Goal: Task Accomplishment & Management: Use online tool/utility

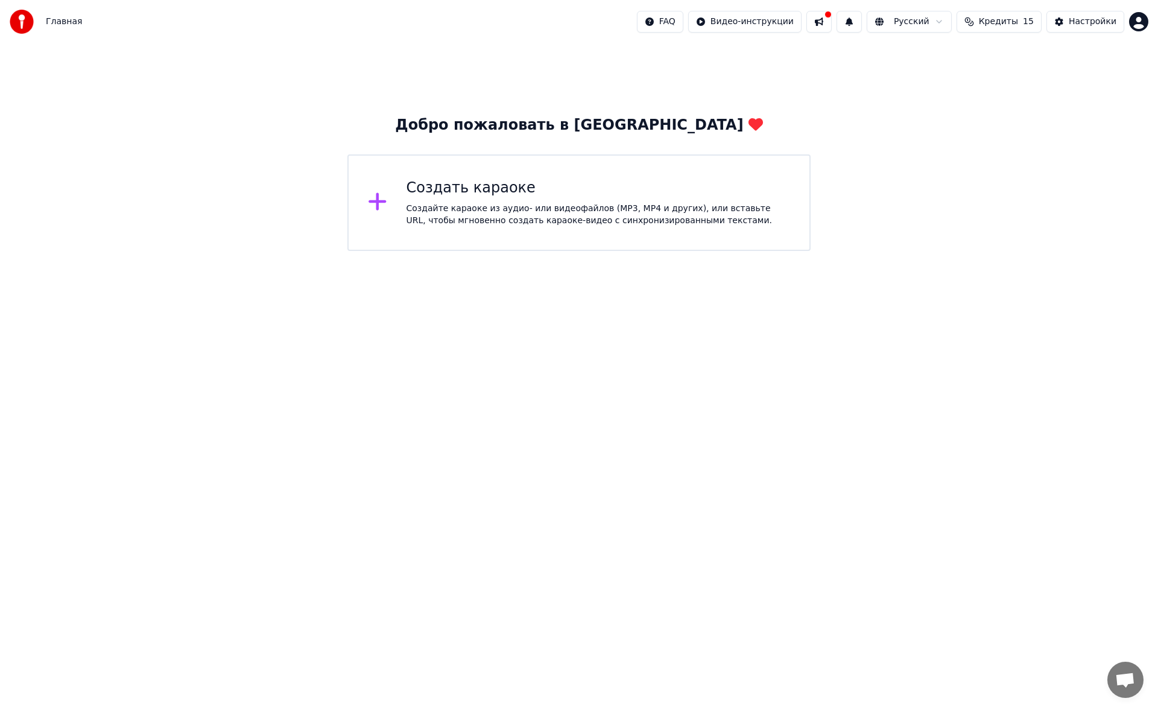
click at [442, 213] on div "Создайте караоке из аудио- или видеофайлов (MP3, MP4 и других), или вставьте UR…" at bounding box center [599, 215] width 384 height 24
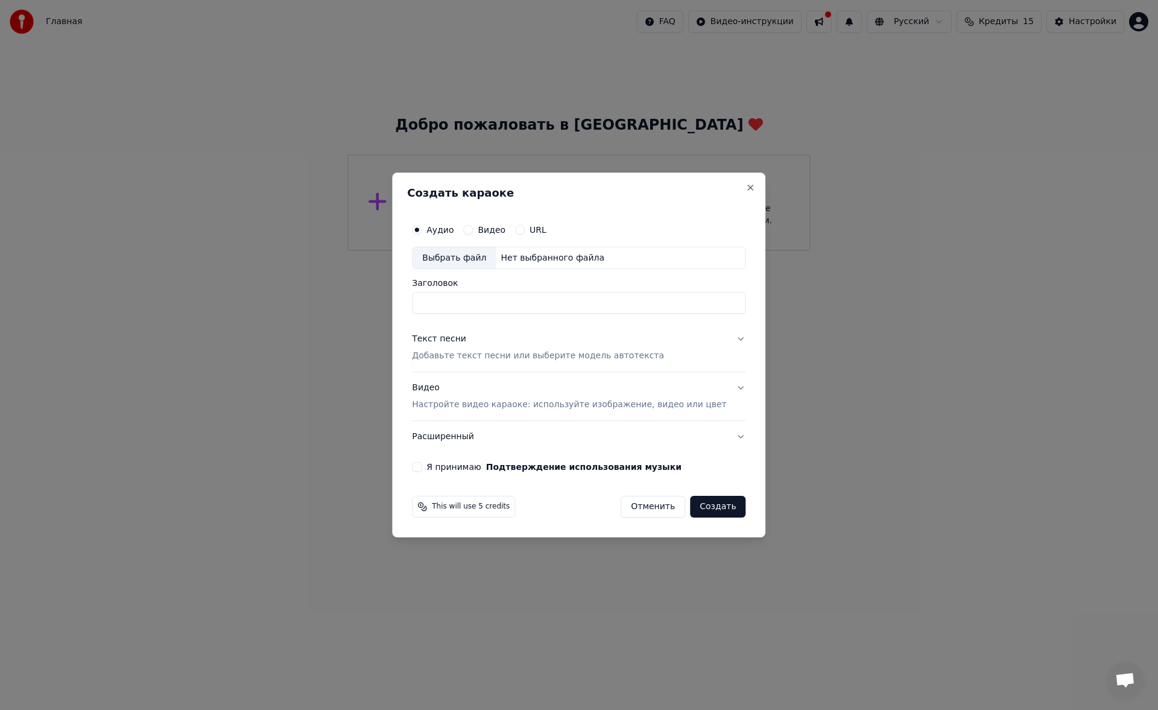
click at [462, 264] on div "Выбрать файл" at bounding box center [454, 258] width 83 height 22
type input "**********"
click at [460, 343] on div "Текст песни" at bounding box center [439, 340] width 54 height 12
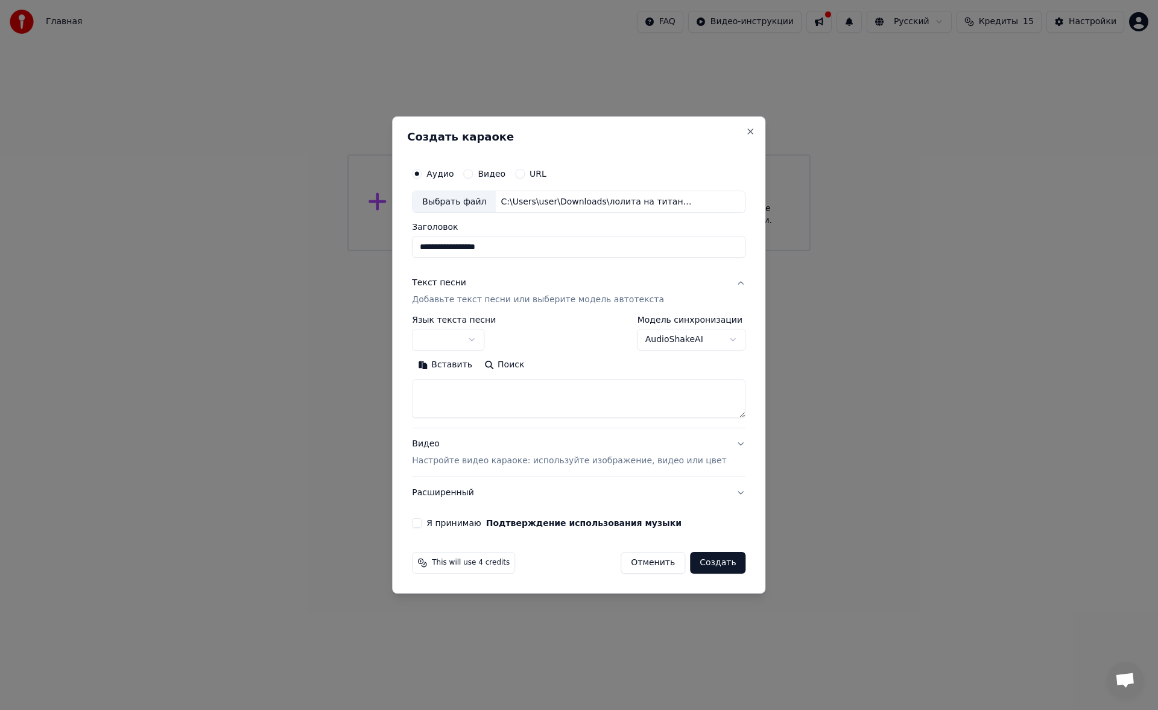
click at [471, 335] on button "button" at bounding box center [448, 340] width 72 height 22
click at [477, 376] on div "Русский Afrikaans Afrikaans Arabic العربية Armenian Հայերեն Azerbaijani Azərbay…" at bounding box center [508, 455] width 154 height 203
select select "**"
click at [484, 383] on textarea at bounding box center [579, 399] width 334 height 39
click at [468, 358] on button "Вставить" at bounding box center [445, 365] width 66 height 19
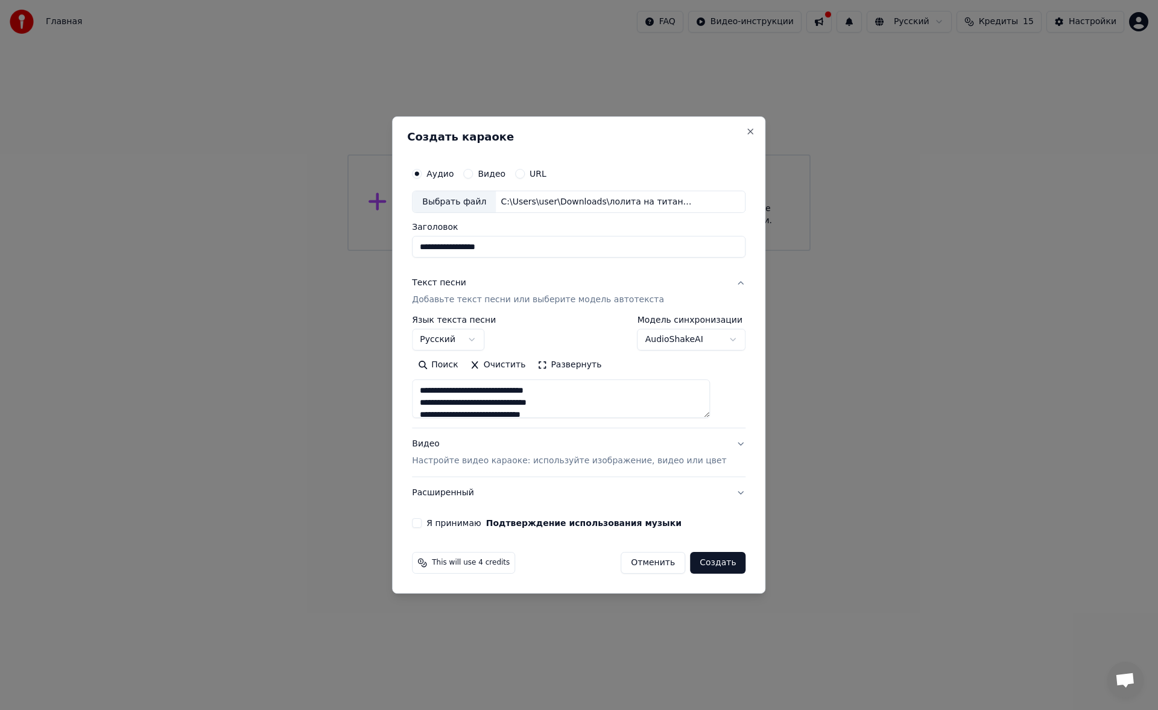
click at [502, 460] on p "Настройте видео караоке: используйте изображение, видео или цвет" at bounding box center [569, 461] width 314 height 12
type textarea "**********"
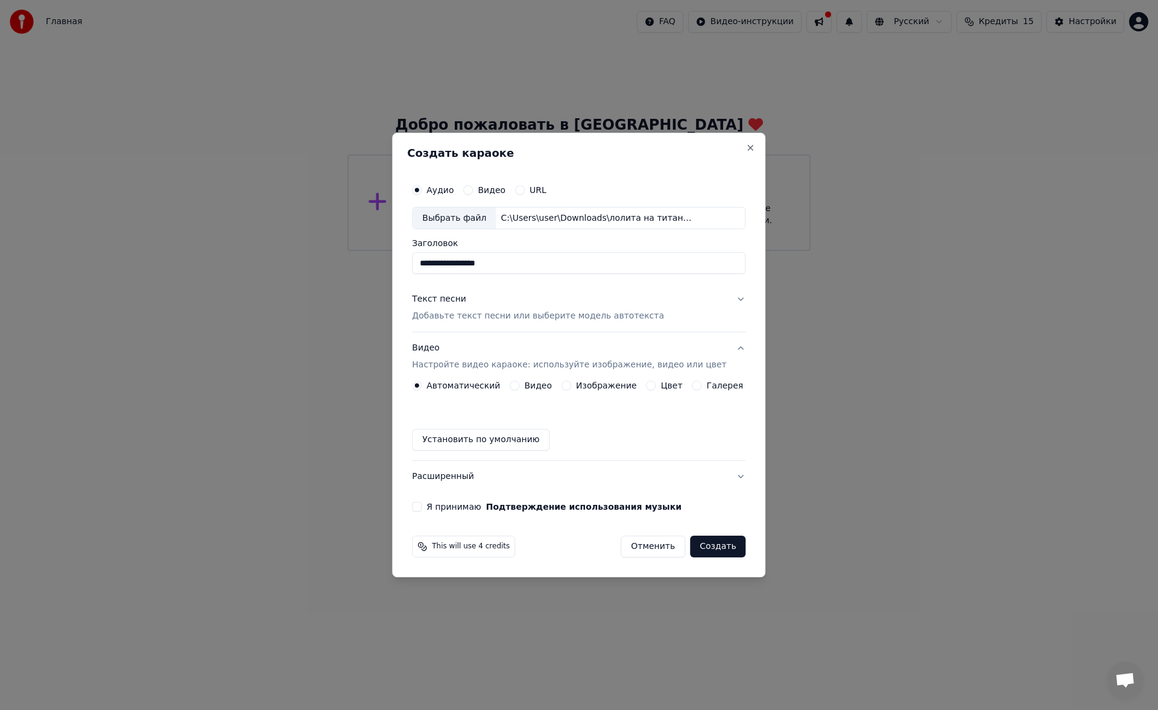
click at [650, 385] on button "Цвет" at bounding box center [652, 386] width 10 height 10
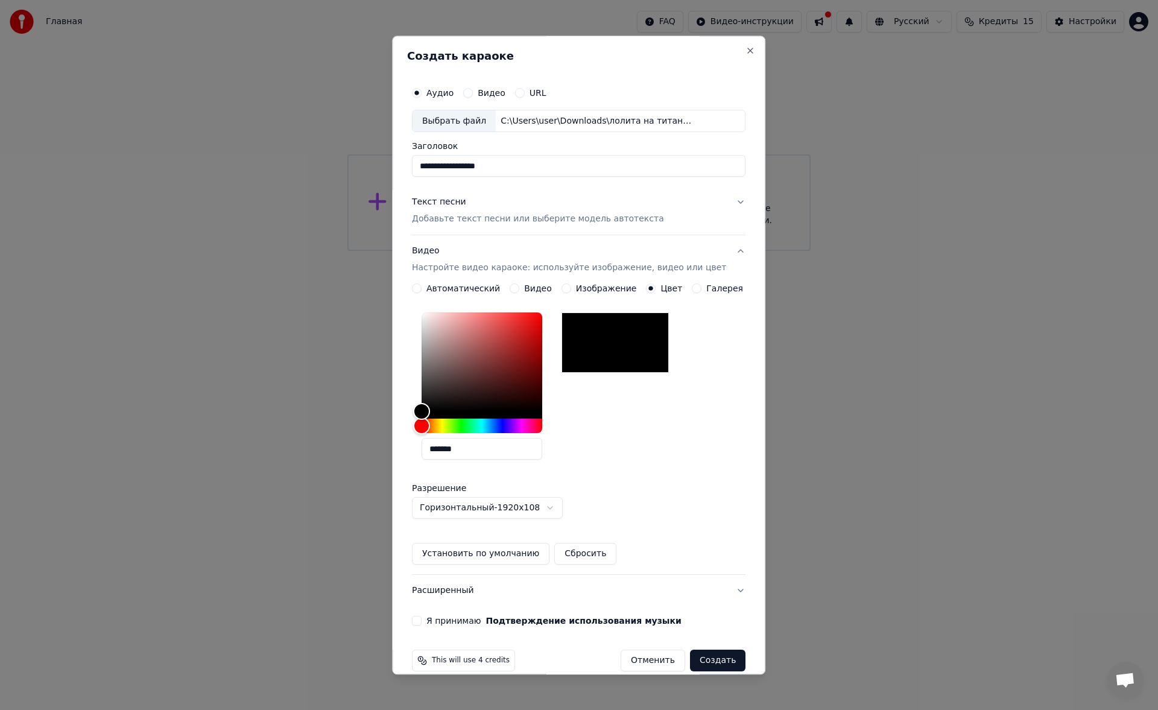
click at [571, 216] on p "Добавьте текст песни или выберите модель автотекста" at bounding box center [538, 220] width 252 height 12
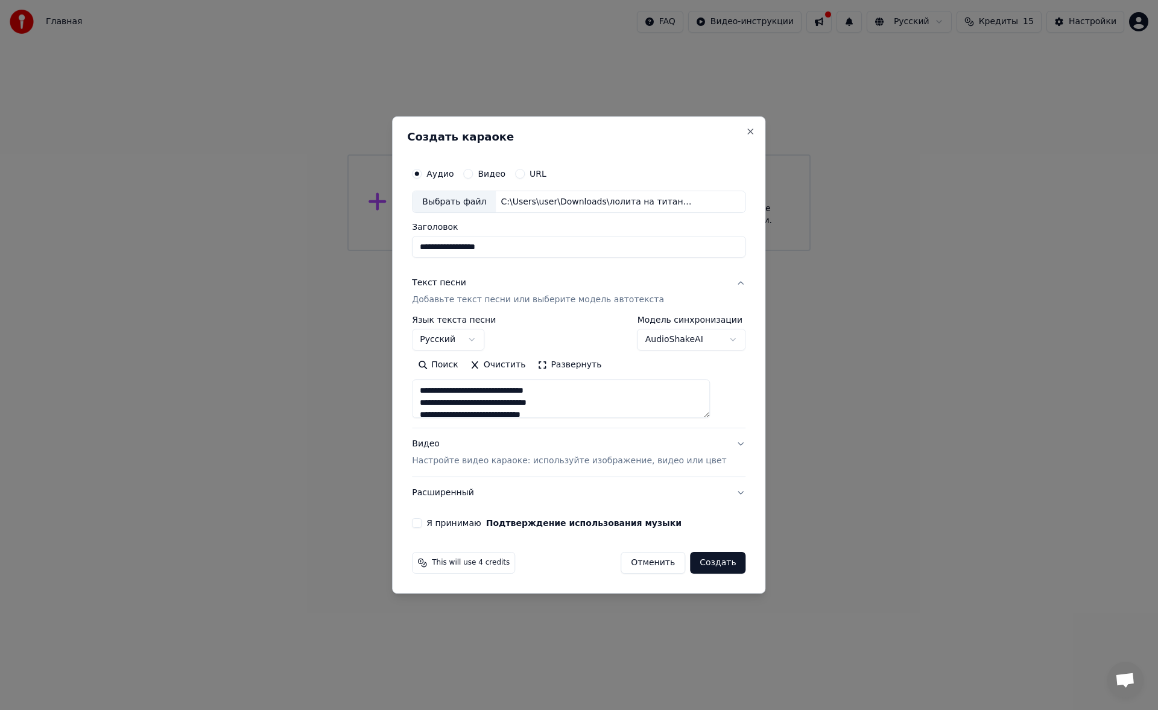
click at [568, 366] on button "Развернуть" at bounding box center [569, 365] width 76 height 19
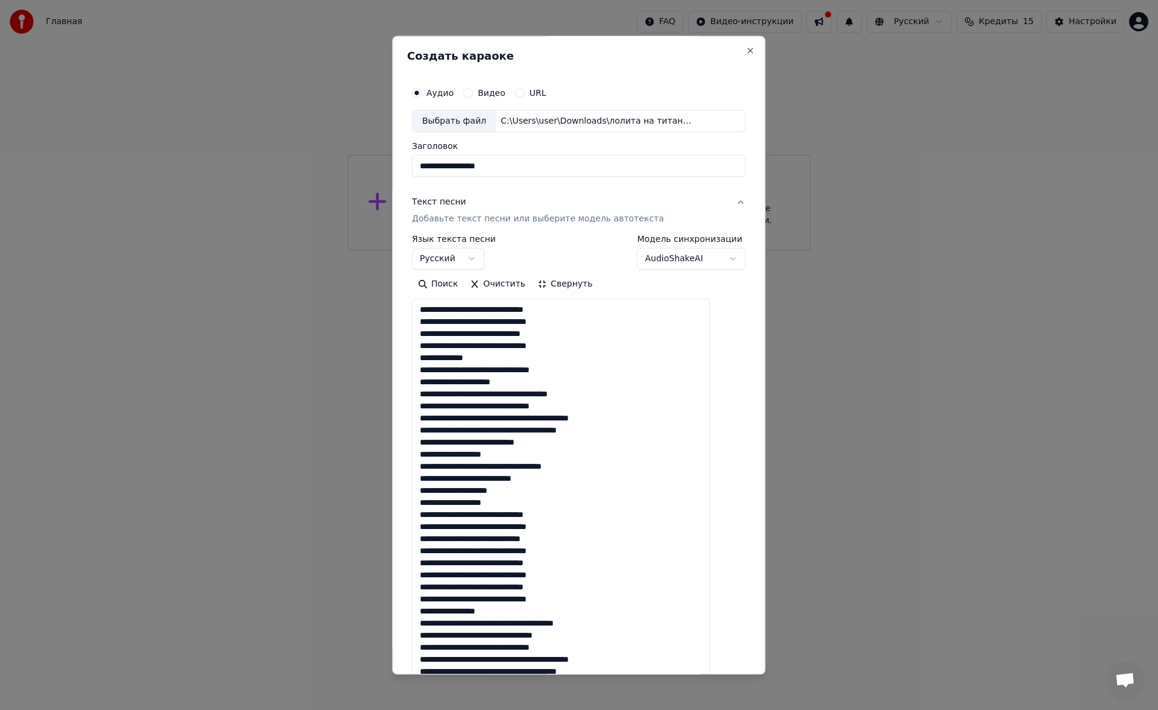
click at [572, 288] on button "Свернуть" at bounding box center [564, 284] width 67 height 19
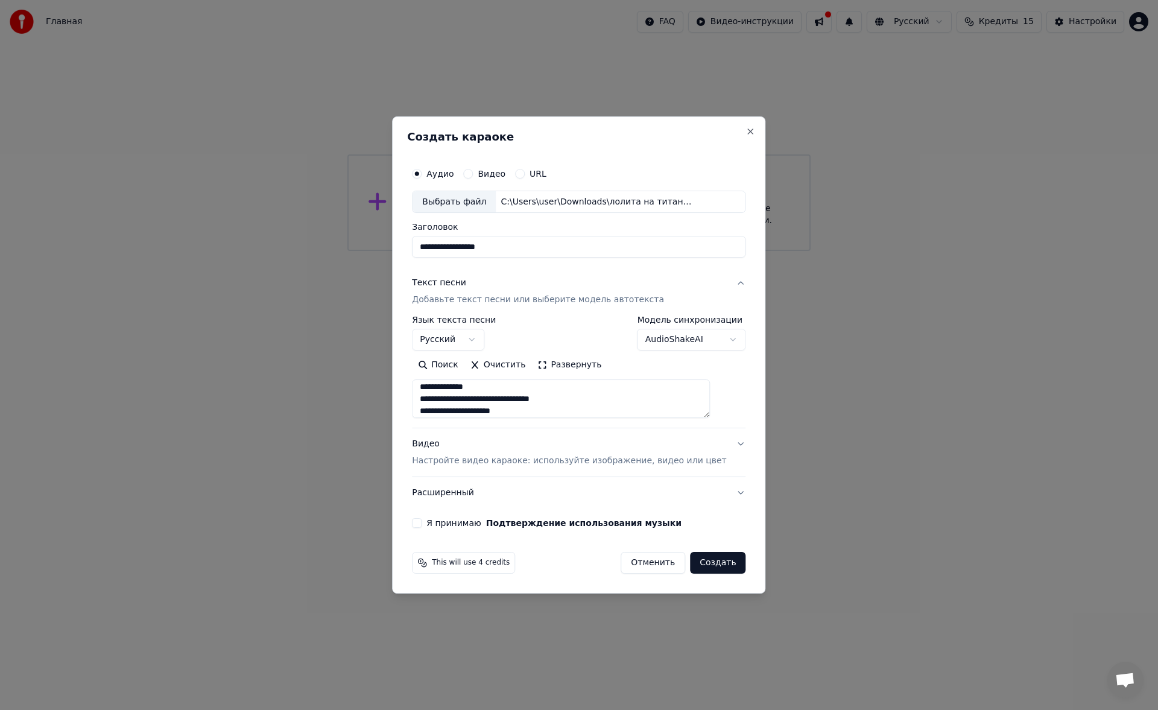
click at [575, 372] on button "Развернуть" at bounding box center [569, 365] width 76 height 19
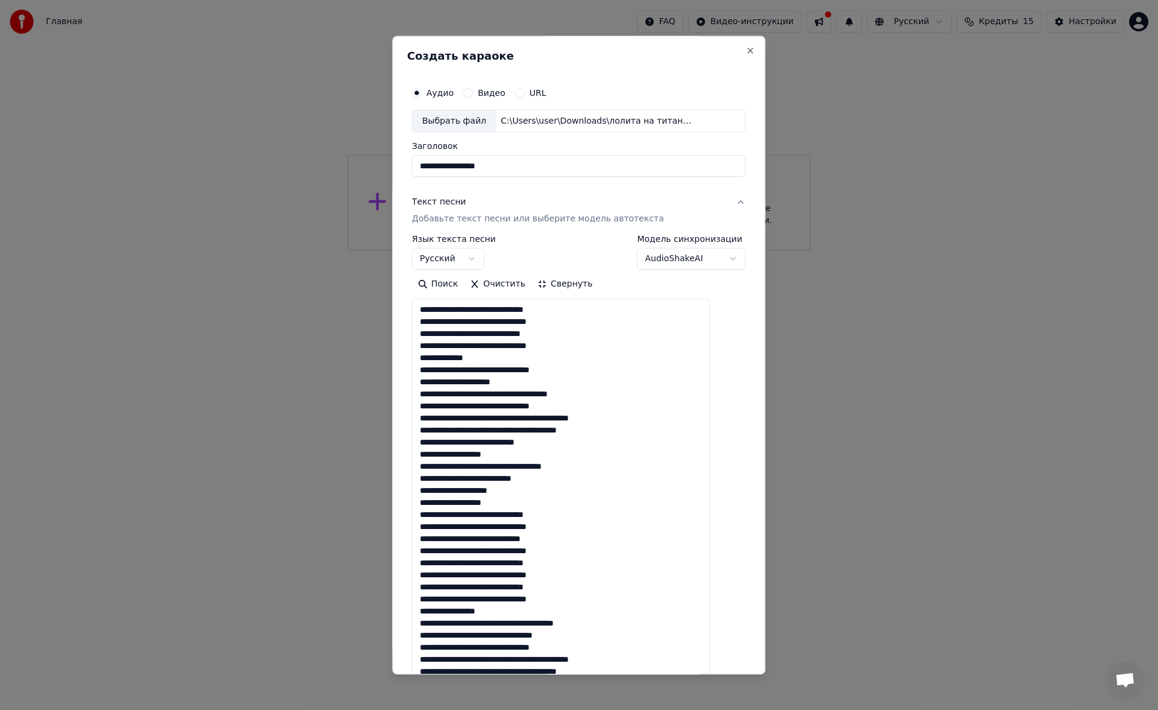
click at [586, 347] on textarea at bounding box center [561, 587] width 298 height 576
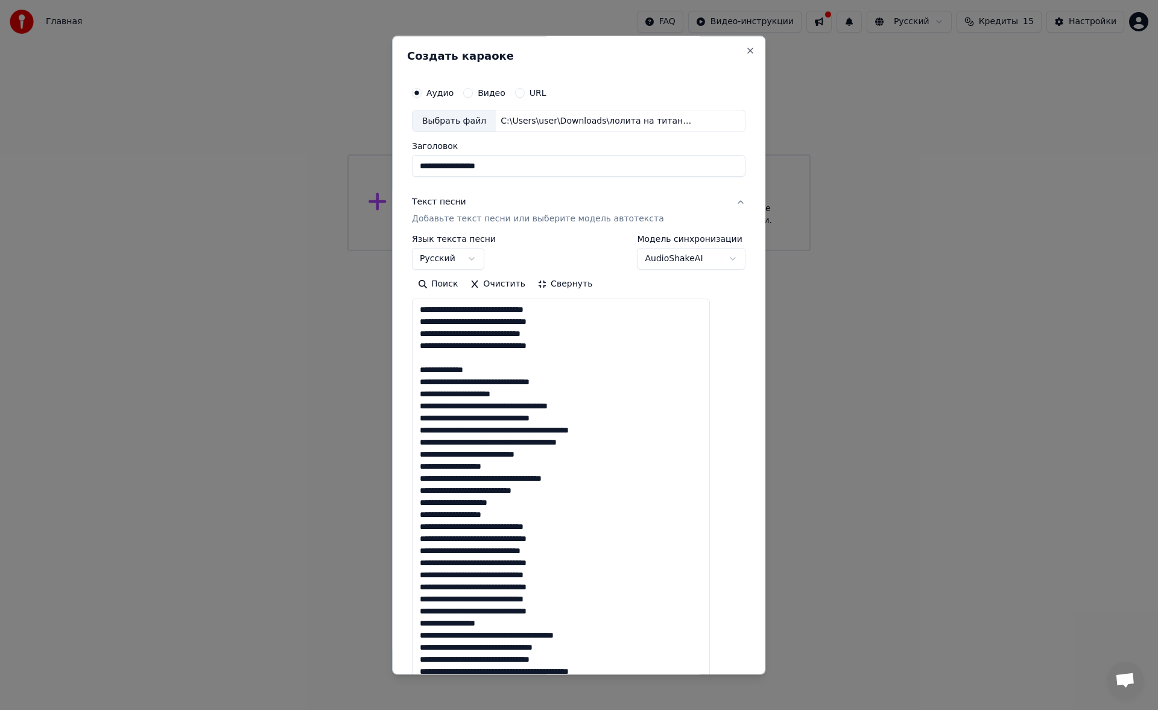
click at [551, 366] on textarea at bounding box center [561, 587] width 298 height 576
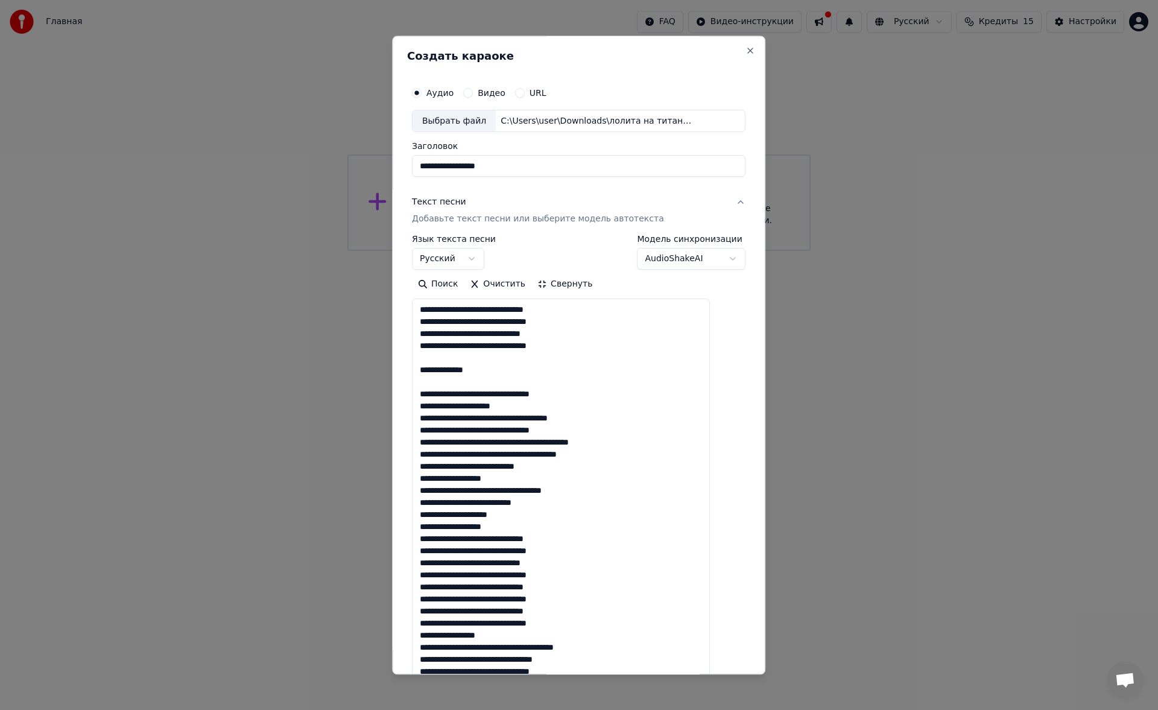
click at [591, 431] on textarea at bounding box center [561, 587] width 298 height 576
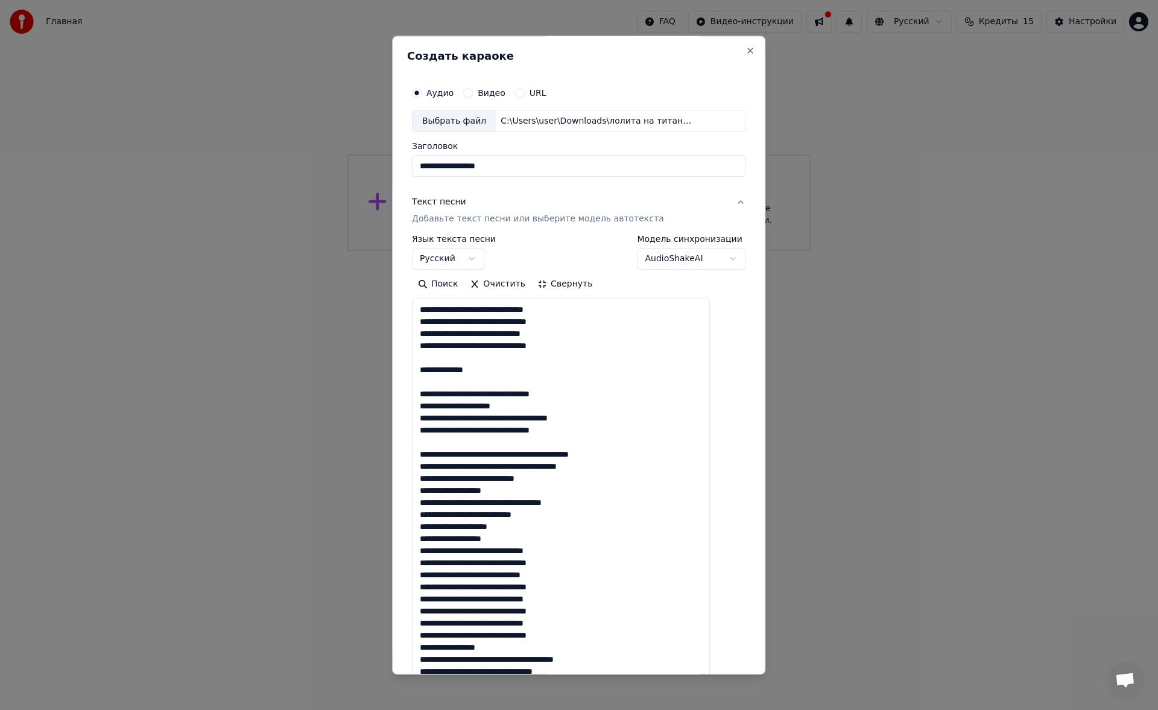
click at [537, 493] on textarea at bounding box center [561, 587] width 298 height 576
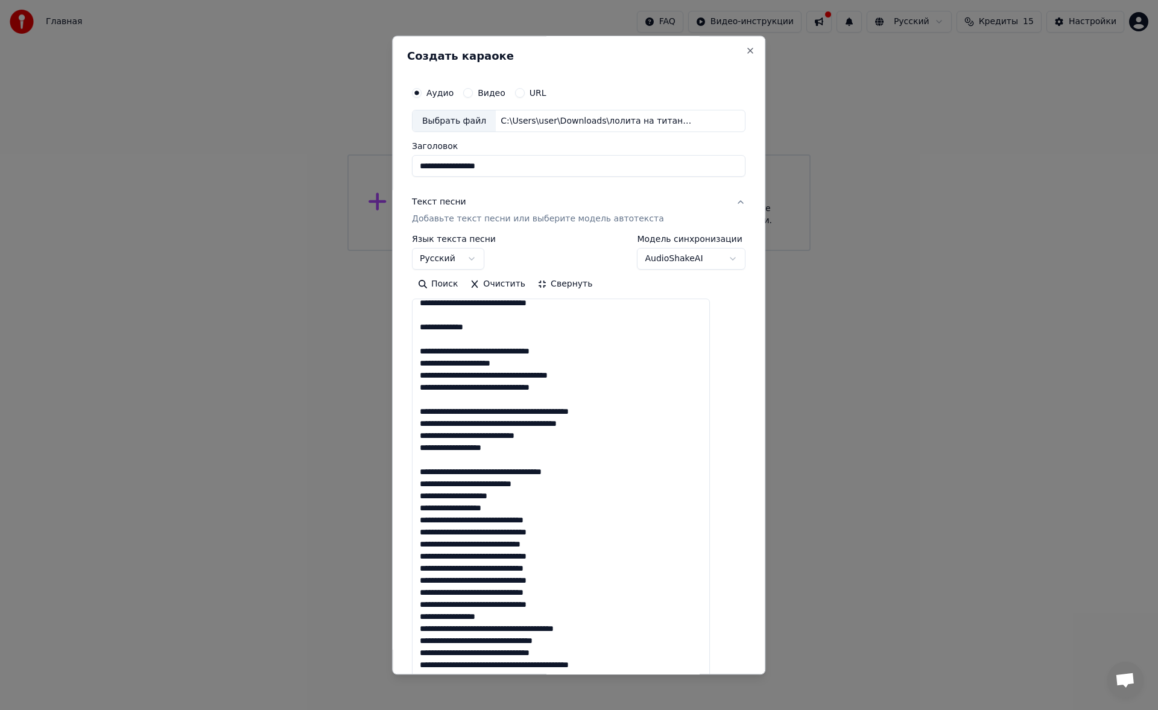
scroll to position [49, 0]
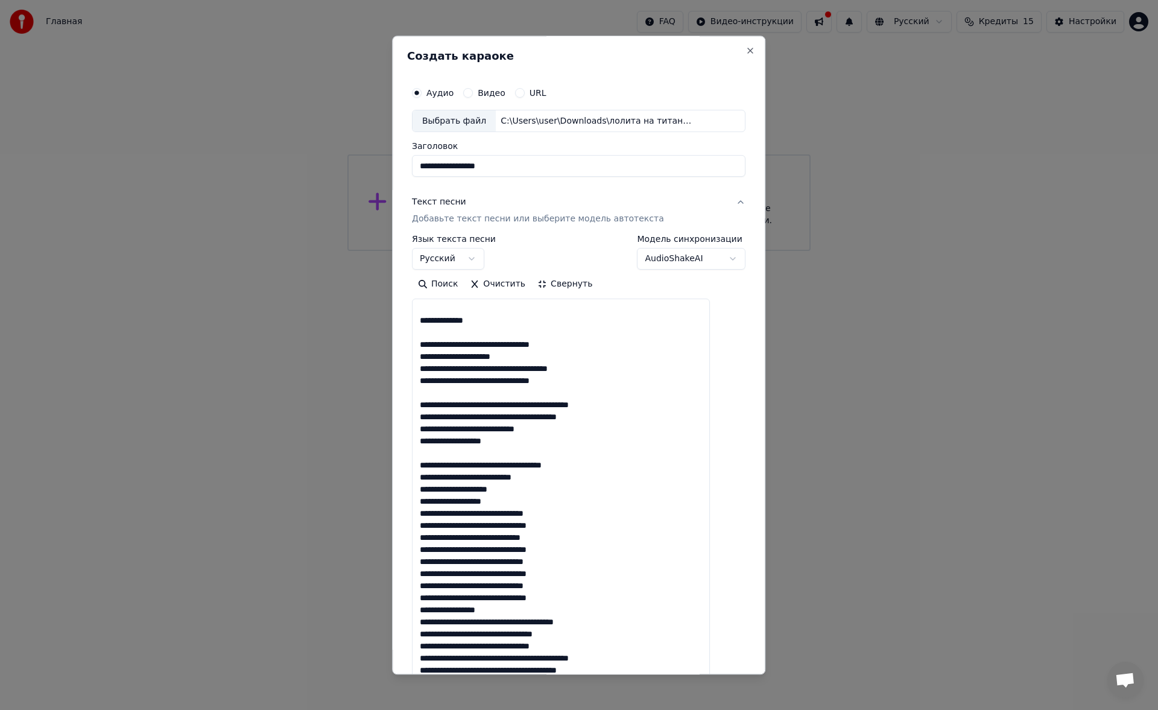
click at [544, 508] on textarea at bounding box center [561, 587] width 298 height 576
click at [533, 503] on textarea at bounding box center [561, 587] width 298 height 576
click at [592, 560] on textarea at bounding box center [561, 587] width 298 height 576
click at [581, 624] on textarea at bounding box center [561, 587] width 298 height 576
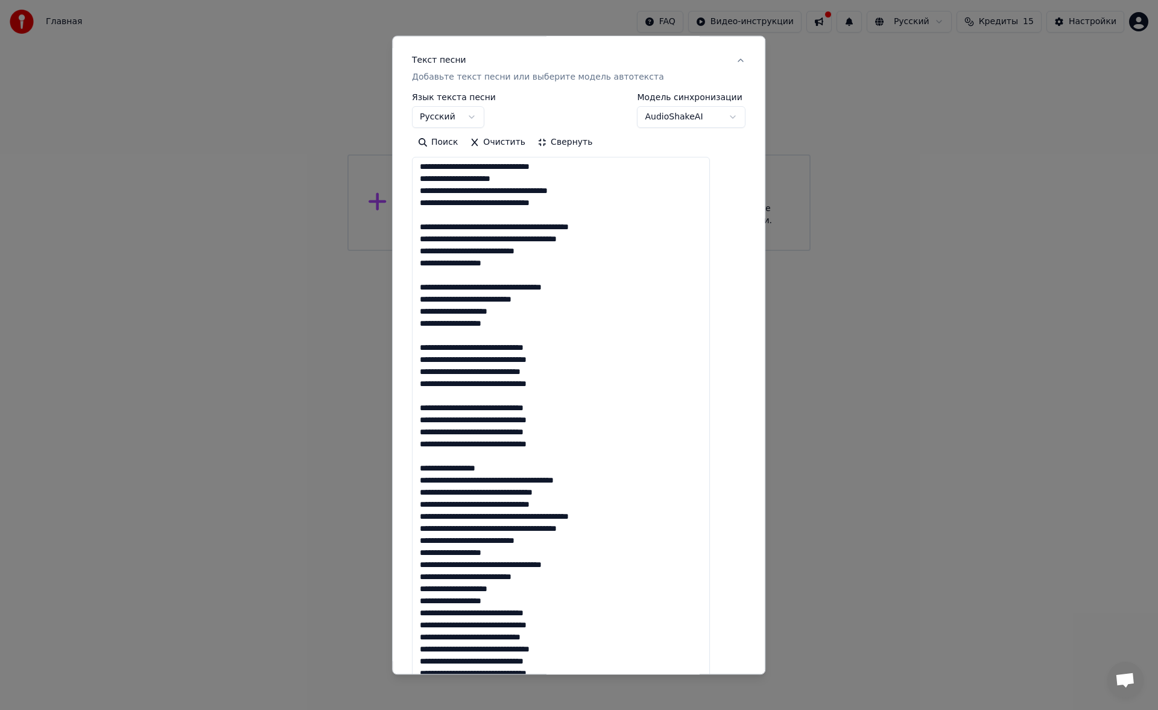
scroll to position [147, 0]
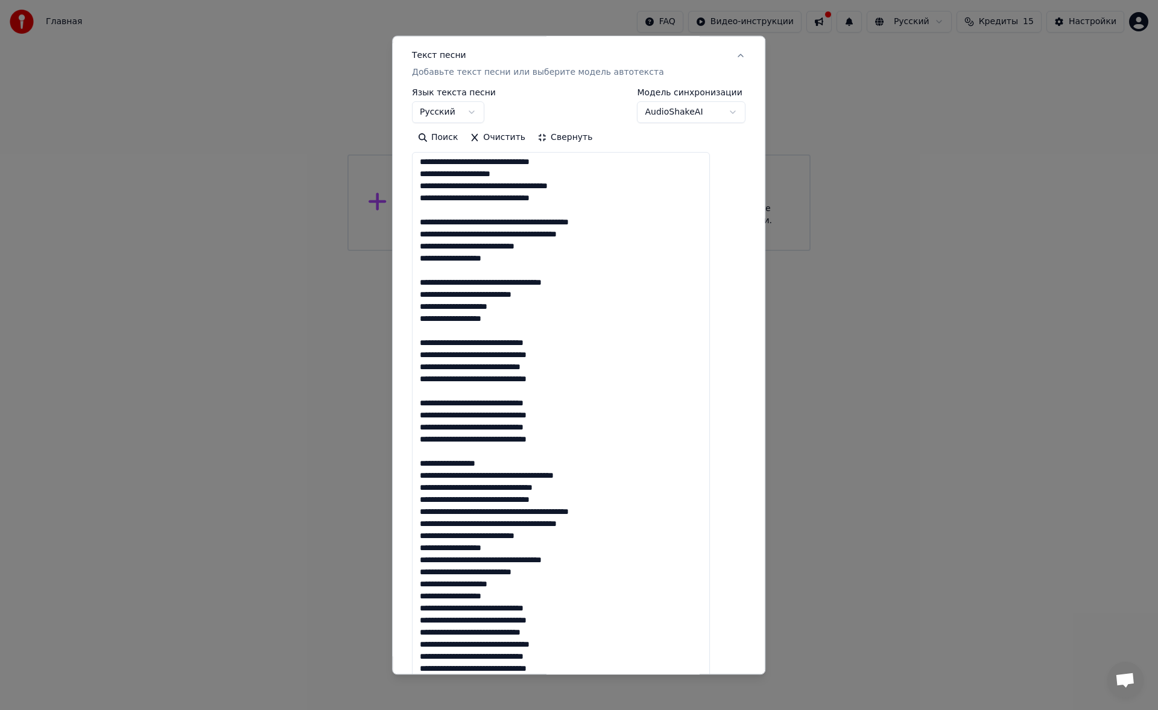
click at [601, 506] on textarea at bounding box center [561, 441] width 298 height 576
click at [572, 562] on textarea at bounding box center [561, 441] width 298 height 576
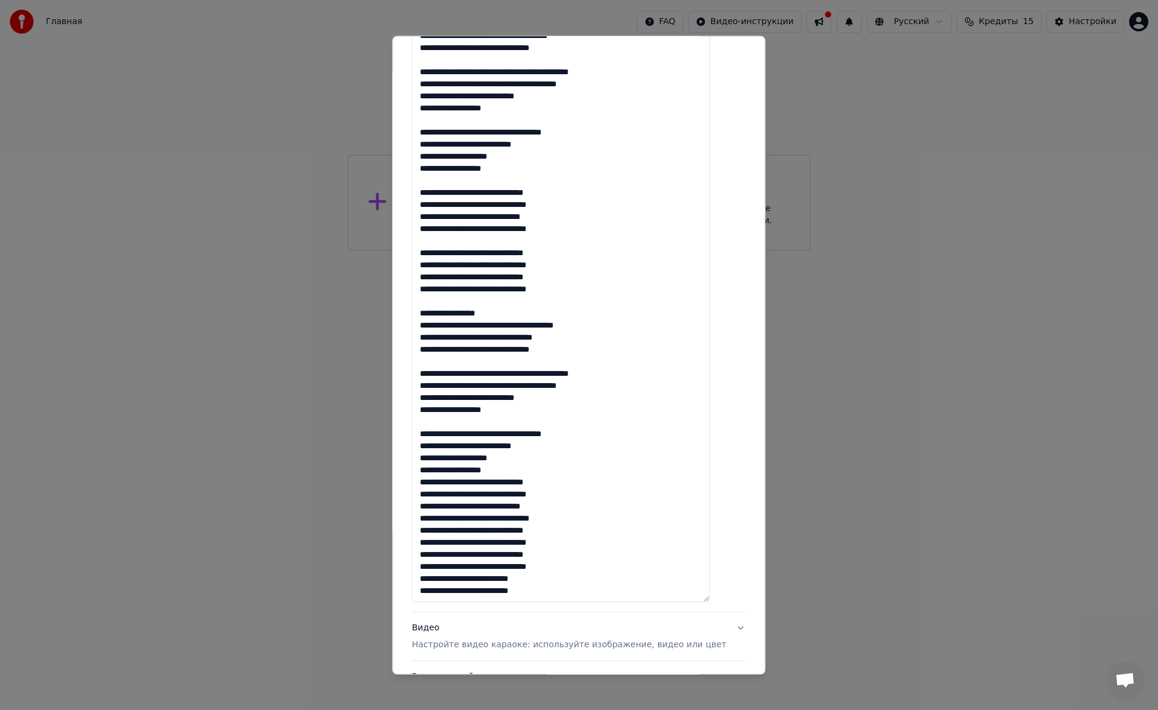
scroll to position [274, 0]
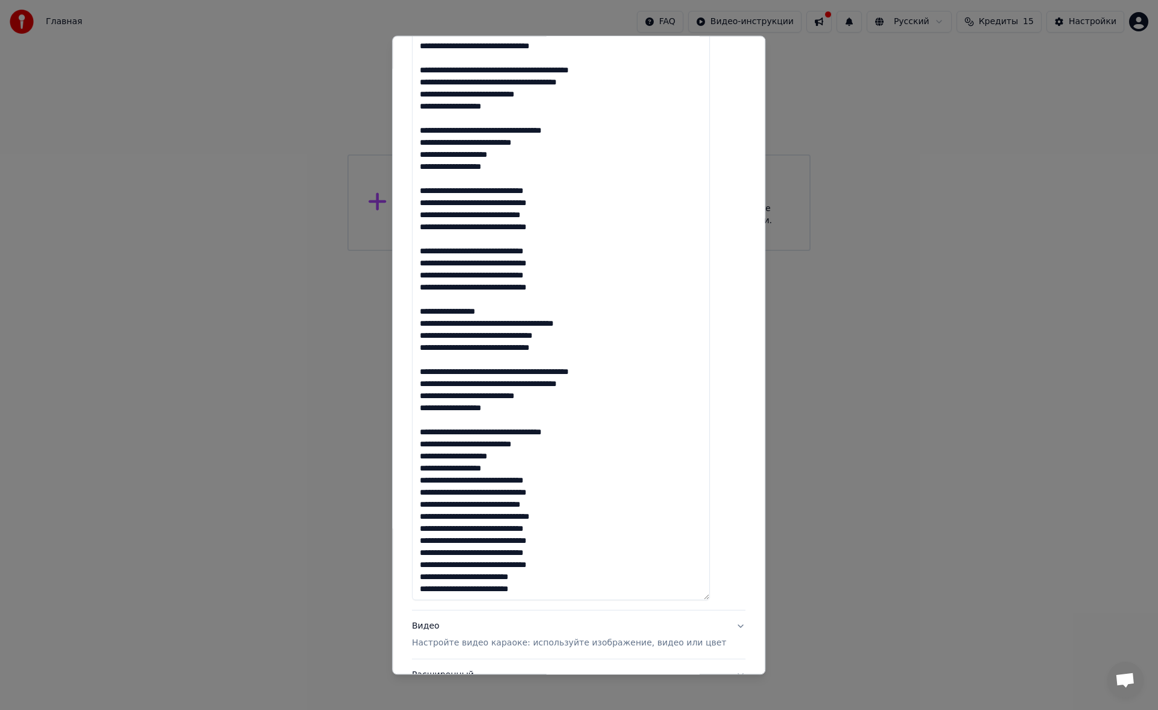
click at [531, 474] on textarea at bounding box center [561, 313] width 298 height 576
click at [596, 530] on textarea at bounding box center [561, 313] width 298 height 576
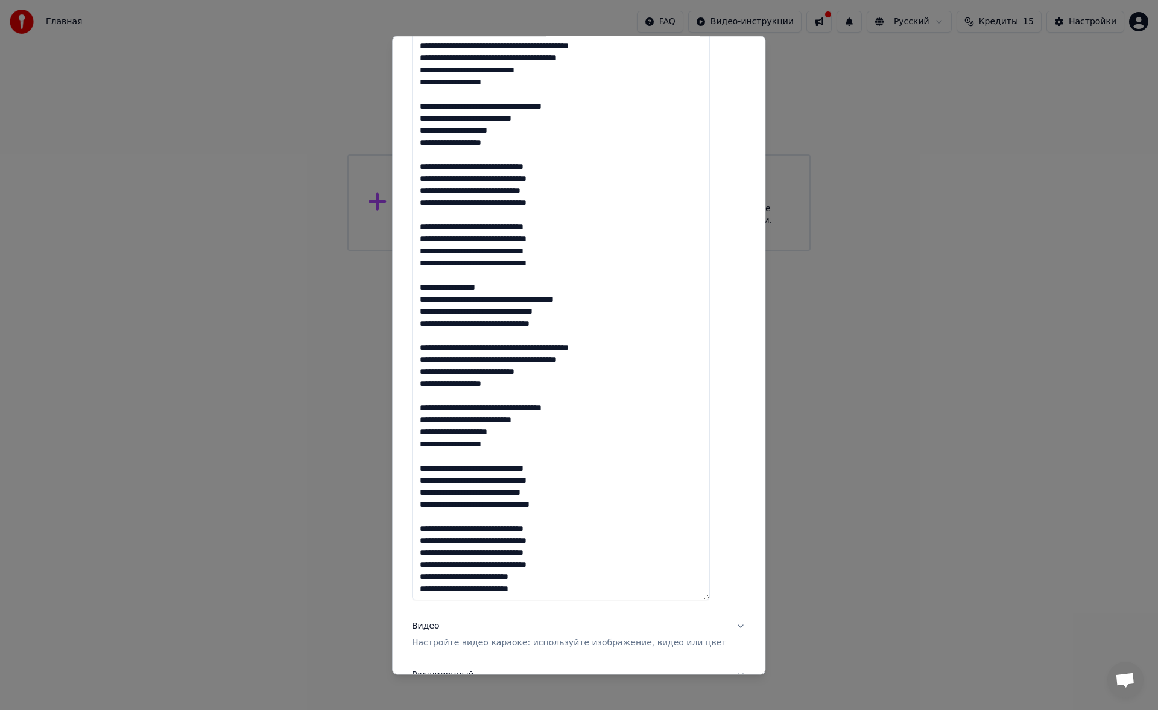
click at [592, 568] on textarea at bounding box center [561, 313] width 298 height 576
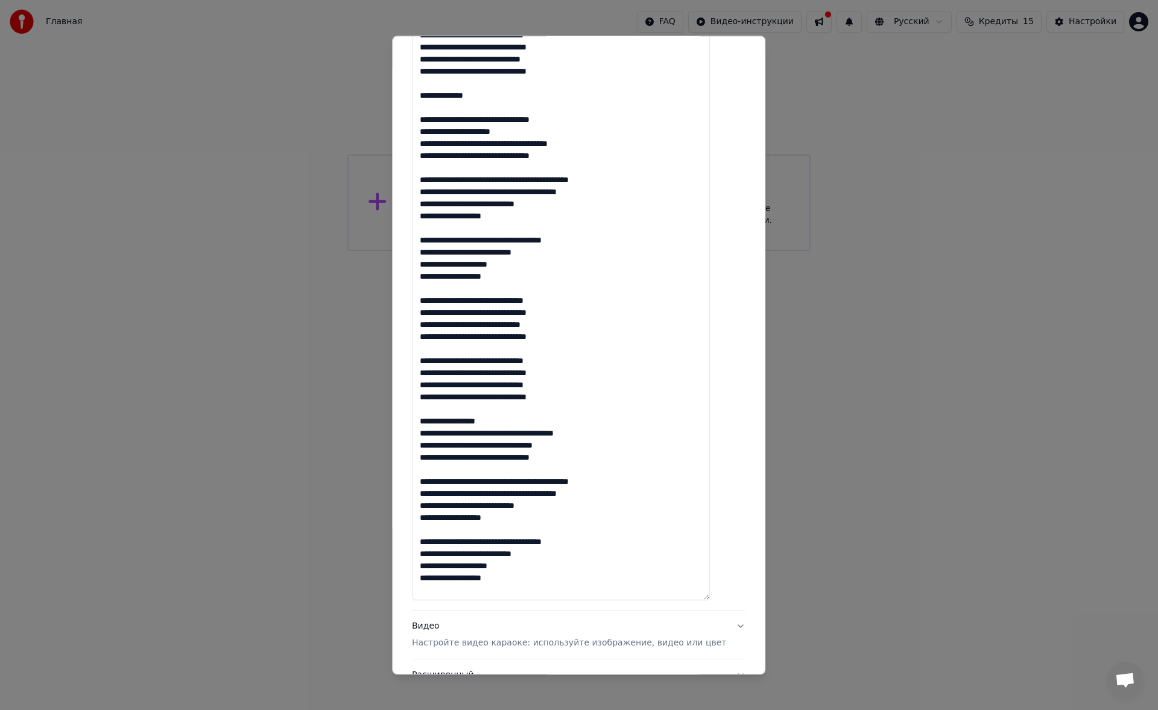
scroll to position [0, 0]
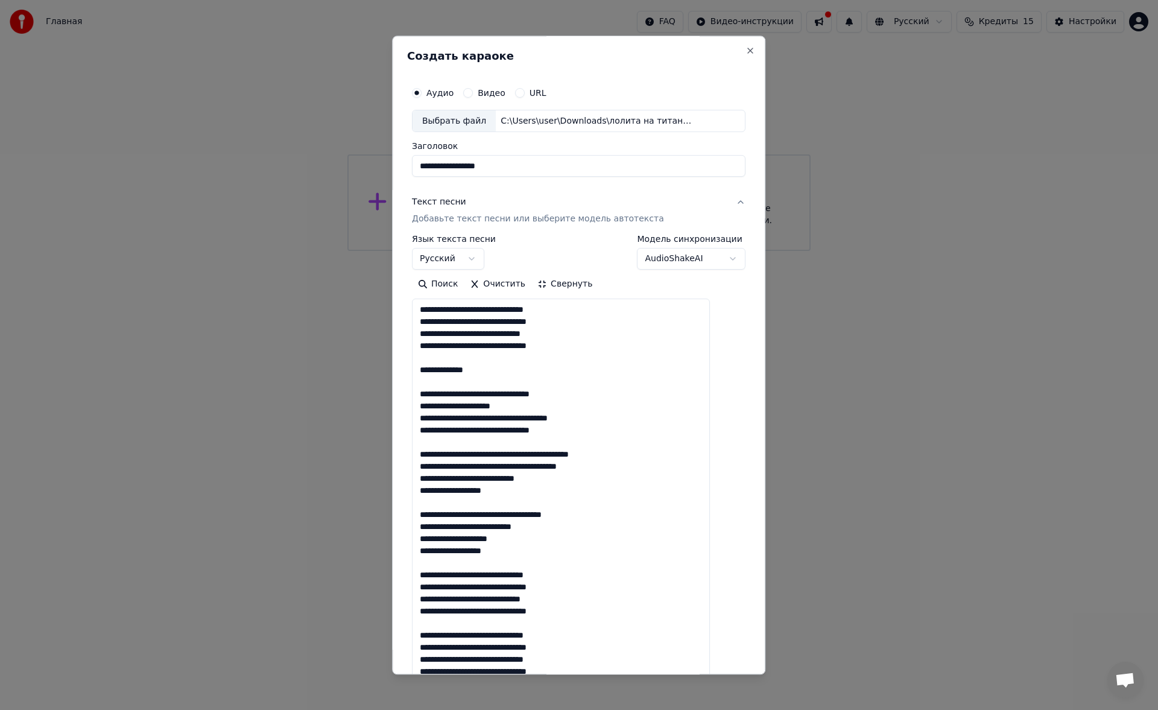
type textarea "**********"
drag, startPoint x: 516, startPoint y: 168, endPoint x: 431, endPoint y: 164, distance: 85.8
click at [431, 164] on input "**********" at bounding box center [579, 167] width 334 height 22
type input "*"
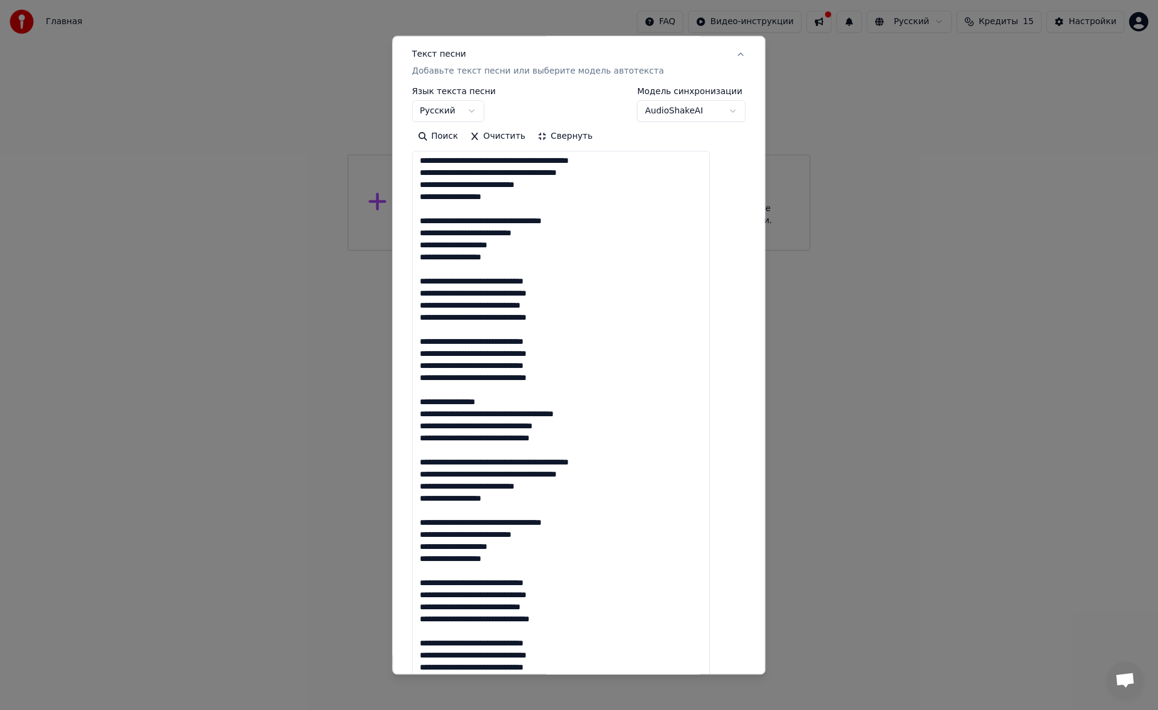
scroll to position [376, 0]
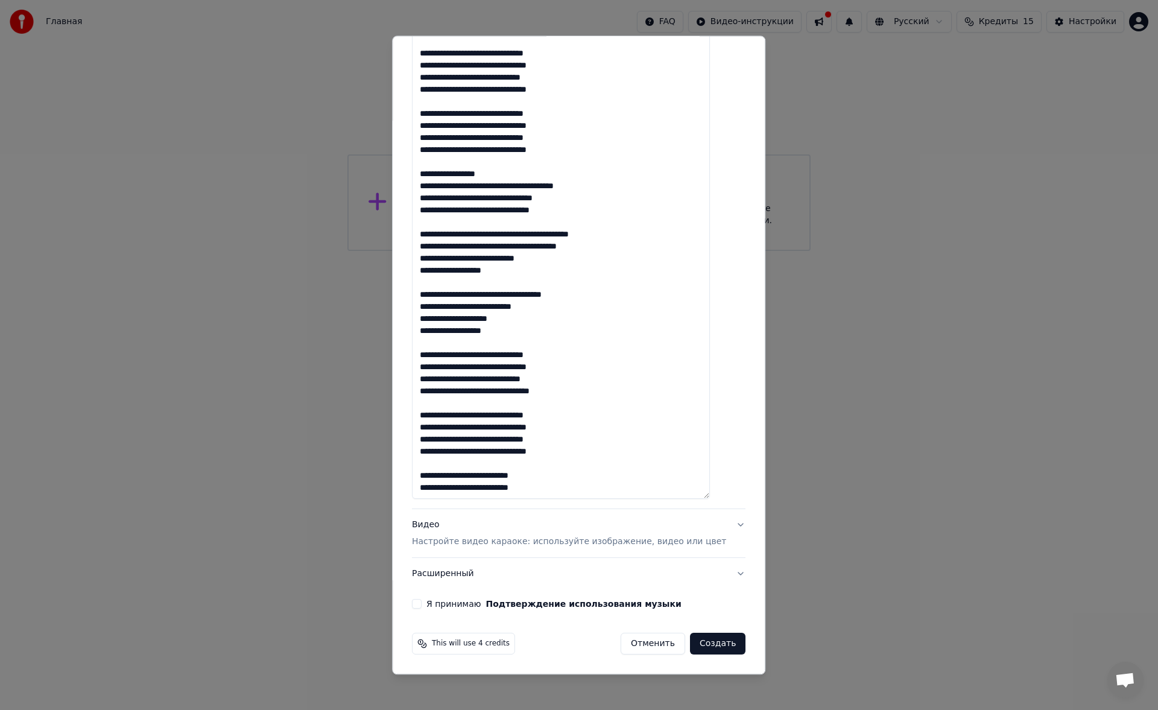
type input "**********"
click at [509, 520] on div "Видео Настройте видео караоке: используйте изображение, видео или цвет" at bounding box center [569, 533] width 314 height 29
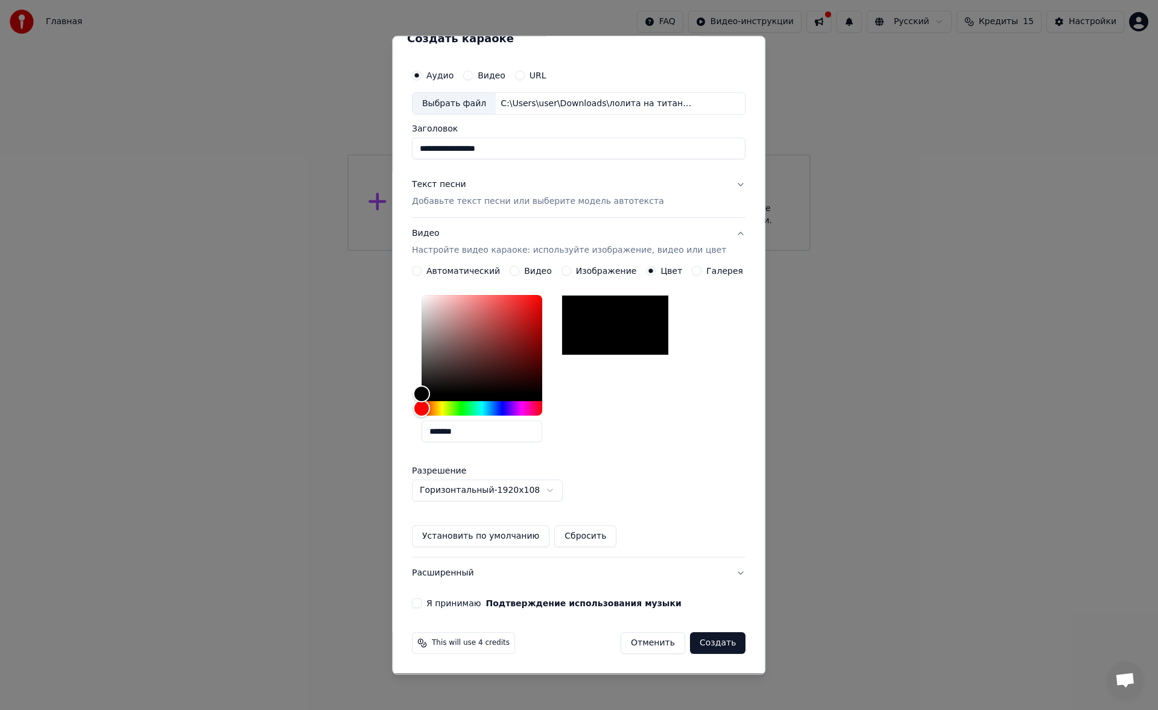
scroll to position [17, 0]
click at [422, 604] on button "Я принимаю Подтверждение использования музыки" at bounding box center [417, 604] width 10 height 10
click at [703, 647] on button "Создать" at bounding box center [717, 644] width 55 height 22
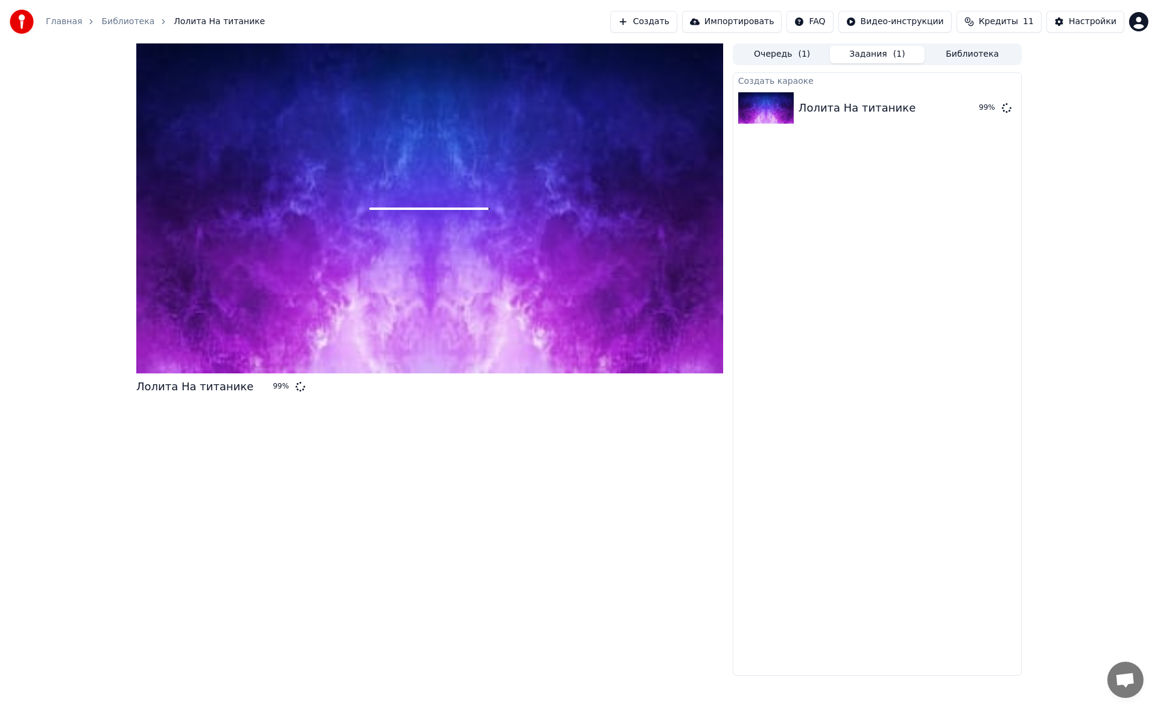
click at [273, 382] on div "99 %" at bounding box center [282, 387] width 18 height 10
click at [268, 382] on div "99 %" at bounding box center [286, 387] width 37 height 10
click at [966, 105] on div "99 %" at bounding box center [974, 108] width 18 height 10
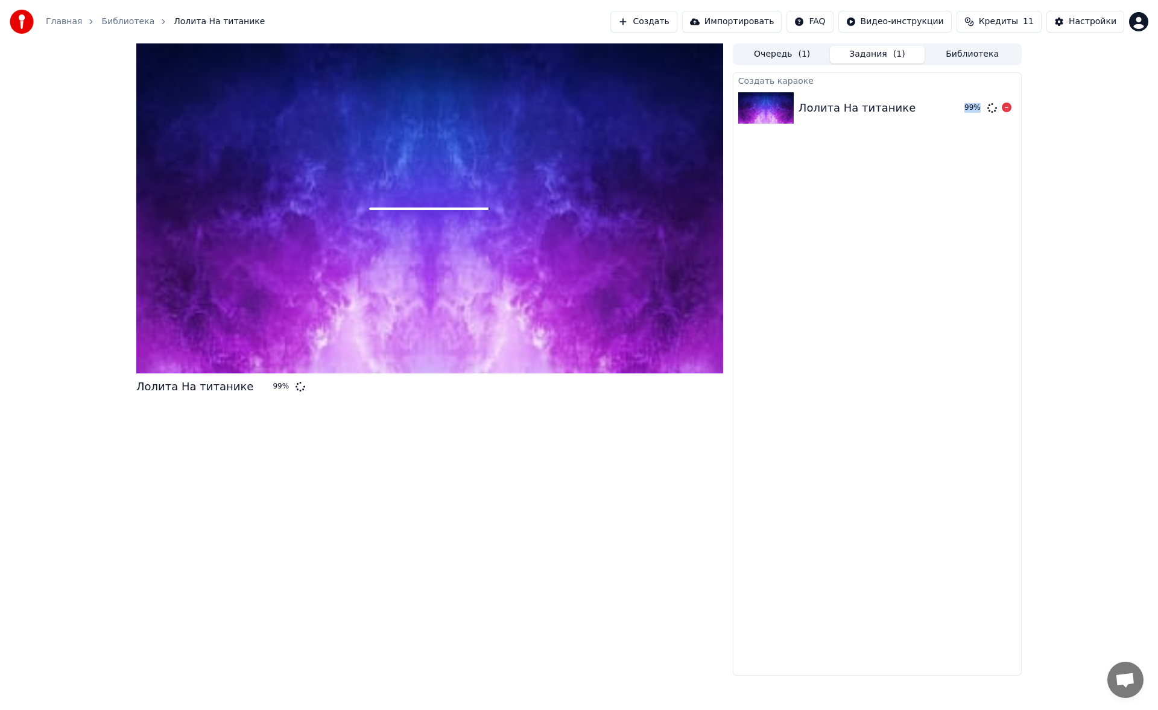
click at [966, 105] on div "99 %" at bounding box center [974, 108] width 18 height 10
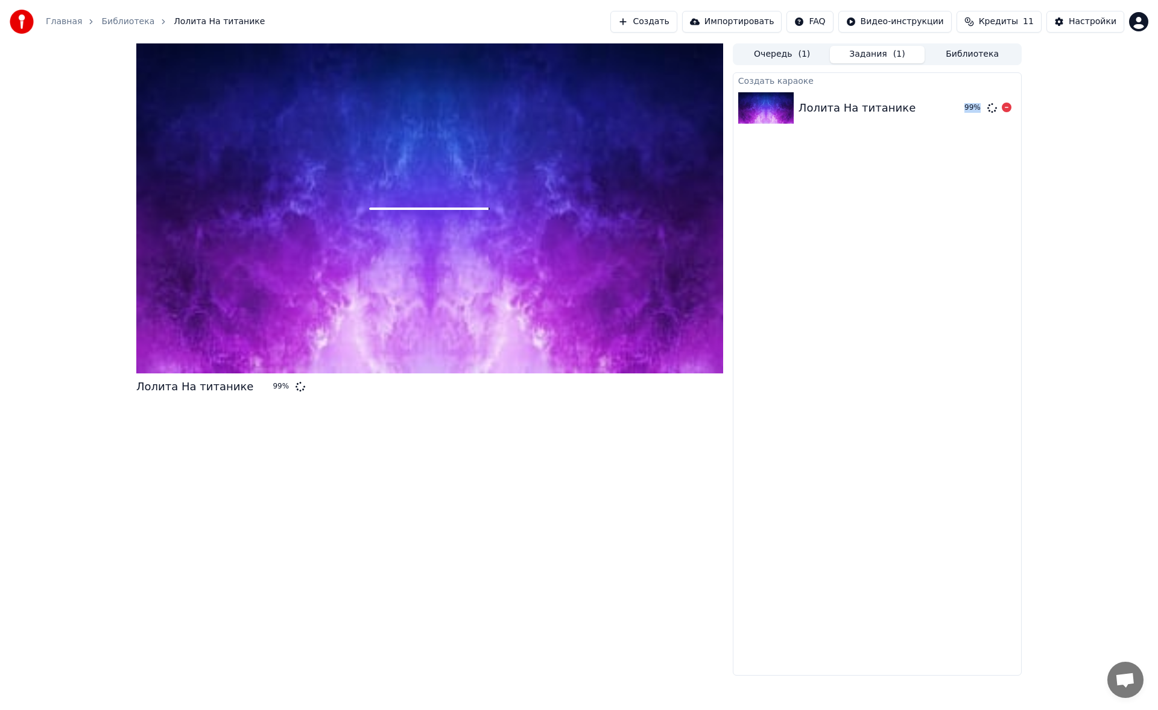
click at [966, 105] on div "99 %" at bounding box center [974, 108] width 18 height 10
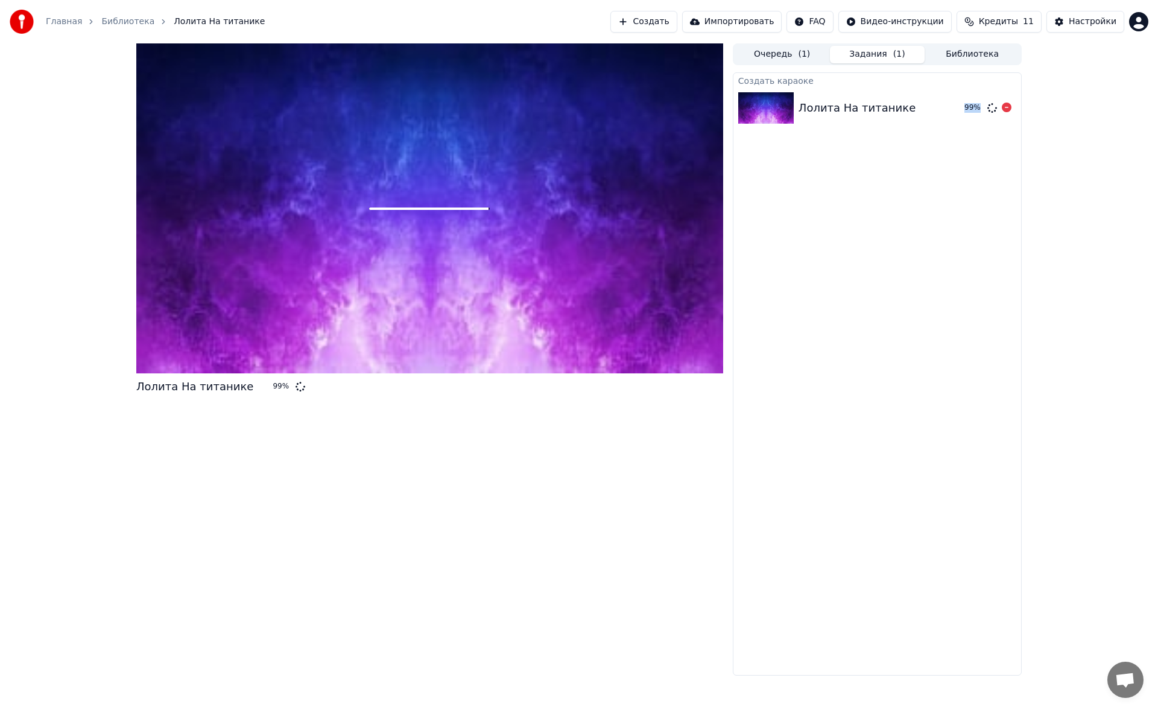
click at [966, 105] on div "99 %" at bounding box center [974, 108] width 18 height 10
click at [1062, 27] on button "Настройки" at bounding box center [1086, 22] width 78 height 22
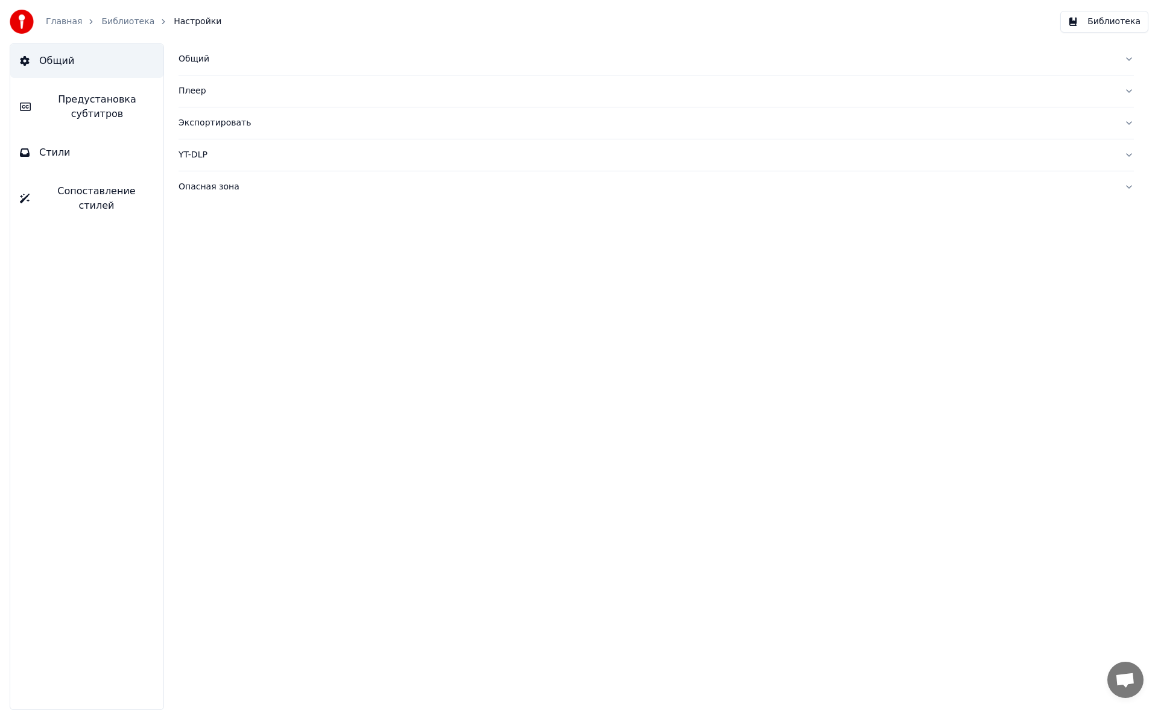
click at [203, 51] on button "Общий" at bounding box center [657, 58] width 956 height 31
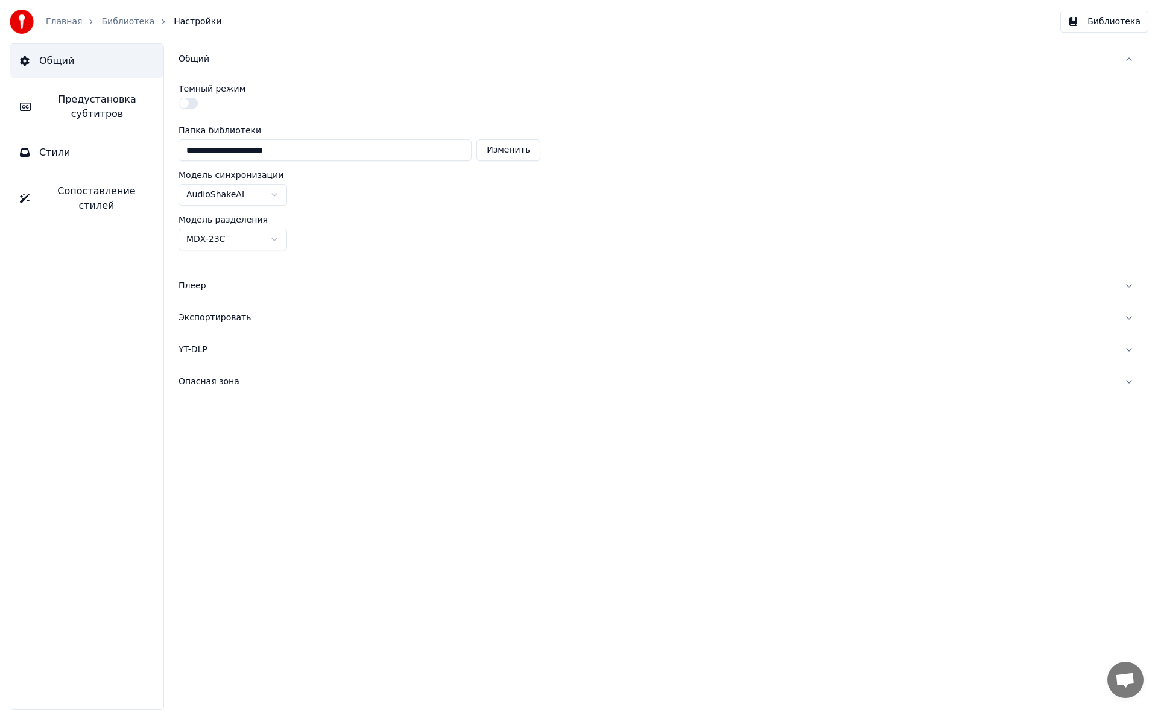
click at [205, 375] on button "Опасная зона" at bounding box center [657, 381] width 956 height 31
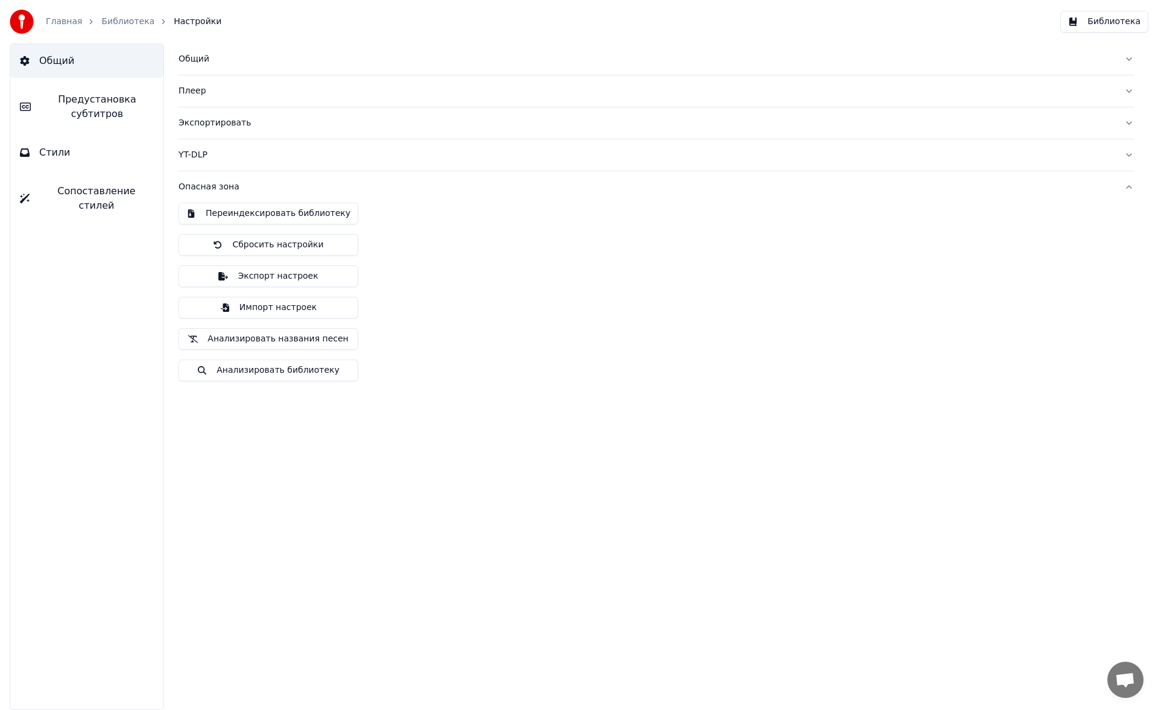
click at [195, 147] on button "YT-DLP" at bounding box center [657, 154] width 956 height 31
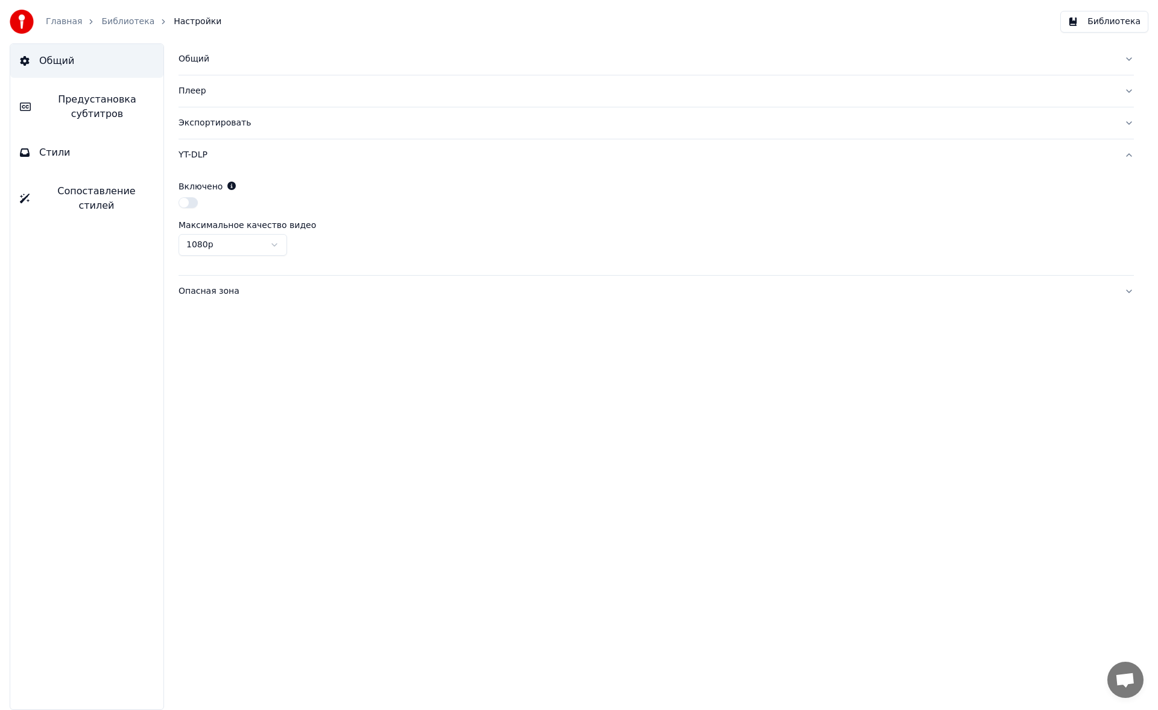
click at [205, 100] on button "Плеер" at bounding box center [657, 90] width 956 height 31
click at [212, 218] on button "Экспортировать" at bounding box center [657, 231] width 956 height 31
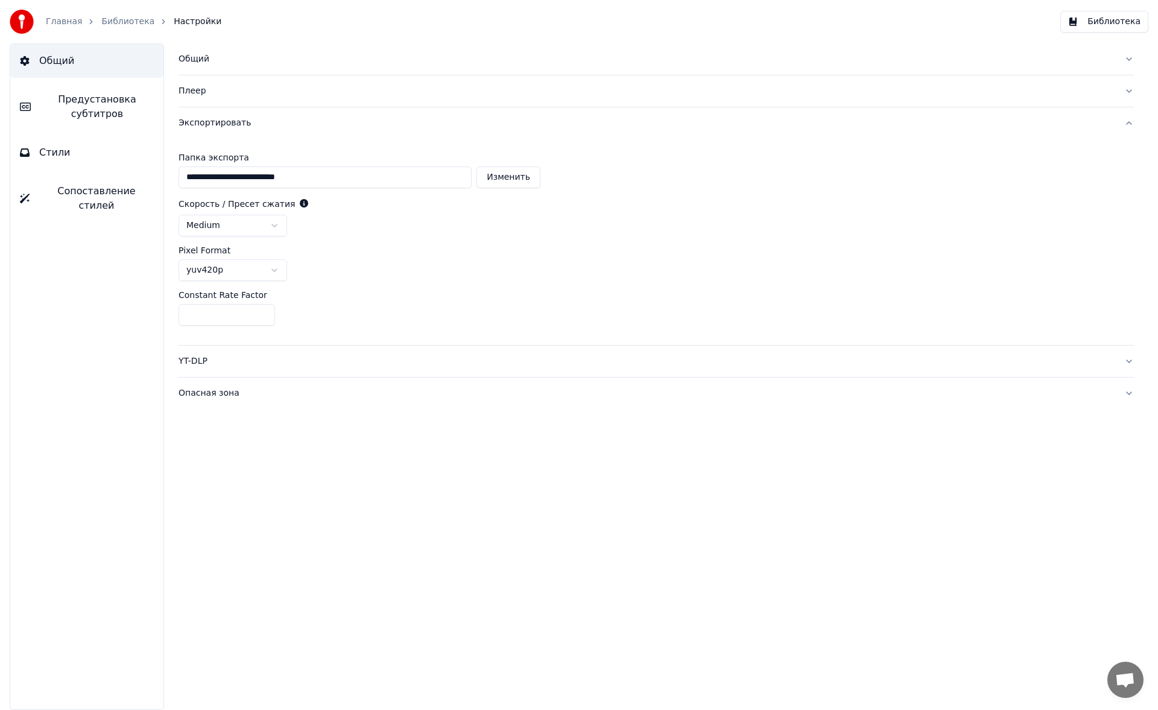
click at [197, 63] on div "Общий" at bounding box center [647, 59] width 936 height 12
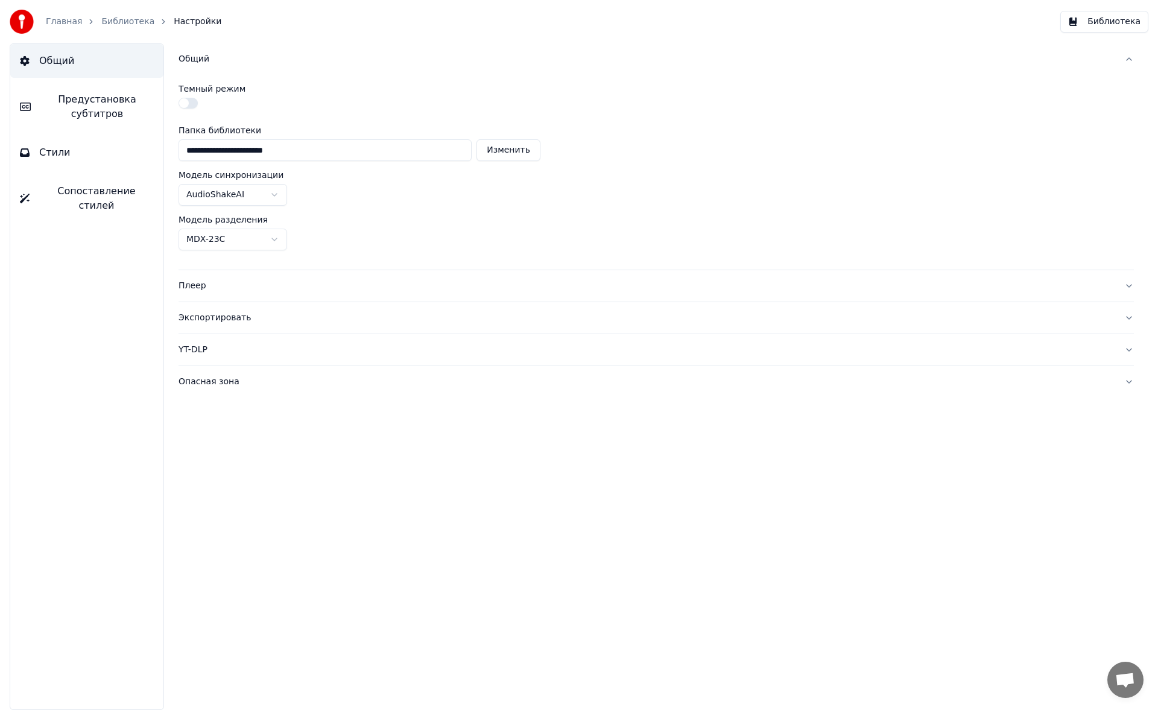
click at [48, 153] on span "Стили" at bounding box center [54, 152] width 31 height 14
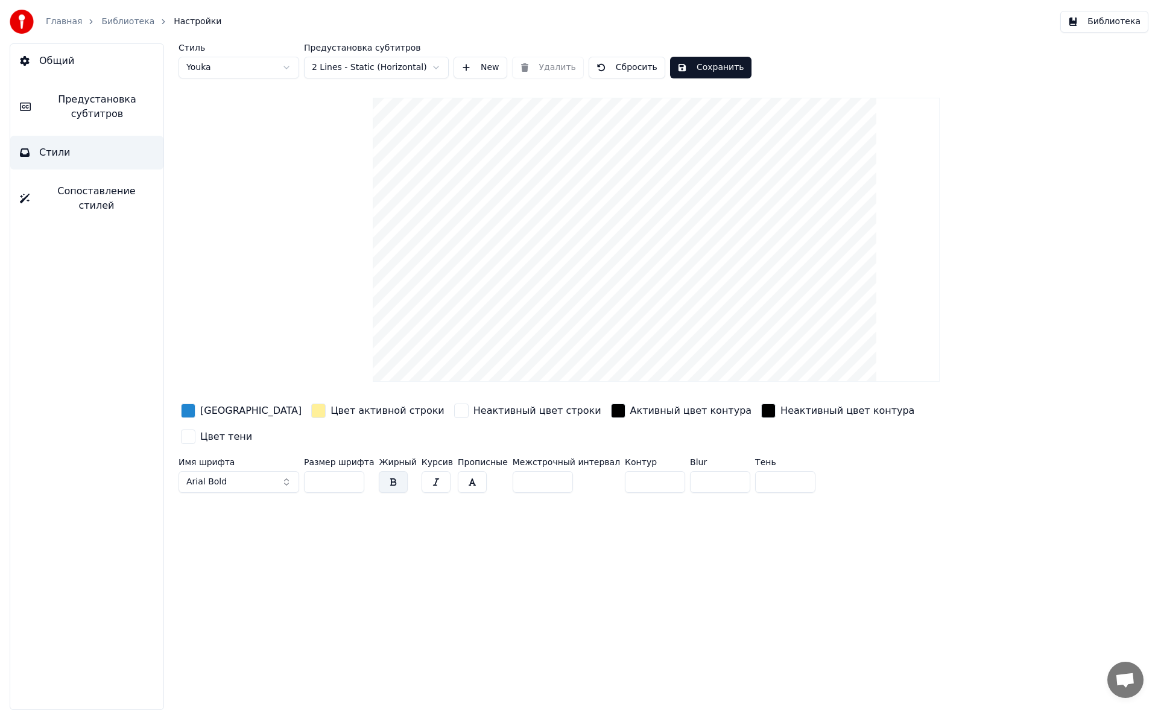
click at [82, 197] on span "Сопоставление стилей" at bounding box center [96, 198] width 115 height 29
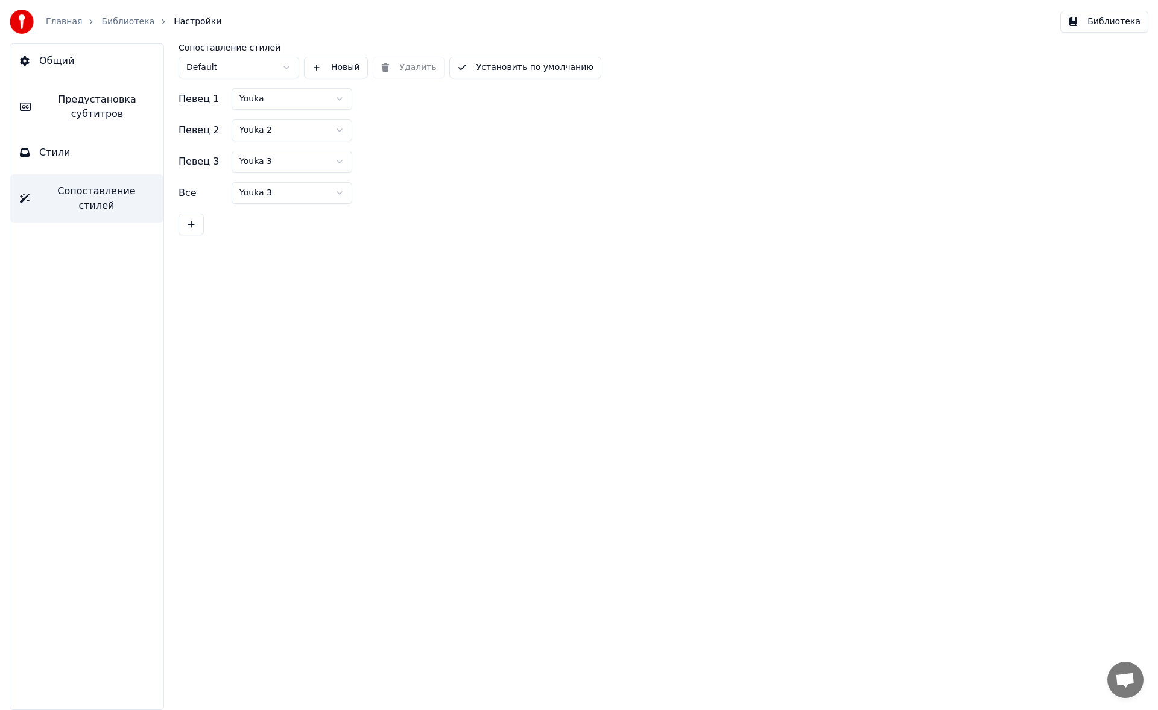
click at [63, 111] on span "Предустановка субтитров" at bounding box center [96, 106] width 113 height 29
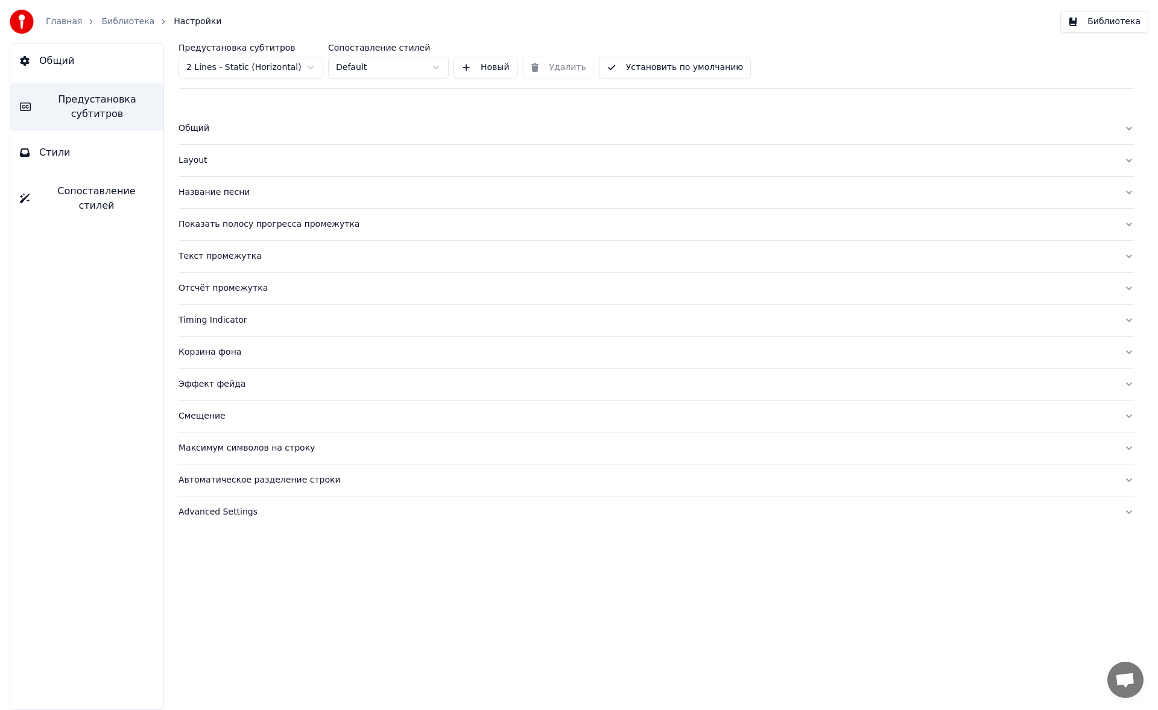
click at [136, 27] on link "Библиотека" at bounding box center [127, 22] width 53 height 12
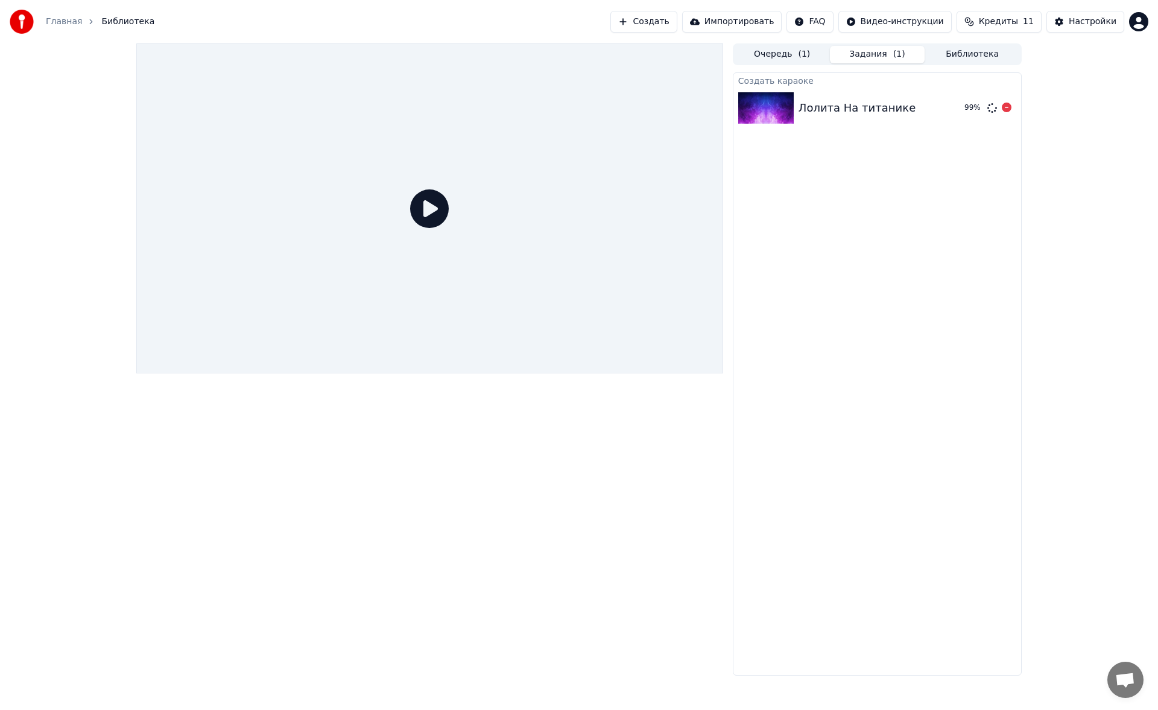
click at [831, 107] on div "Лолита На титанике" at bounding box center [857, 108] width 117 height 17
click at [425, 217] on icon at bounding box center [429, 208] width 39 height 39
click at [440, 187] on div at bounding box center [429, 208] width 587 height 330
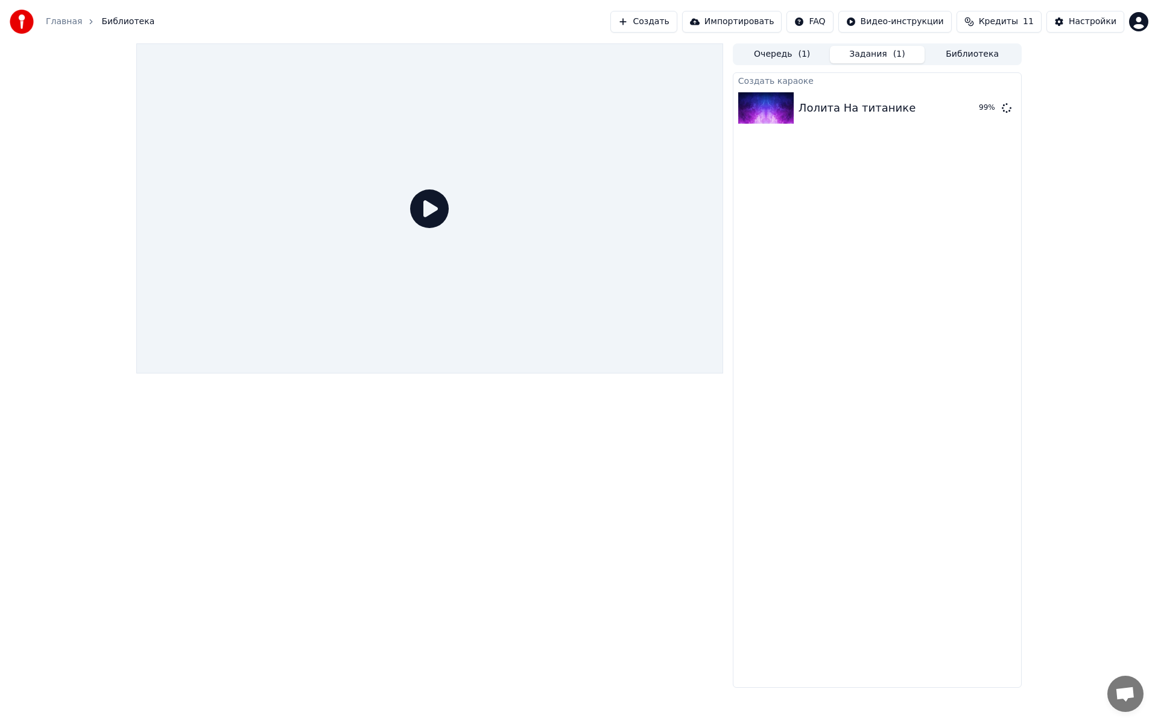
click at [449, 228] on icon at bounding box center [429, 208] width 39 height 39
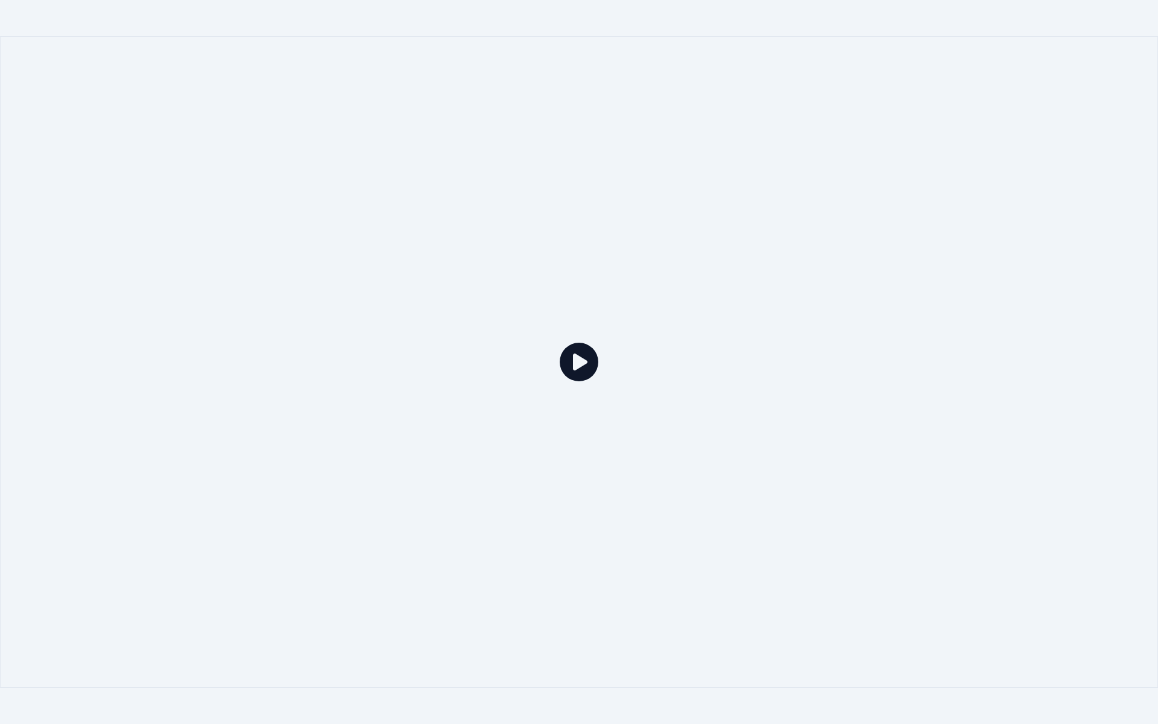
click at [591, 360] on icon at bounding box center [579, 362] width 39 height 39
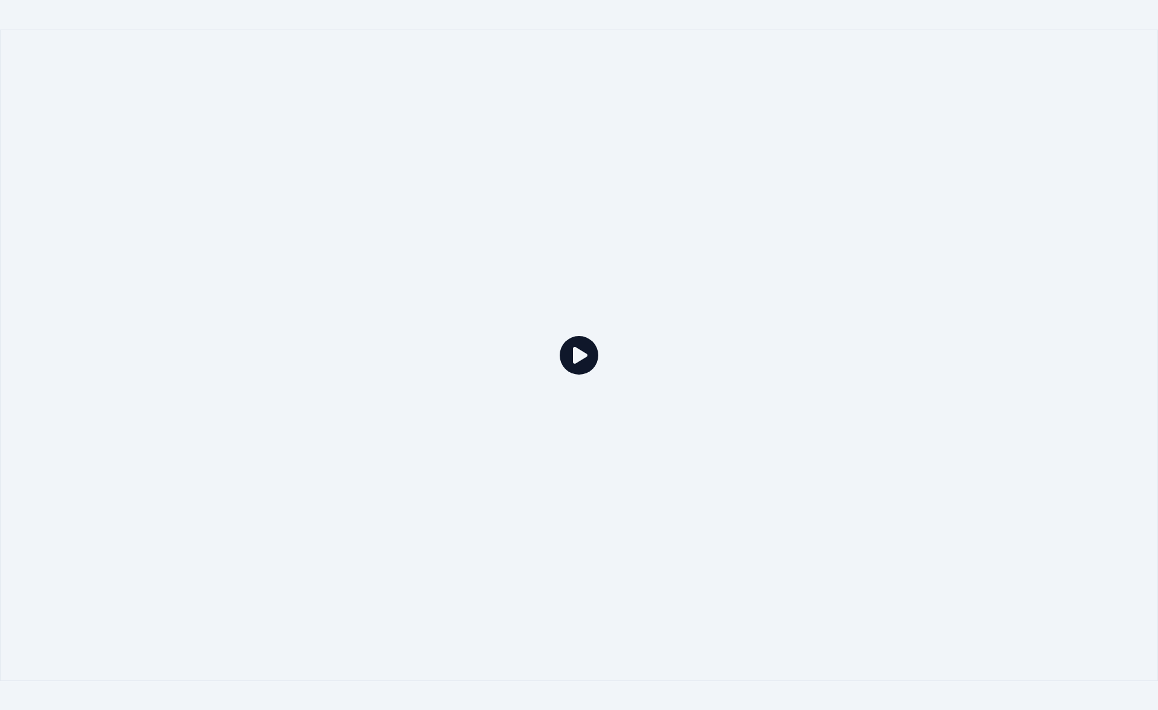
click at [591, 346] on div at bounding box center [579, 355] width 1158 height 651
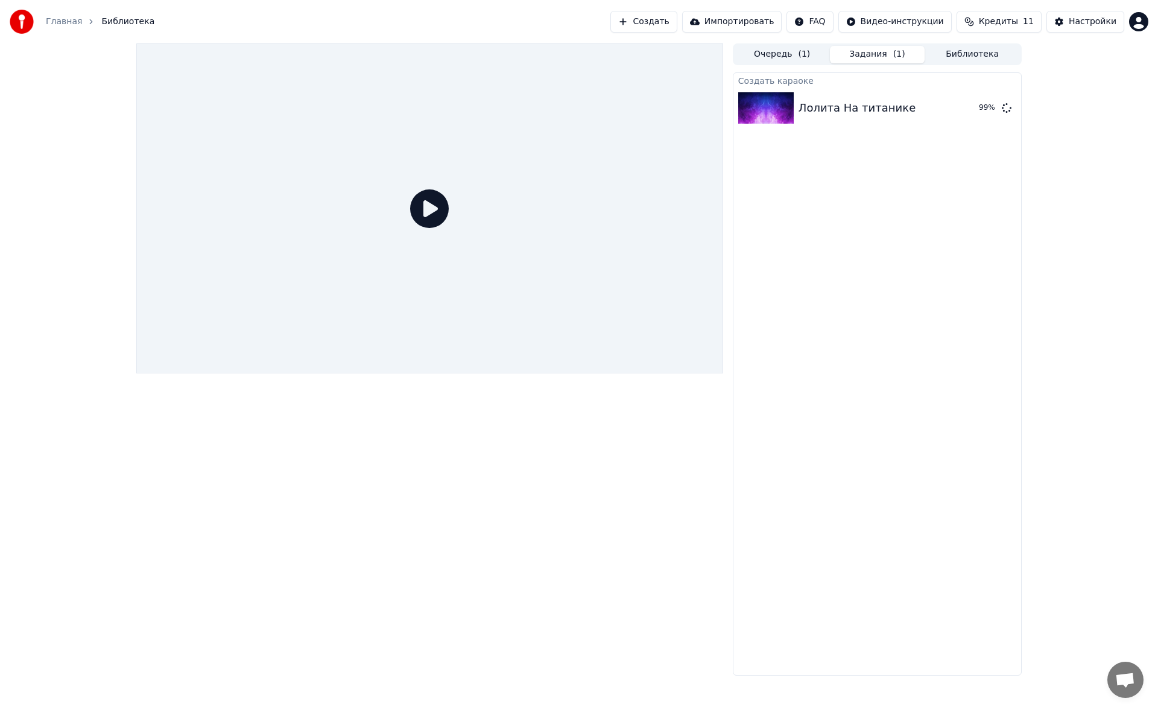
click at [428, 209] on icon at bounding box center [429, 208] width 39 height 39
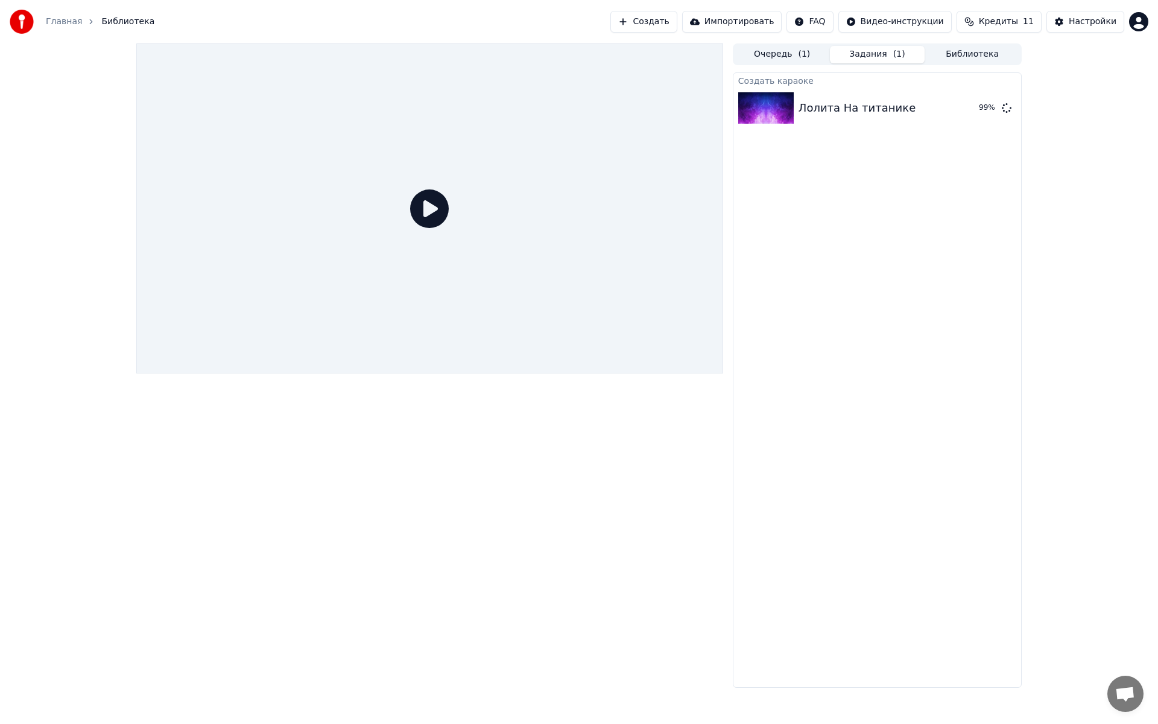
click at [563, 337] on div at bounding box center [429, 208] width 587 height 330
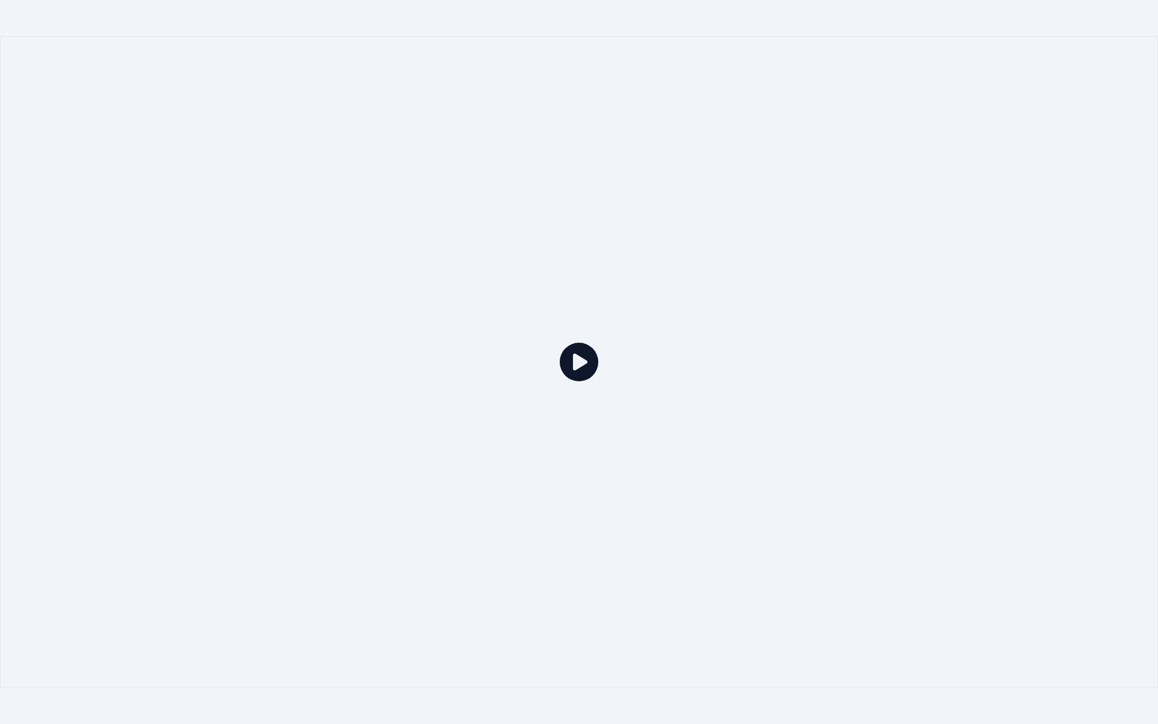
drag, startPoint x: 563, startPoint y: 337, endPoint x: 563, endPoint y: 323, distance: 13.9
click at [563, 337] on div at bounding box center [579, 361] width 1158 height 651
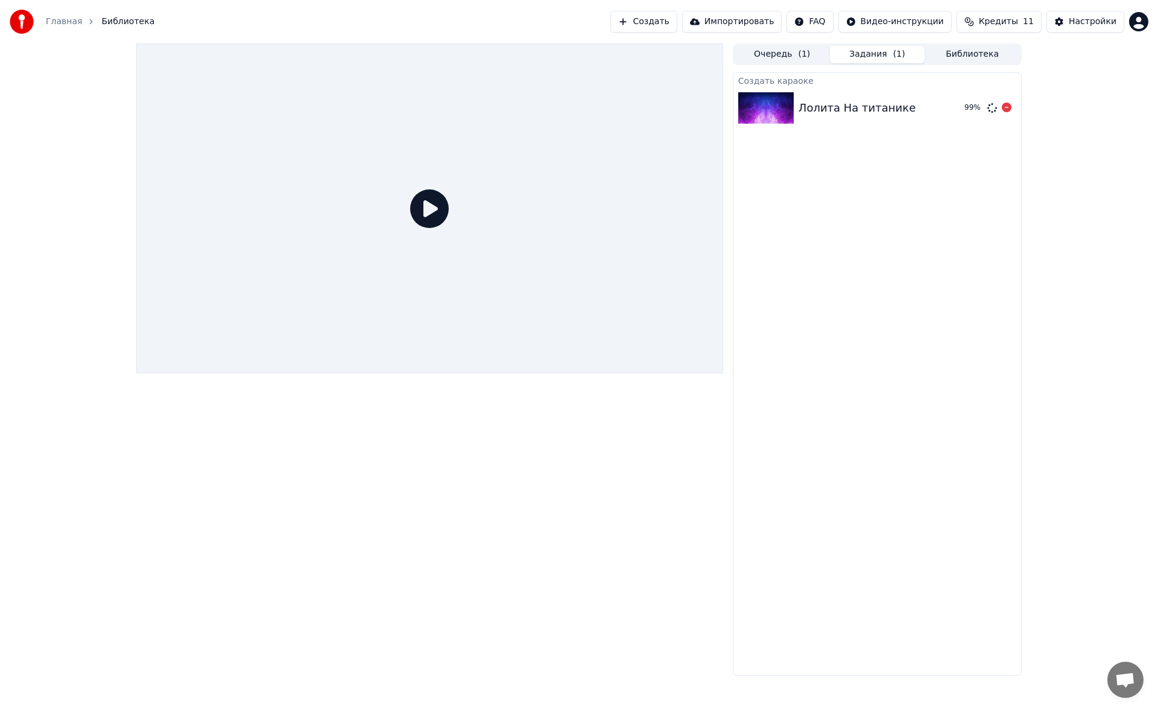
click at [973, 108] on div "99 %" at bounding box center [974, 108] width 18 height 10
click at [879, 155] on div "Создать караоке Лолита На титанике 99 %" at bounding box center [877, 373] width 289 height 603
click at [971, 107] on div "99 %" at bounding box center [974, 108] width 18 height 10
click at [775, 106] on img at bounding box center [765, 107] width 55 height 31
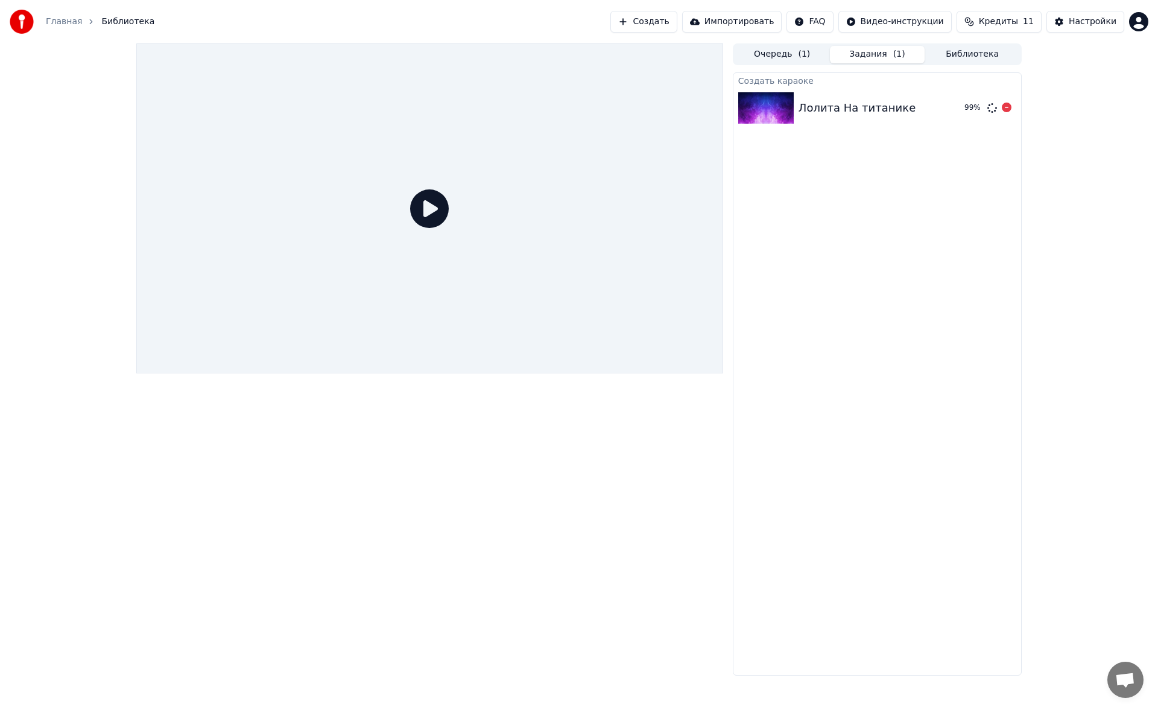
click at [775, 106] on img at bounding box center [765, 107] width 55 height 31
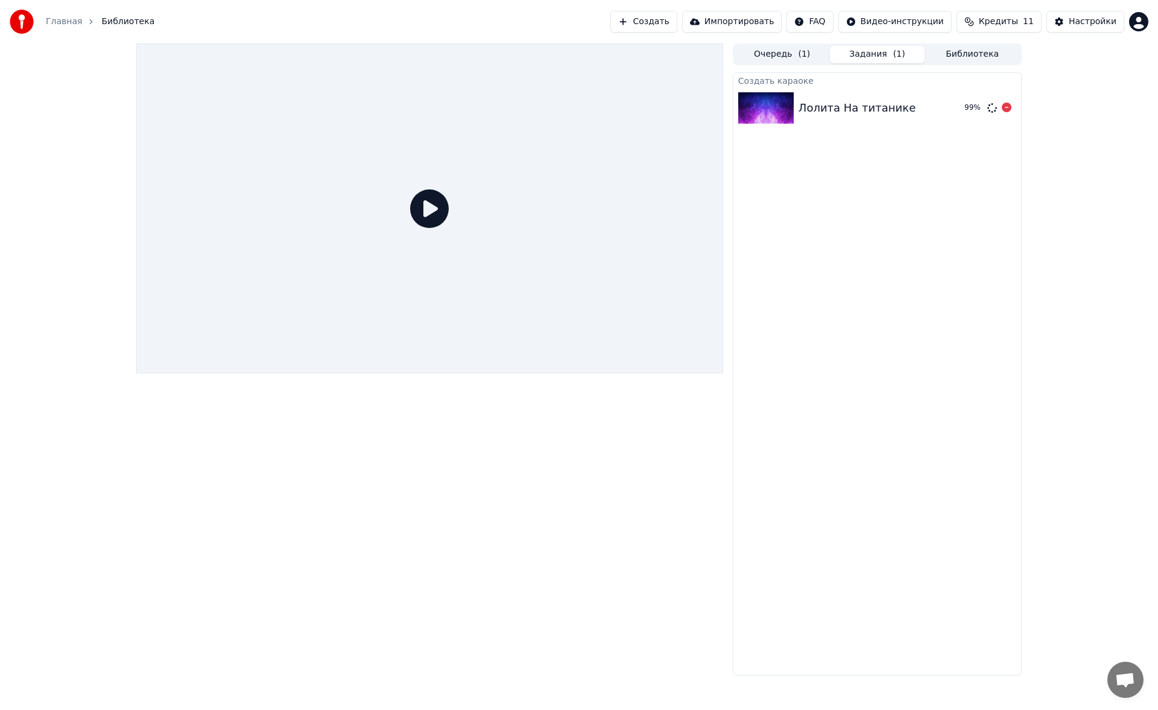
click at [775, 106] on img at bounding box center [765, 107] width 55 height 31
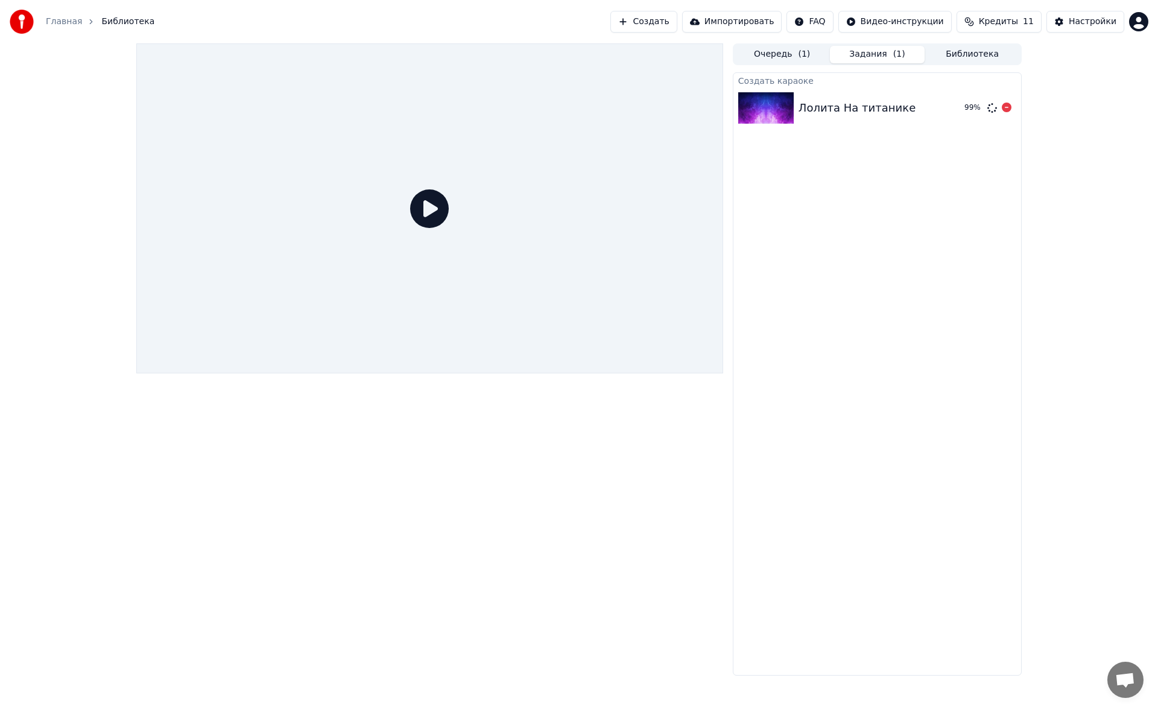
click at [776, 110] on img at bounding box center [765, 107] width 55 height 31
click at [1009, 110] on icon at bounding box center [1007, 108] width 10 height 10
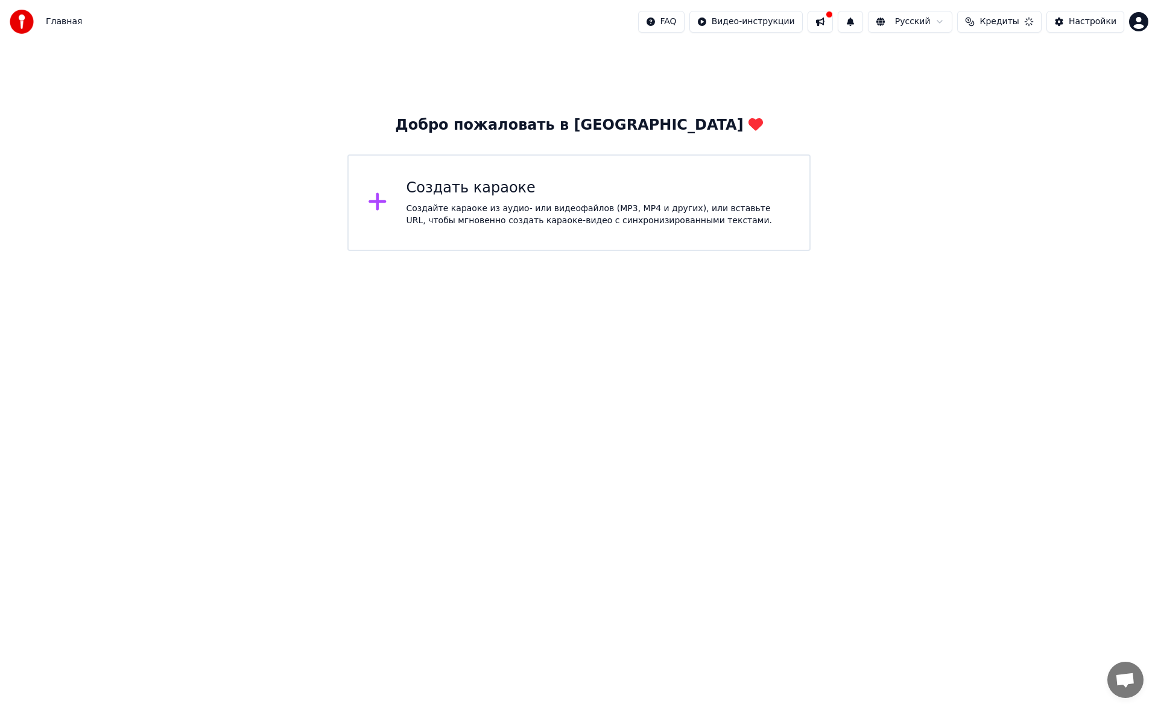
click at [667, 251] on html "Главная FAQ Видео-инструкции Русский Кредиты Настройки Добро пожаловать в Youka…" at bounding box center [579, 125] width 1158 height 251
click at [447, 228] on div "Создать караоке Создайте караоке из аудио- или видеофайлов (MP3, MP4 и других),…" at bounding box center [578, 202] width 463 height 97
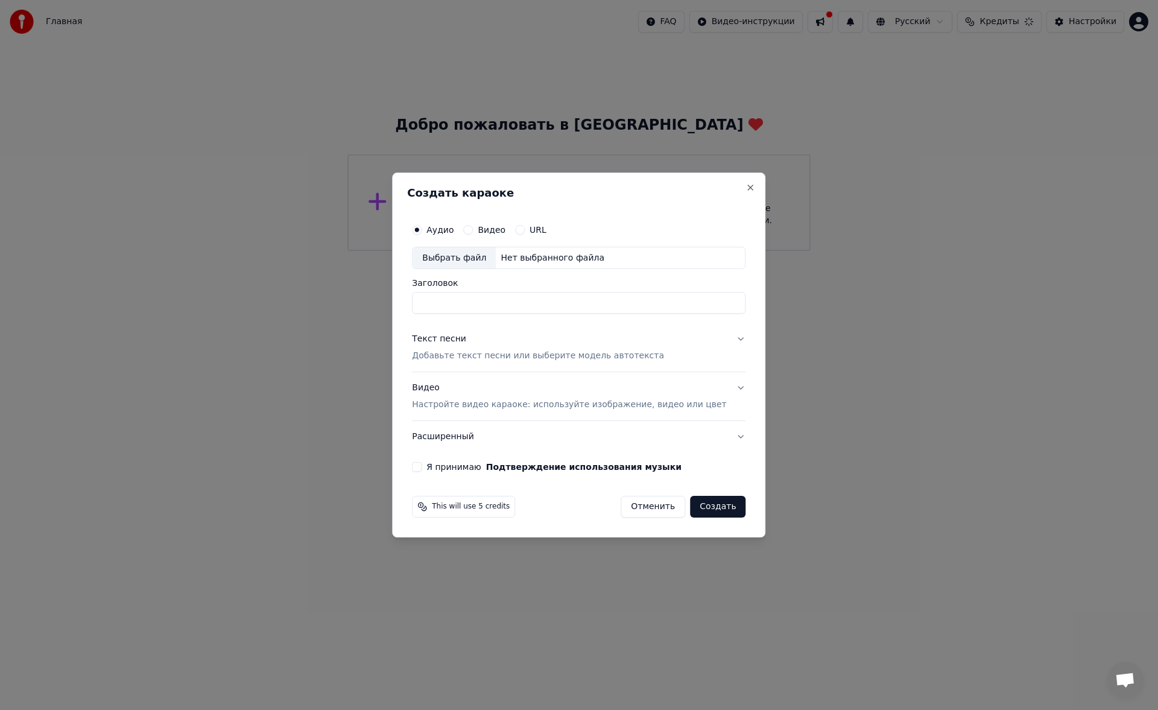
click at [483, 261] on div "Выбрать файл" at bounding box center [454, 258] width 83 height 22
drag, startPoint x: 519, startPoint y: 307, endPoint x: 397, endPoint y: 303, distance: 122.5
click at [397, 251] on body "**********" at bounding box center [579, 125] width 1158 height 251
type input "*"
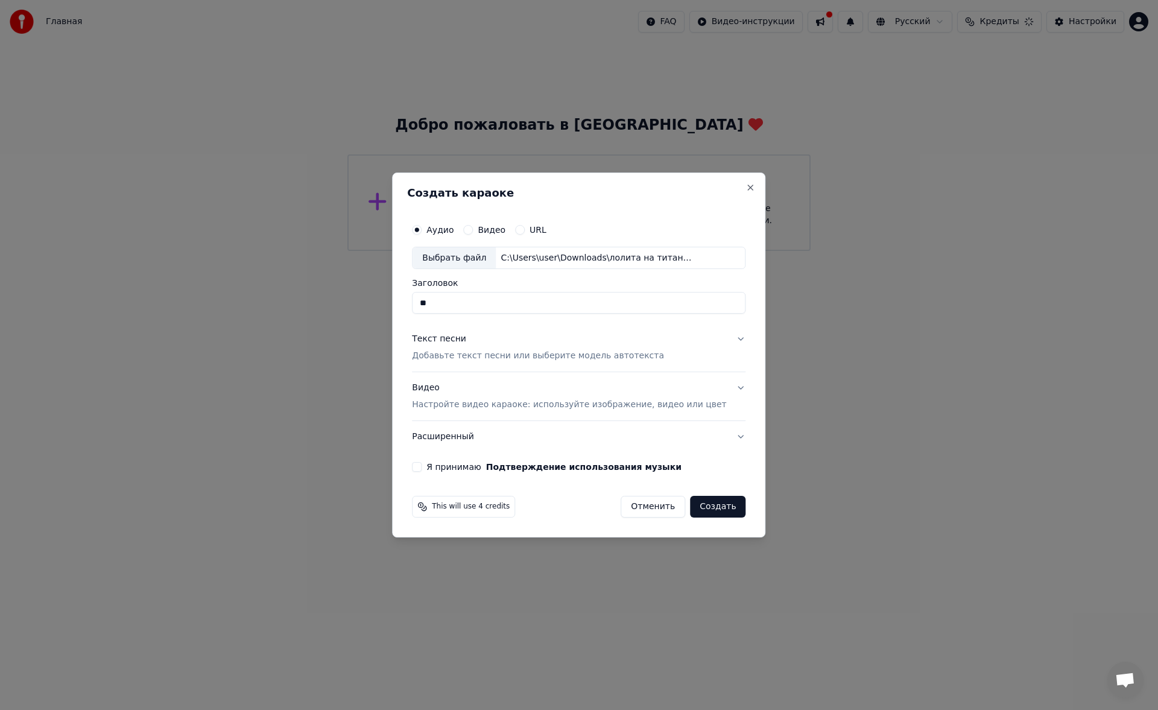
type input "*"
type input "**********"
click at [466, 341] on div "Текст песни" at bounding box center [439, 340] width 54 height 12
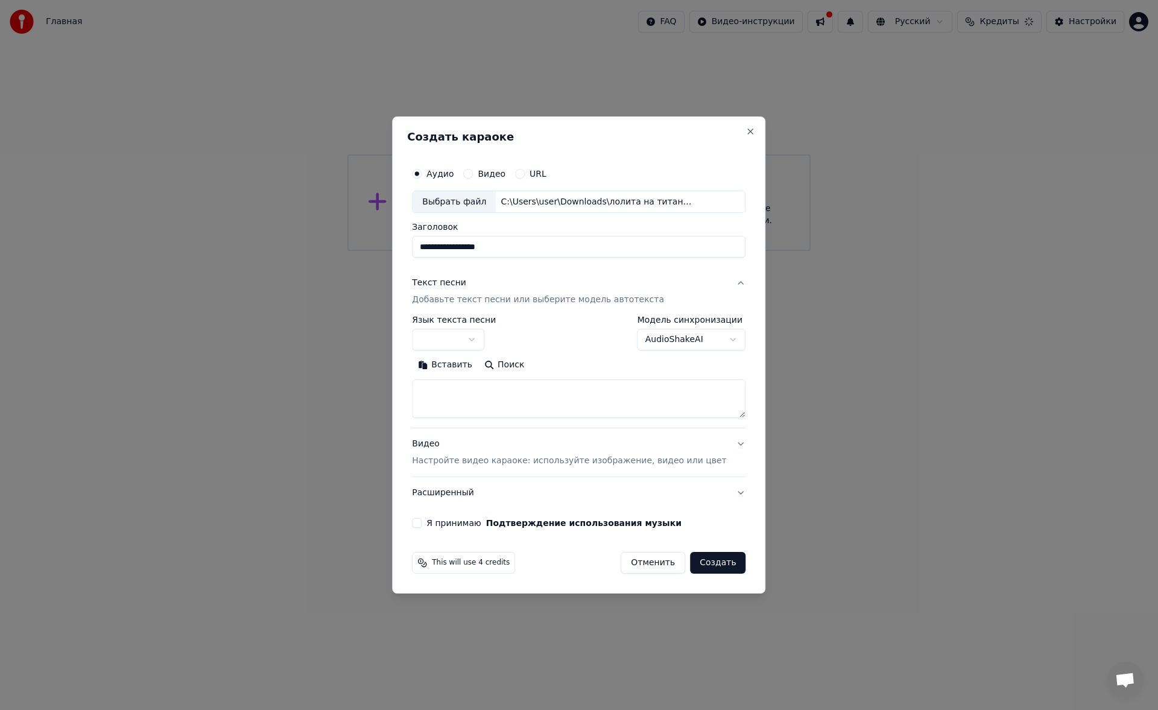
select select "**"
click at [473, 367] on button "Вставить" at bounding box center [445, 365] width 66 height 19
click at [566, 367] on button "Развернуть" at bounding box center [569, 365] width 76 height 19
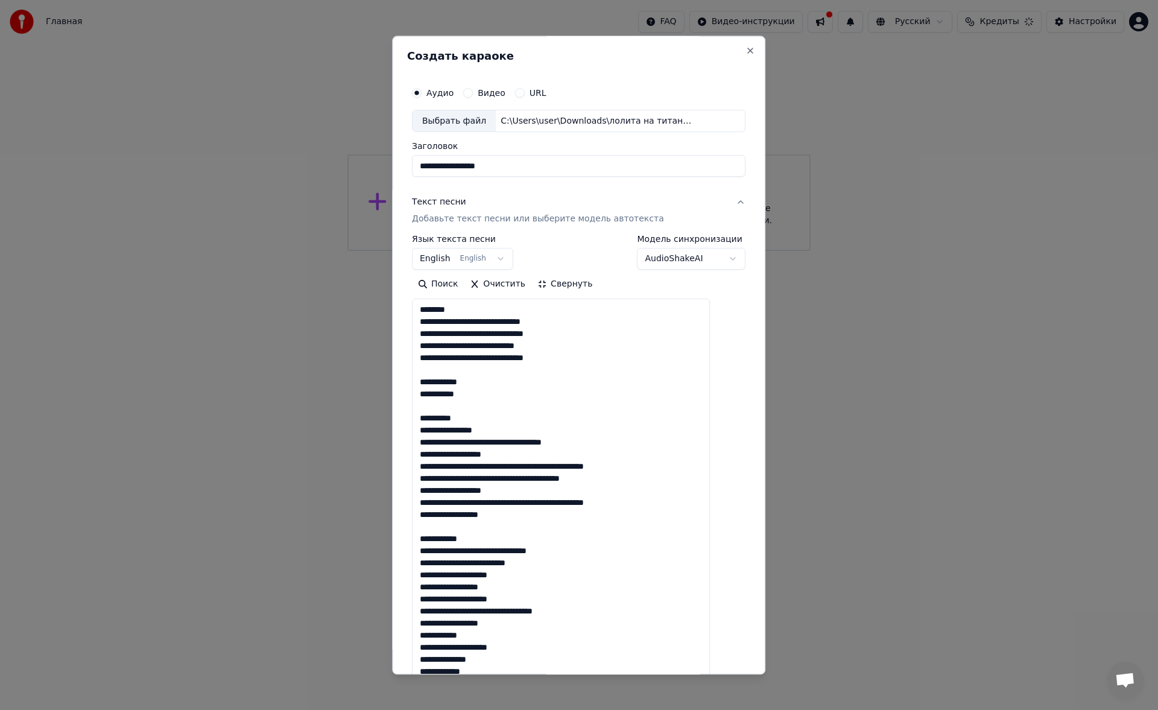
drag, startPoint x: 480, startPoint y: 311, endPoint x: 428, endPoint y: 305, distance: 52.8
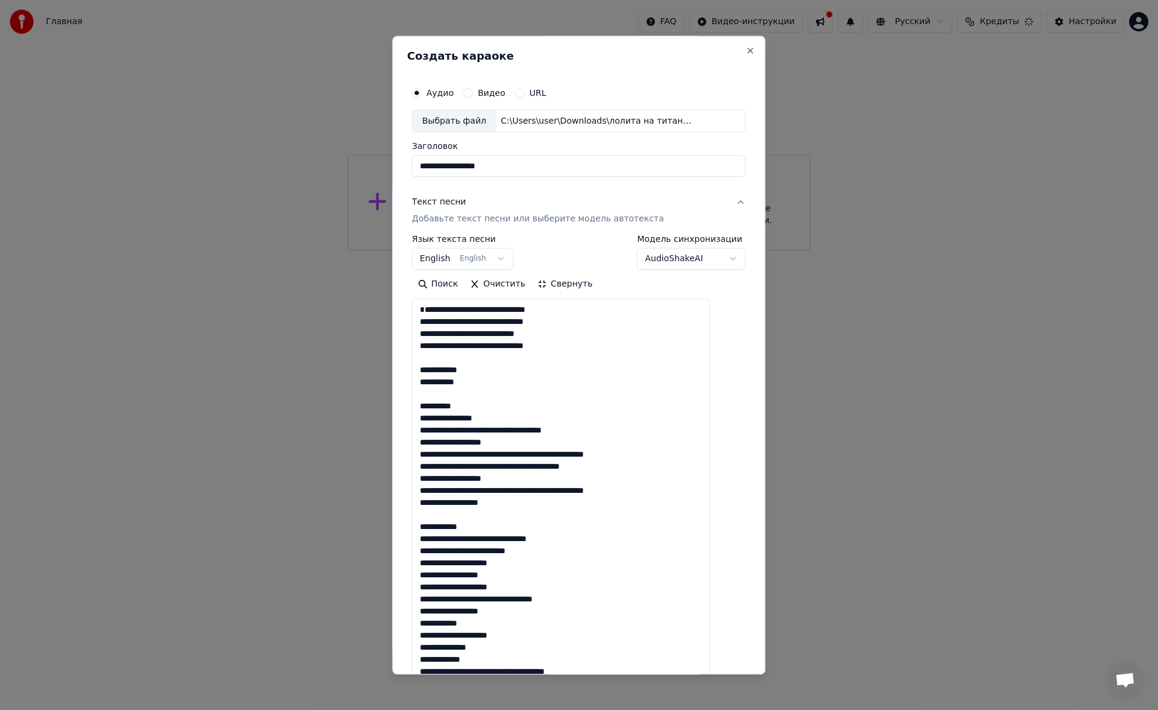
drag, startPoint x: 494, startPoint y: 366, endPoint x: 432, endPoint y: 372, distance: 62.4
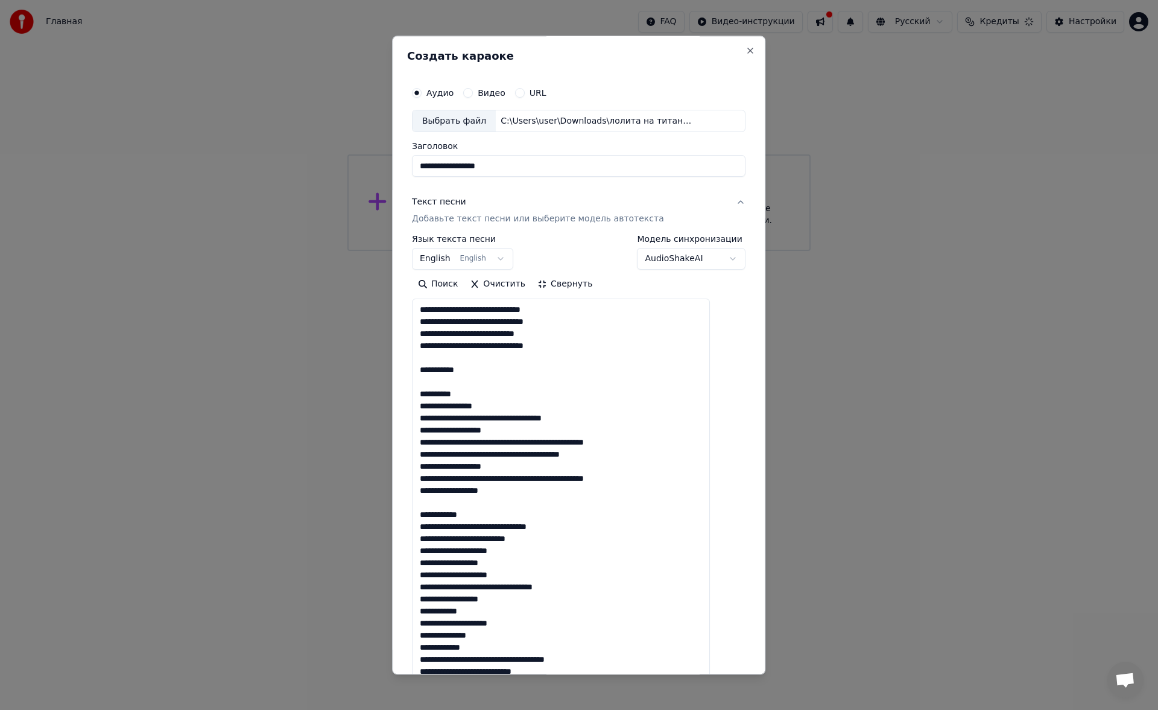
drag, startPoint x: 471, startPoint y: 394, endPoint x: 425, endPoint y: 394, distance: 45.8
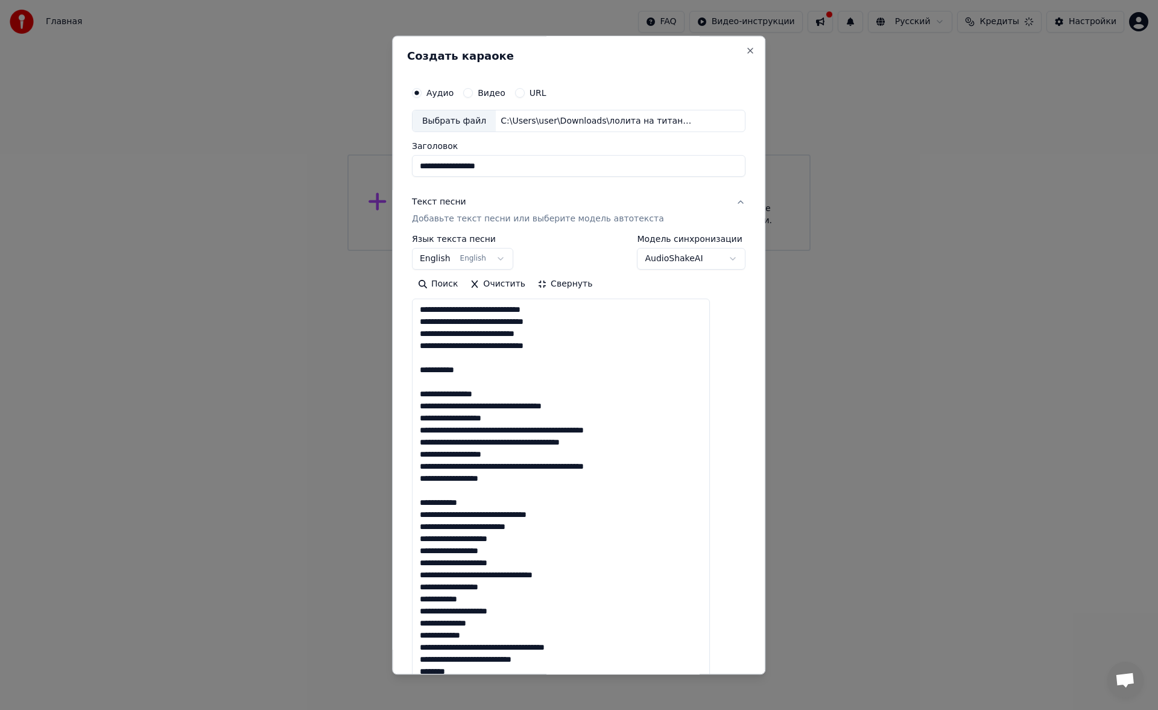
drag, startPoint x: 492, startPoint y: 501, endPoint x: 420, endPoint y: 501, distance: 71.2
click at [420, 501] on div "**********" at bounding box center [578, 690] width 343 height 1228
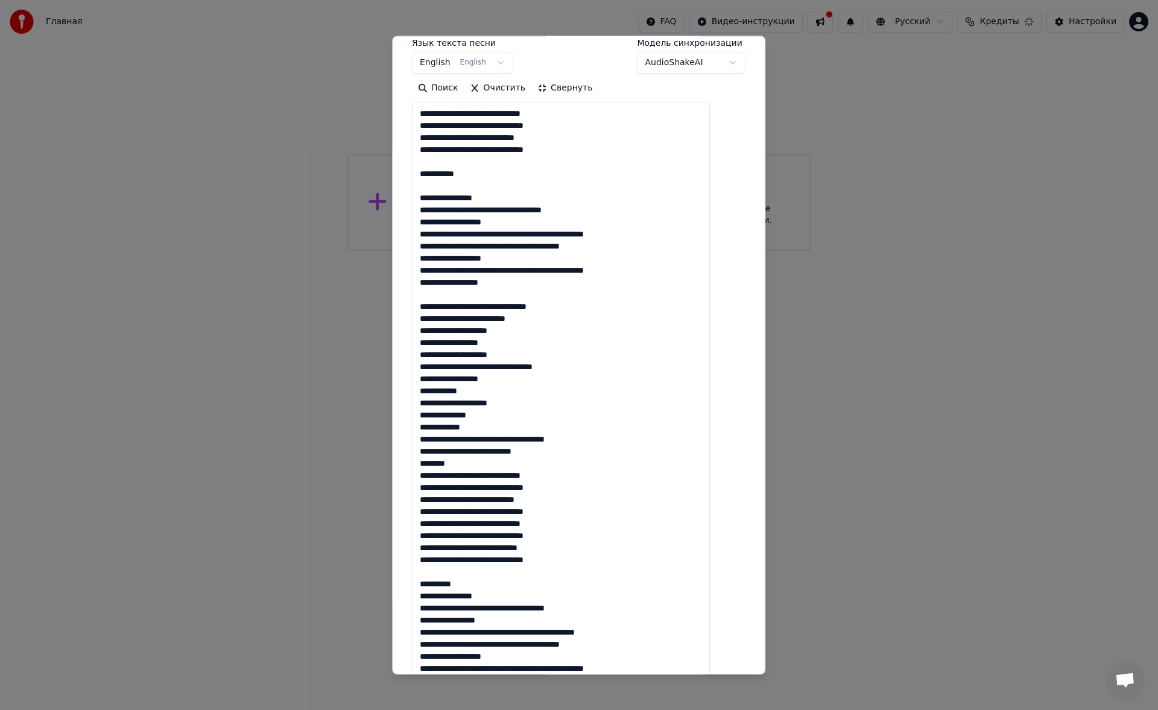
scroll to position [198, 0]
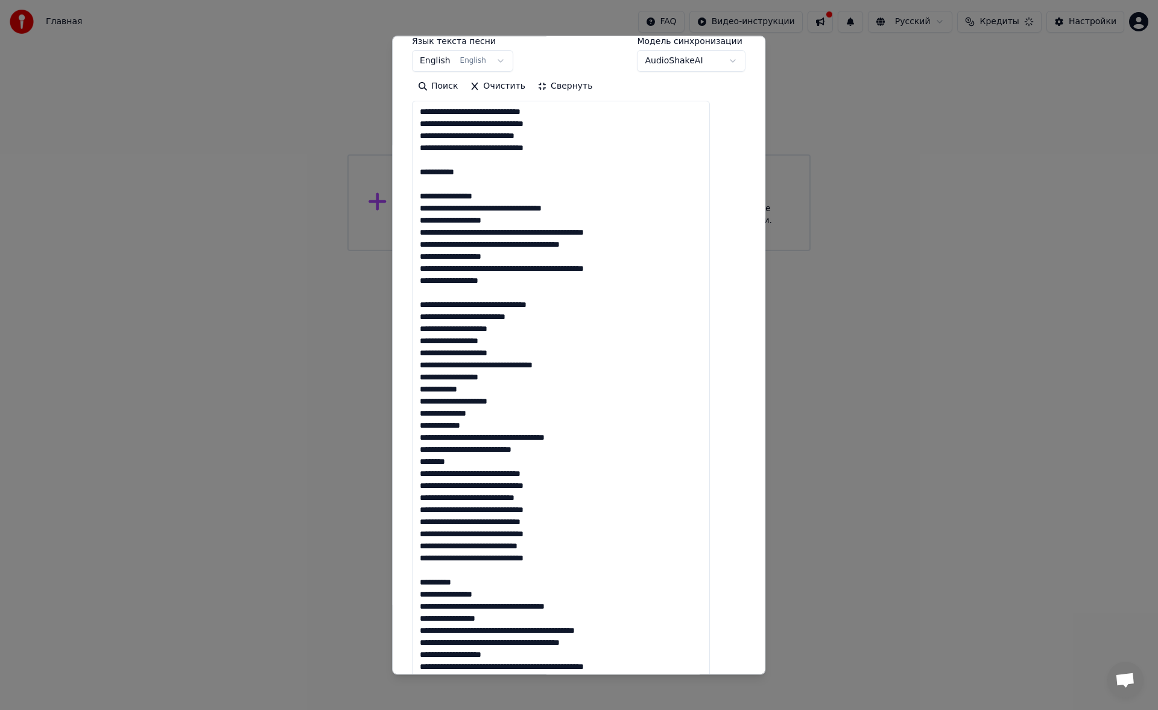
drag, startPoint x: 466, startPoint y: 463, endPoint x: 428, endPoint y: 353, distance: 116.4
click at [428, 353] on textarea at bounding box center [561, 546] width 298 height 890
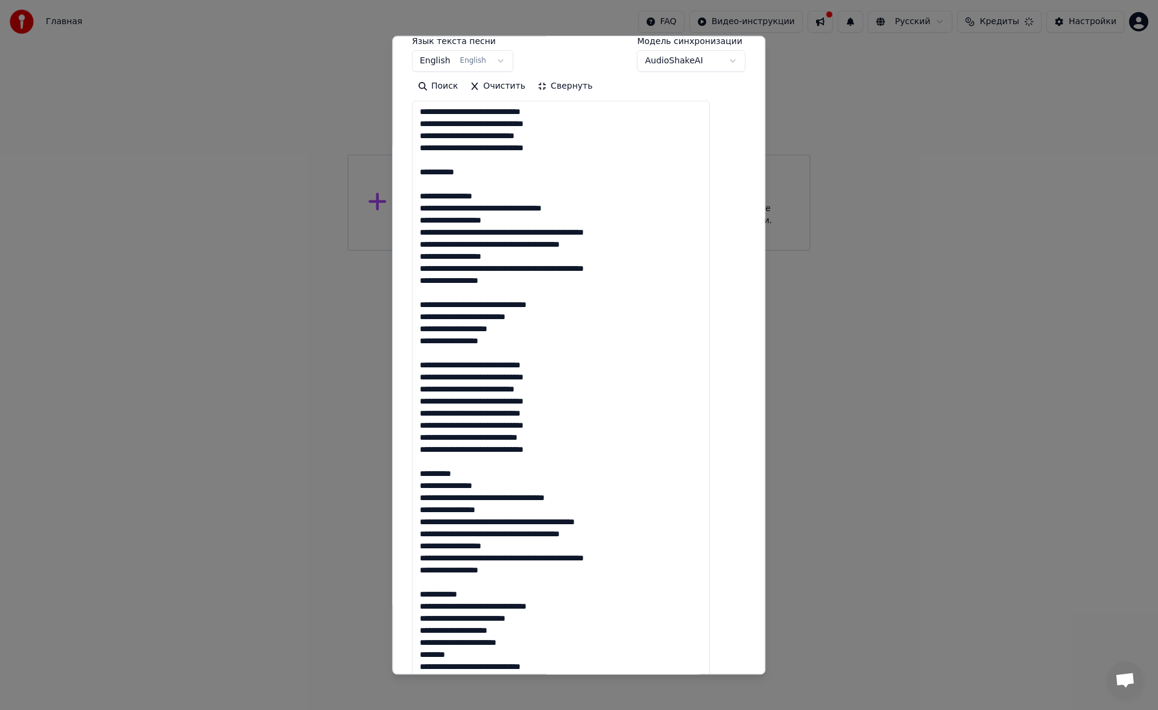
drag, startPoint x: 478, startPoint y: 477, endPoint x: 431, endPoint y: 474, distance: 47.1
click at [431, 474] on textarea at bounding box center [561, 546] width 298 height 890
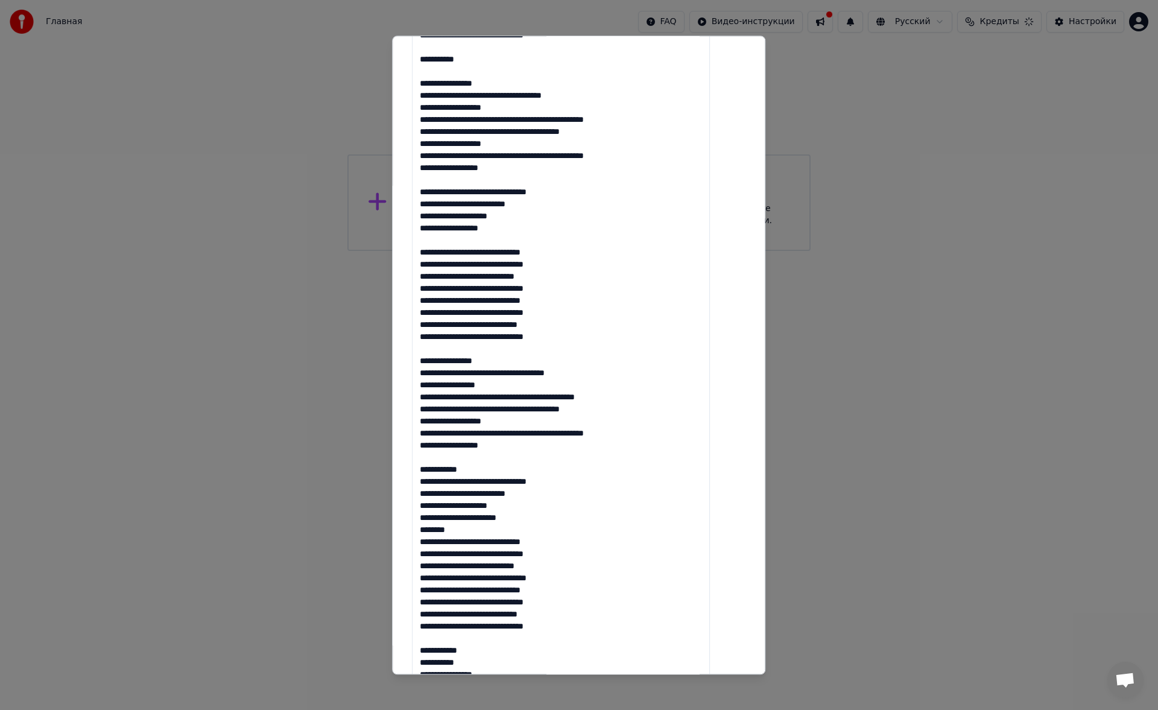
scroll to position [316, 0]
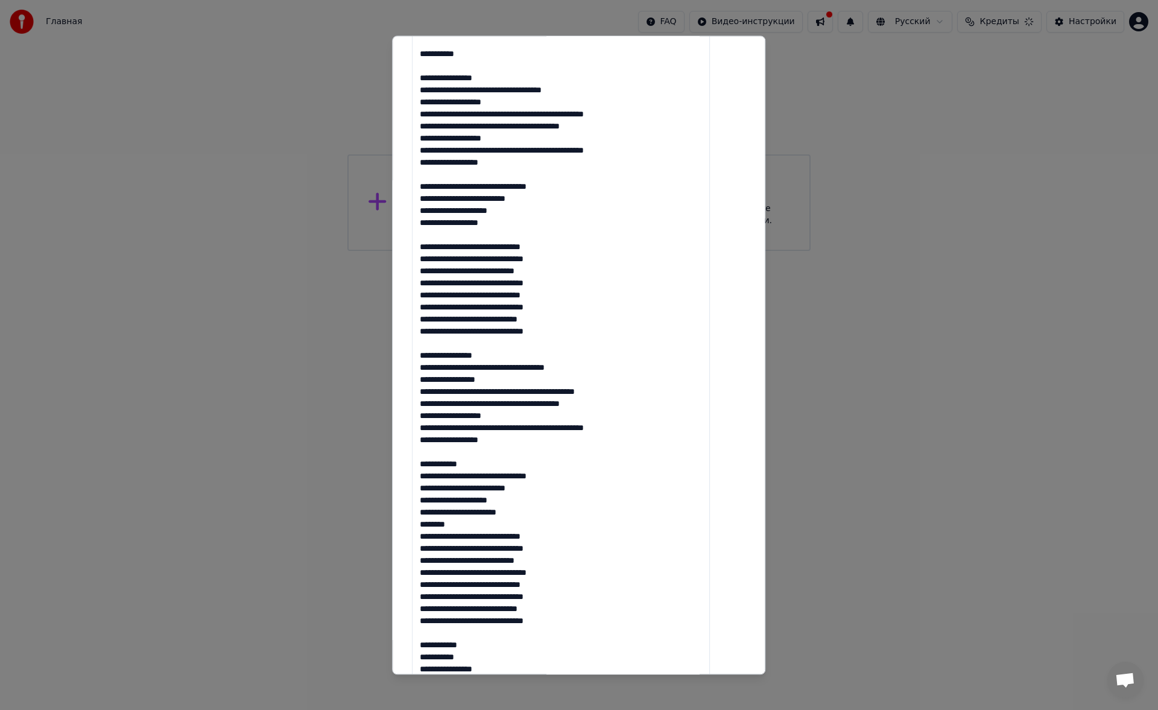
drag, startPoint x: 496, startPoint y: 468, endPoint x: 429, endPoint y: 463, distance: 66.6
click at [429, 463] on textarea at bounding box center [561, 428] width 298 height 890
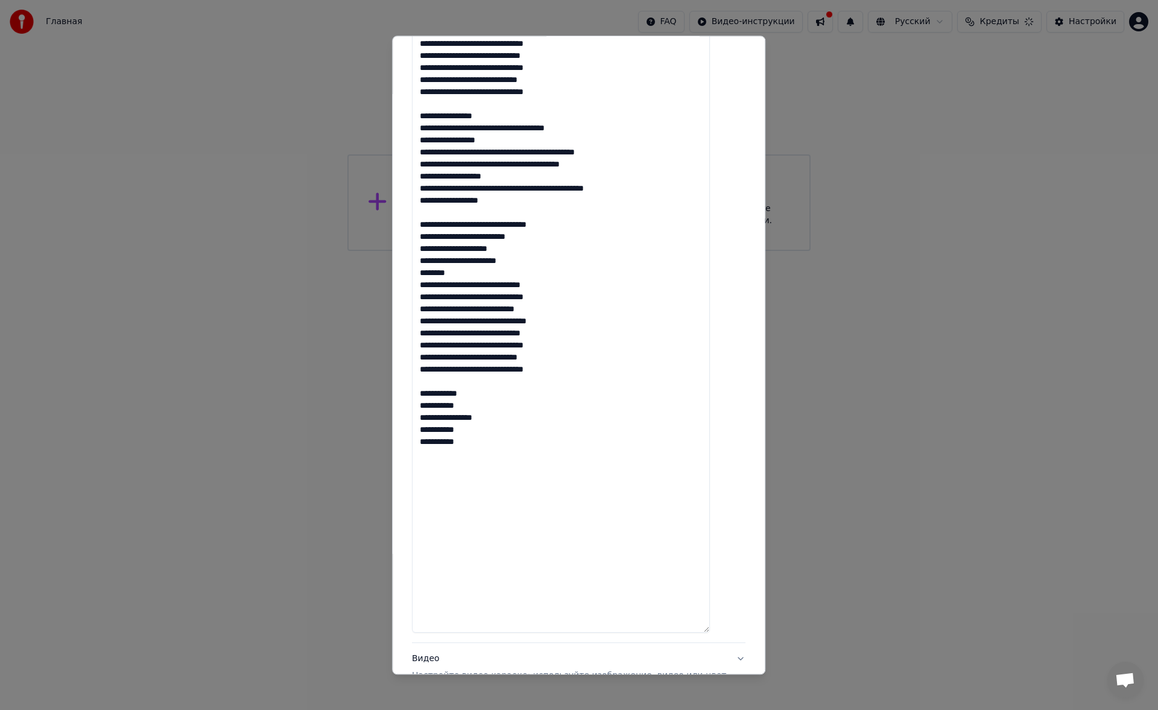
scroll to position [566, 0]
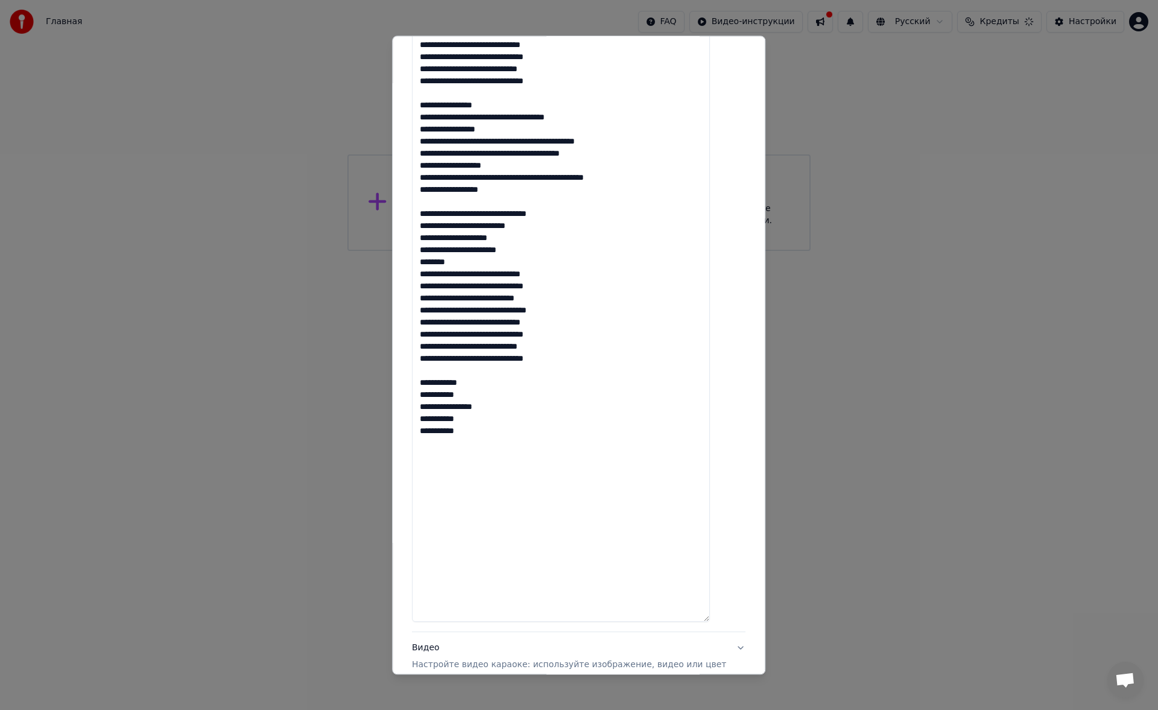
drag, startPoint x: 485, startPoint y: 385, endPoint x: 435, endPoint y: 379, distance: 50.4
click at [435, 379] on textarea at bounding box center [561, 178] width 298 height 890
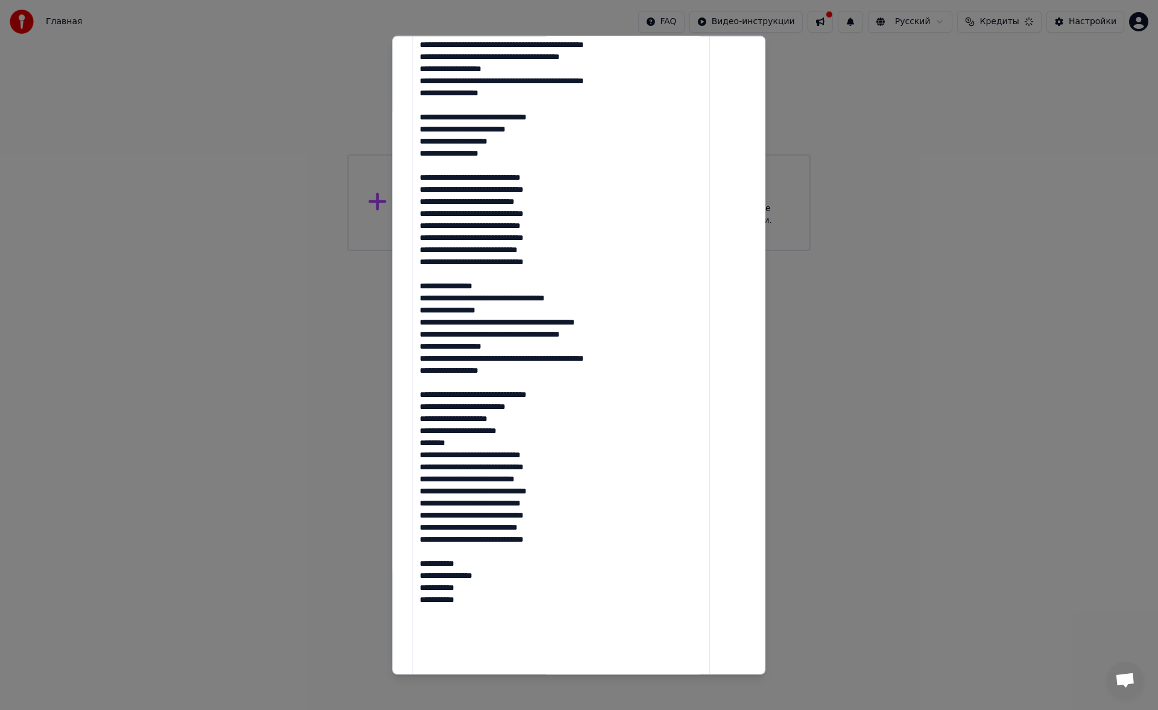
scroll to position [689, 0]
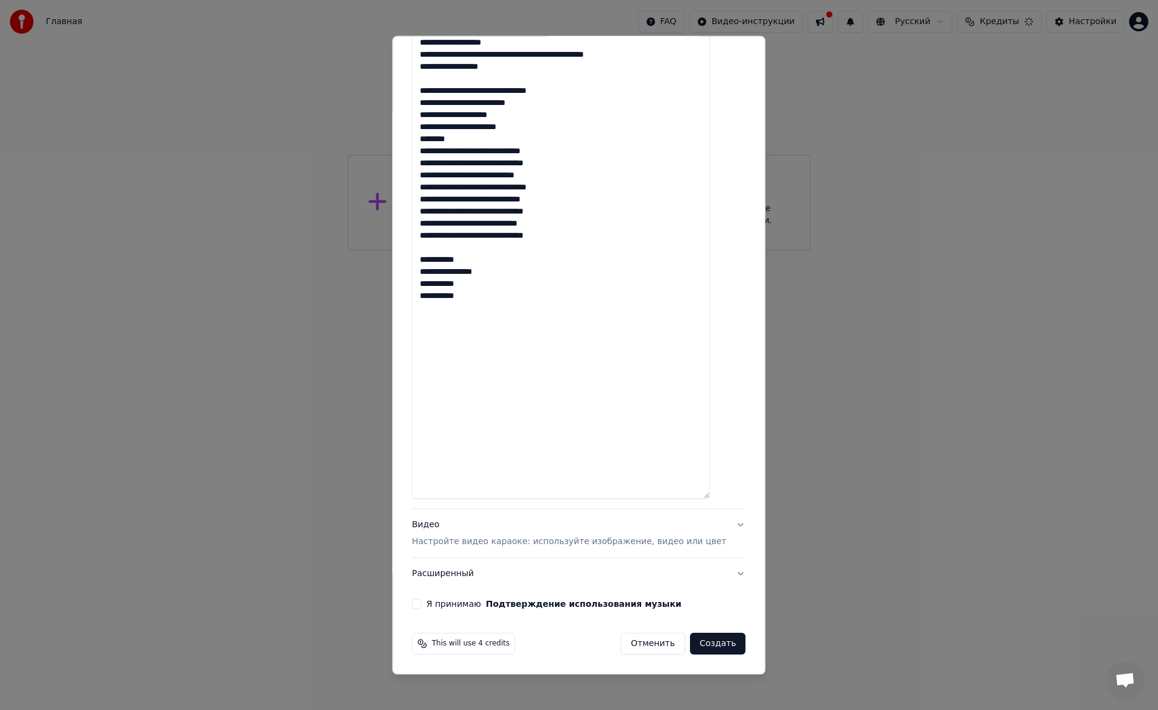
click at [448, 490] on textarea at bounding box center [561, 55] width 298 height 890
click at [505, 300] on textarea at bounding box center [561, 55] width 298 height 890
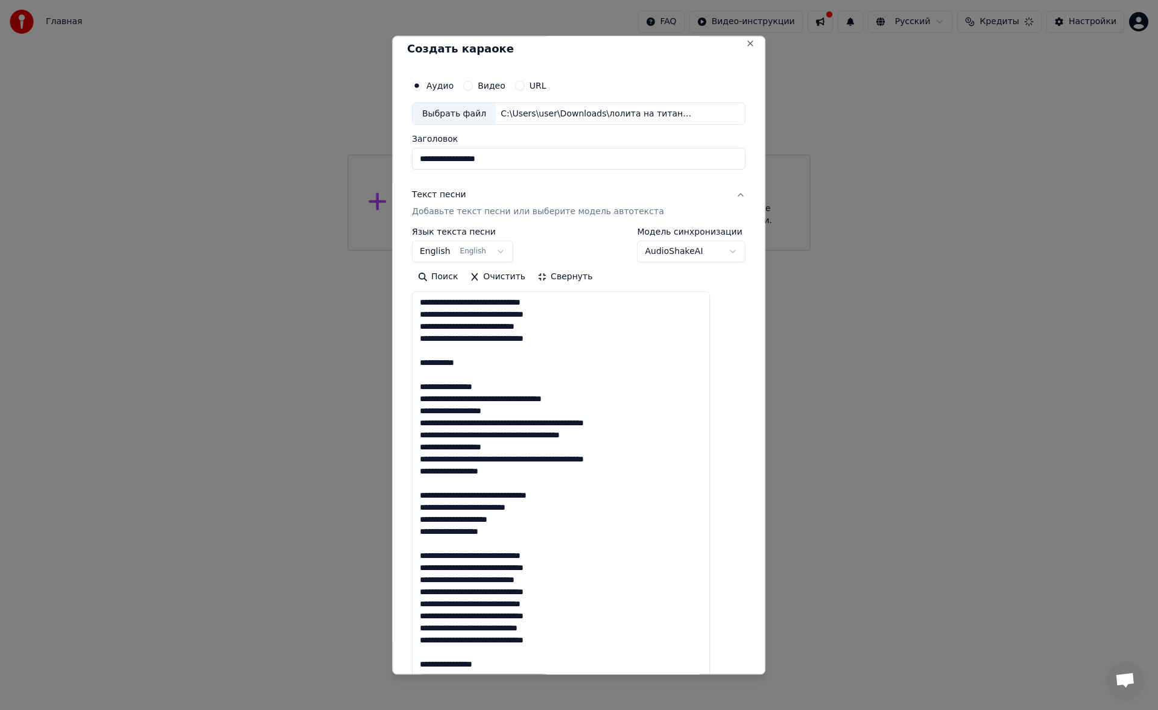
scroll to position [0, 0]
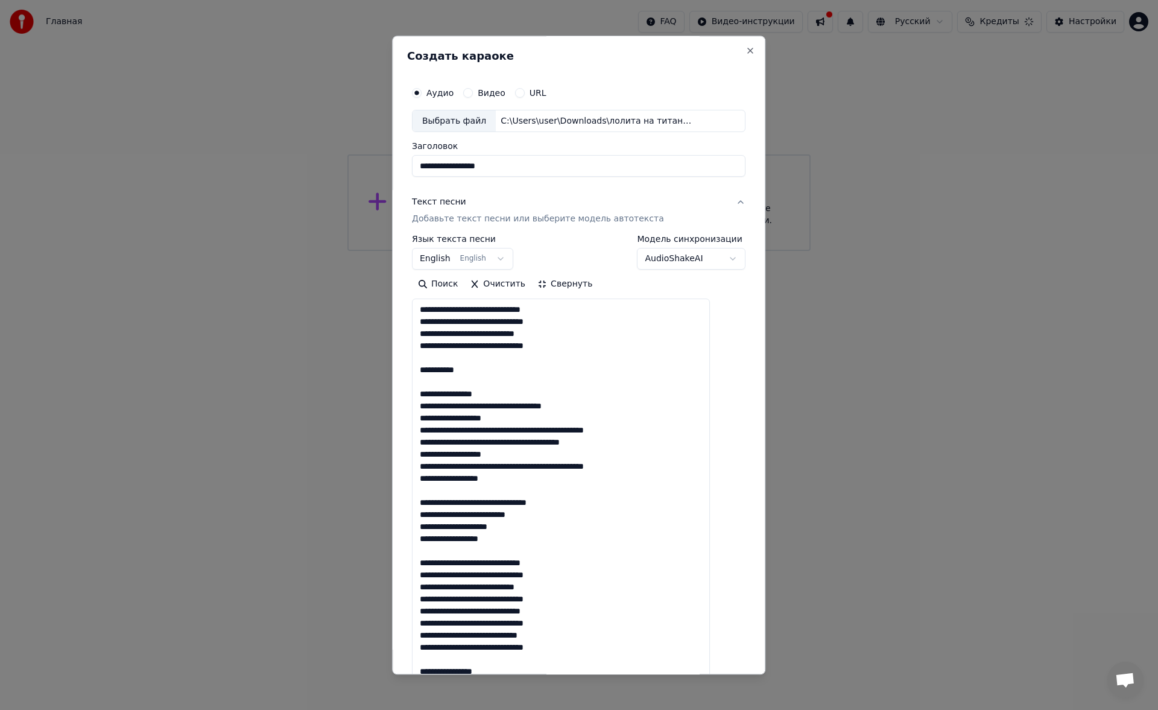
type textarea "**********"
click at [474, 124] on div "Выбрать файл" at bounding box center [454, 121] width 83 height 22
type input "**********"
click at [450, 259] on button "English English" at bounding box center [462, 260] width 101 height 22
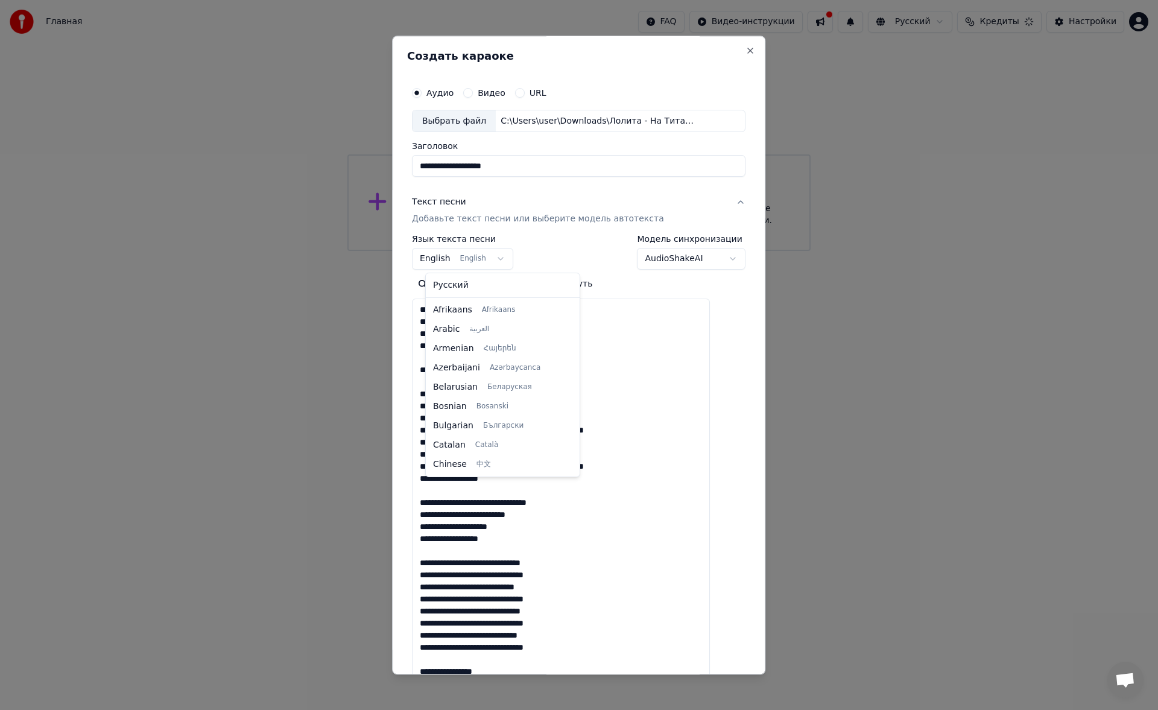
scroll to position [97, 0]
select select "**"
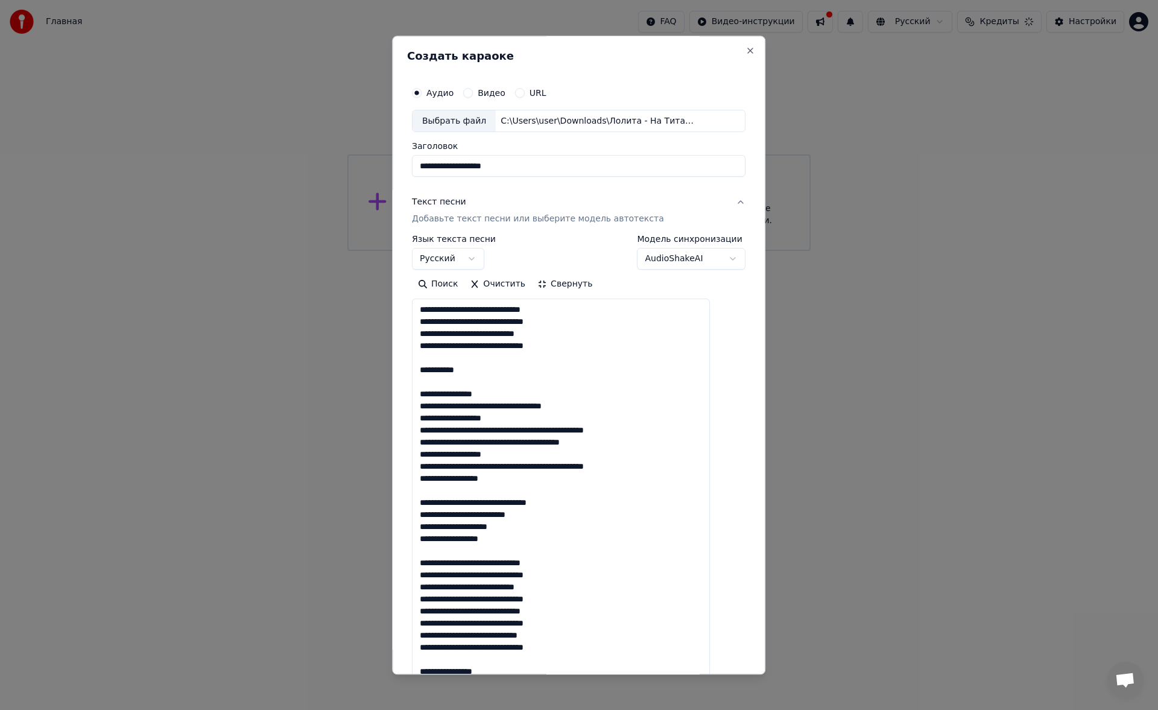
click at [566, 288] on button "Свернуть" at bounding box center [564, 284] width 67 height 19
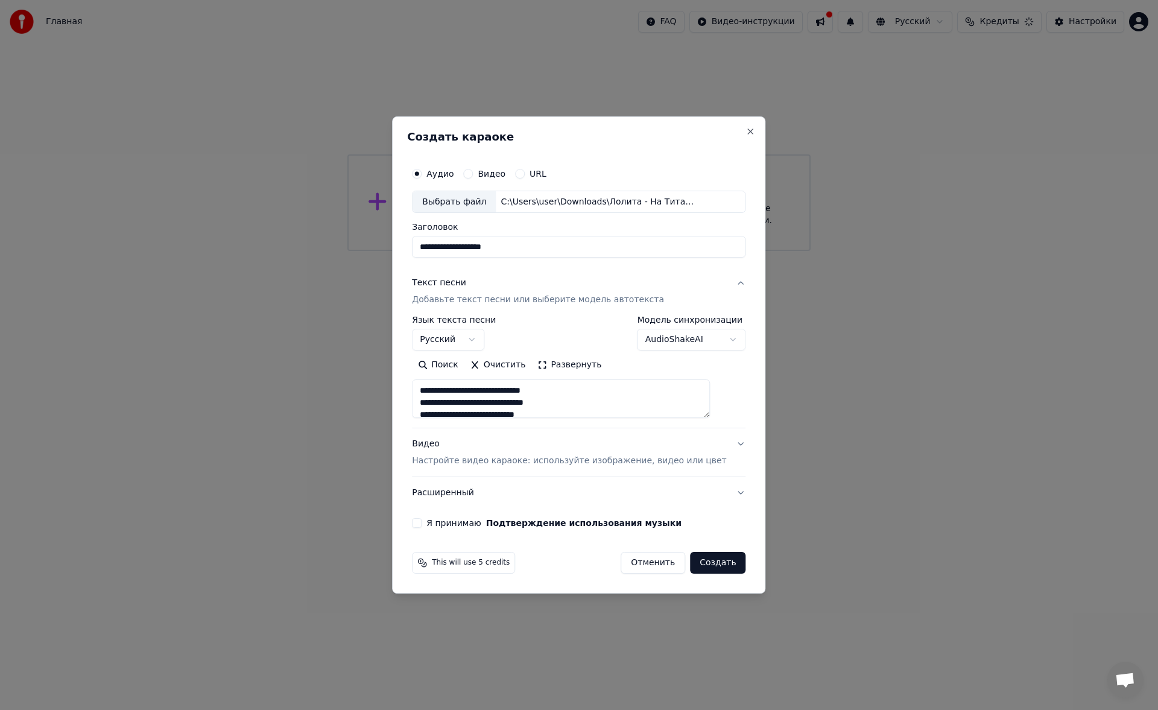
click at [497, 469] on button "Видео Настройте видео караоке: используйте изображение, видео или цвет" at bounding box center [579, 453] width 334 height 48
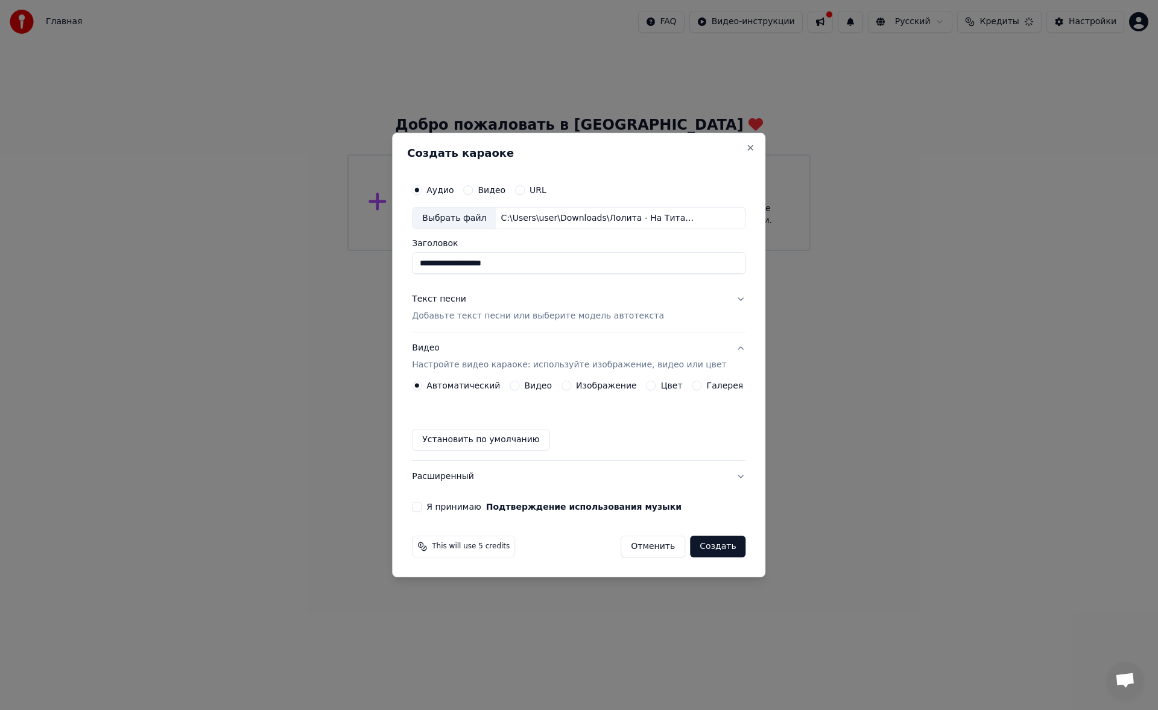
click at [652, 385] on button "Цвет" at bounding box center [652, 386] width 10 height 10
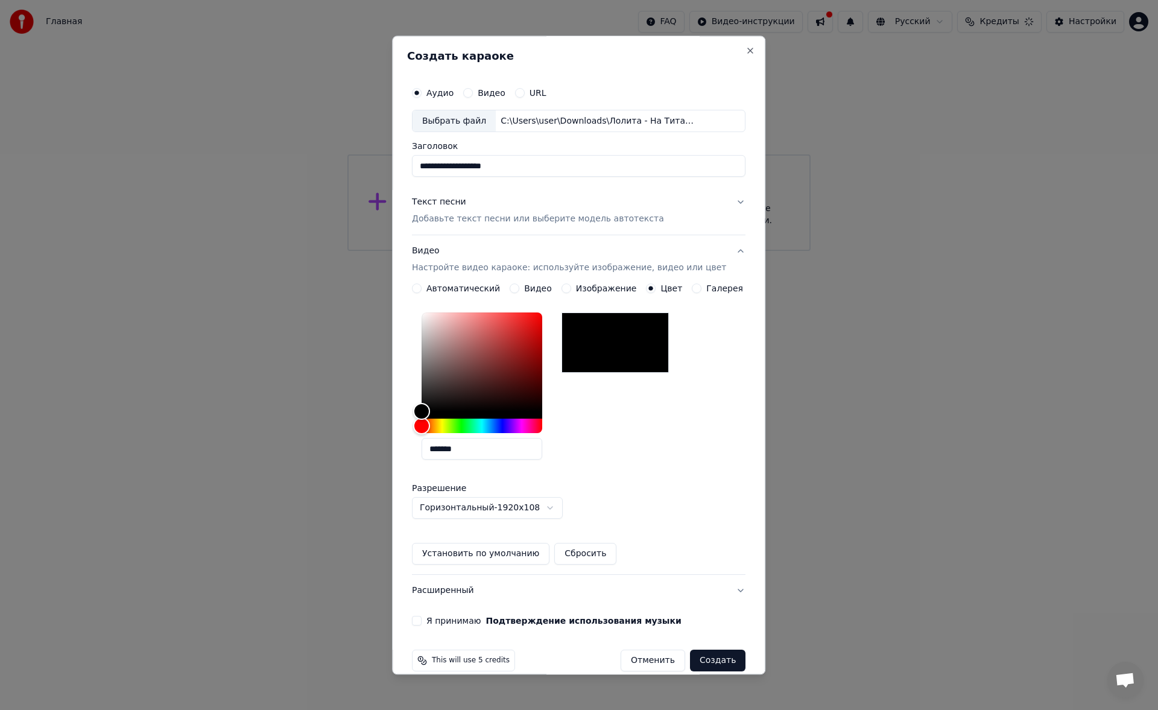
click at [422, 620] on button "Я принимаю Подтверждение использования музыки" at bounding box center [417, 621] width 10 height 10
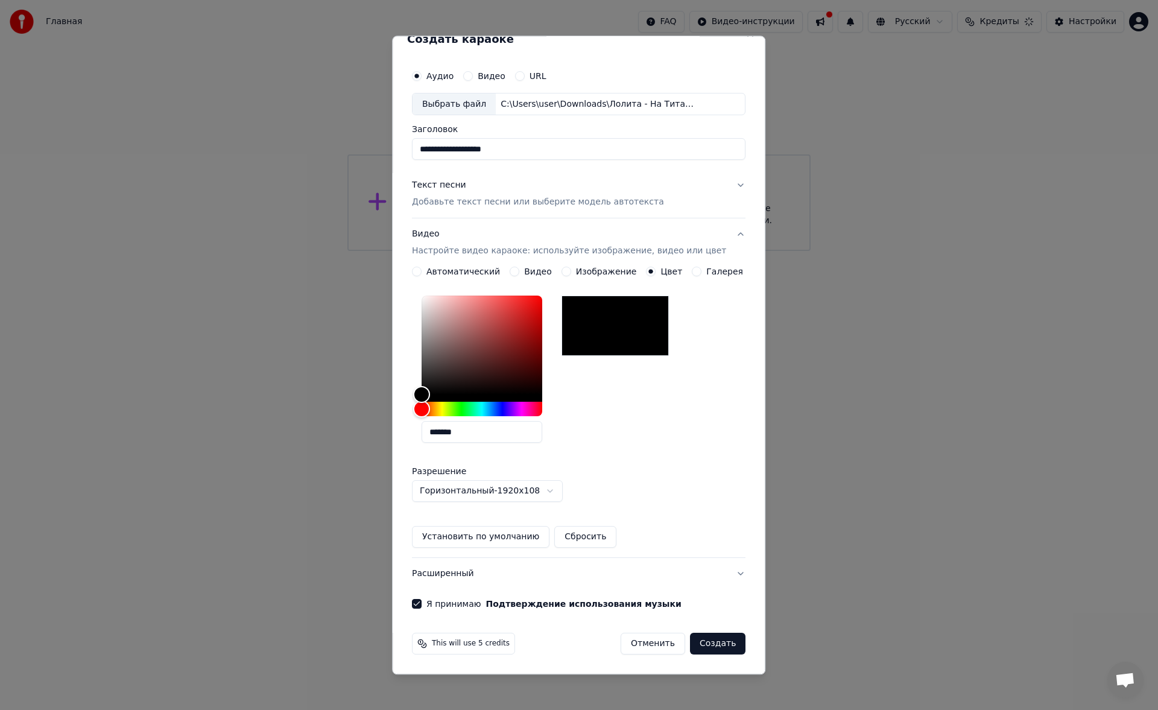
click at [493, 242] on div "Видео Настройте видео караоке: используйте изображение, видео или цвет" at bounding box center [569, 243] width 314 height 29
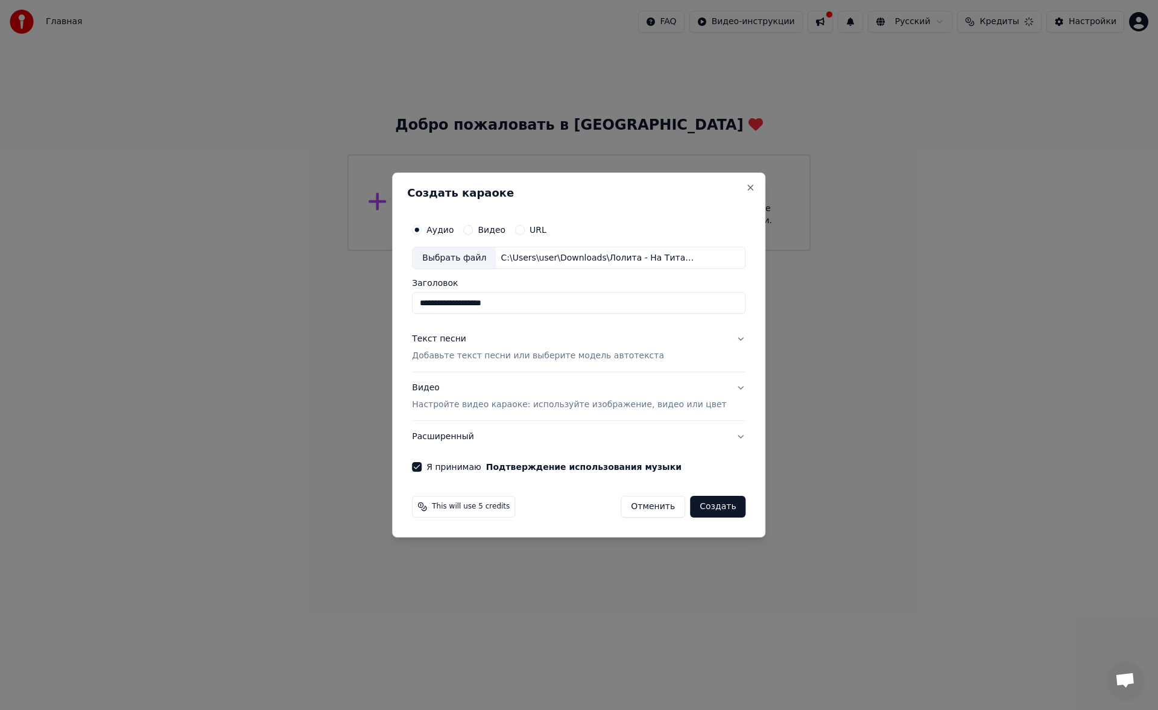
click at [460, 439] on button "Расширенный" at bounding box center [579, 436] width 334 height 31
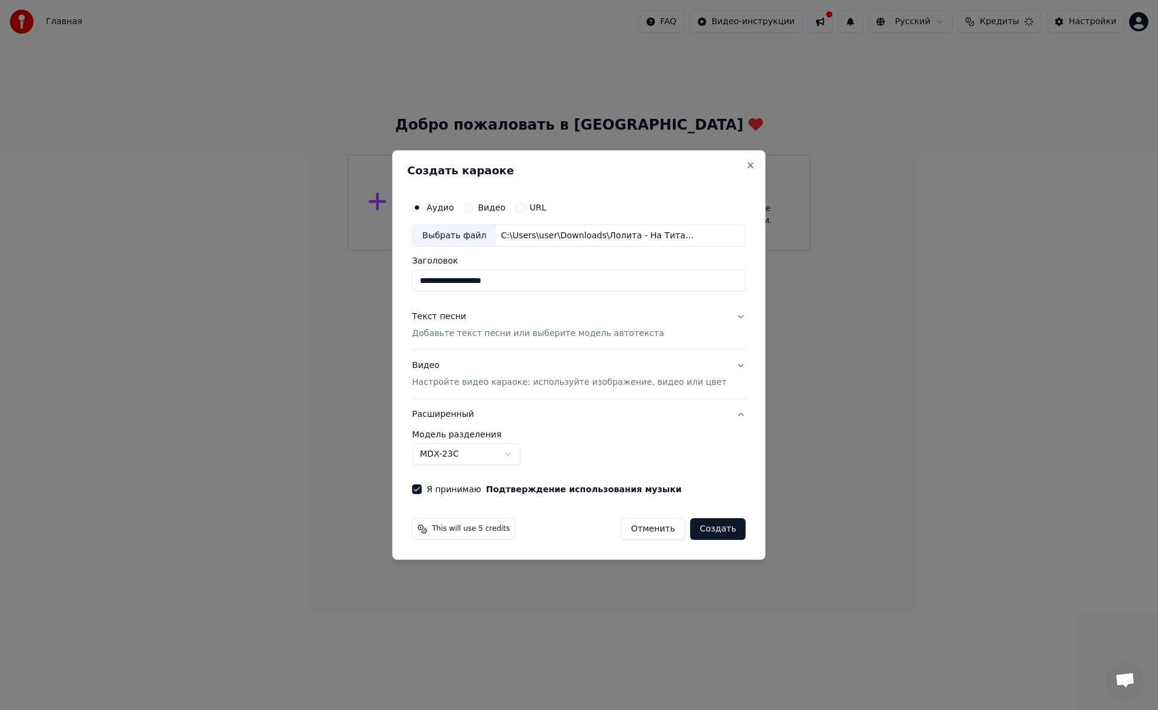
click at [460, 422] on button "Расширенный" at bounding box center [579, 414] width 334 height 31
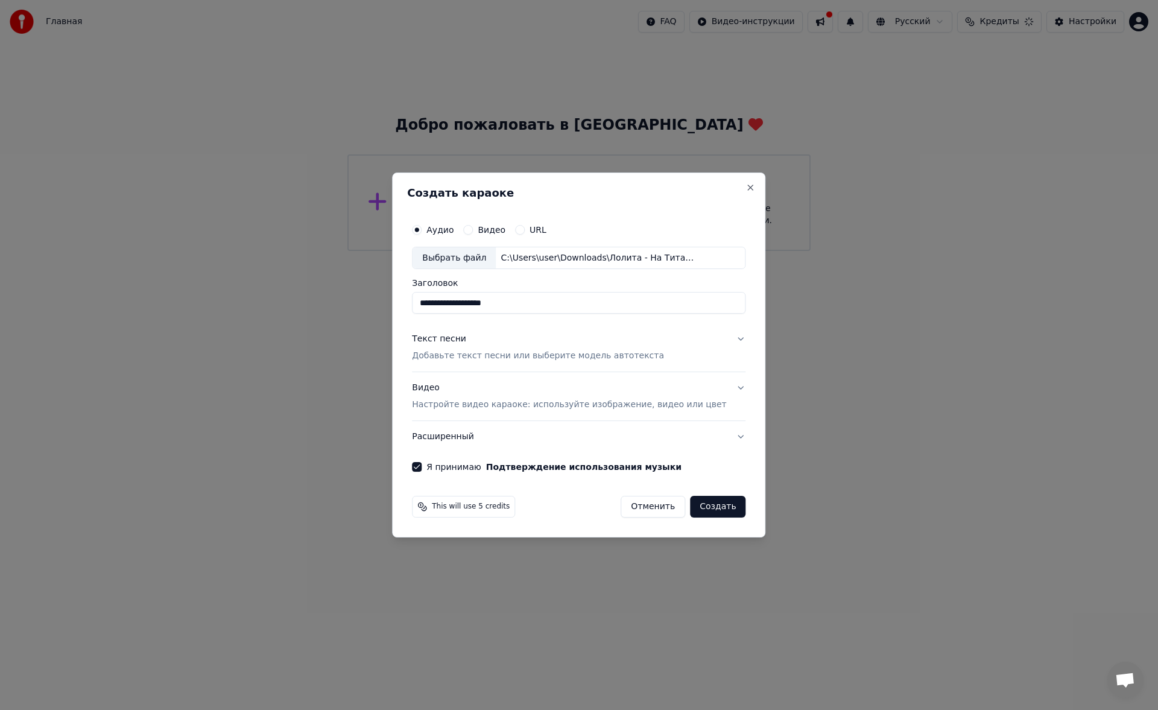
click at [422, 229] on button "Аудио" at bounding box center [417, 230] width 10 height 10
click at [492, 259] on div "Выбрать файл" at bounding box center [454, 258] width 83 height 22
click at [481, 350] on p "Добавьте текст песни или выберите модель автотекста" at bounding box center [538, 356] width 252 height 12
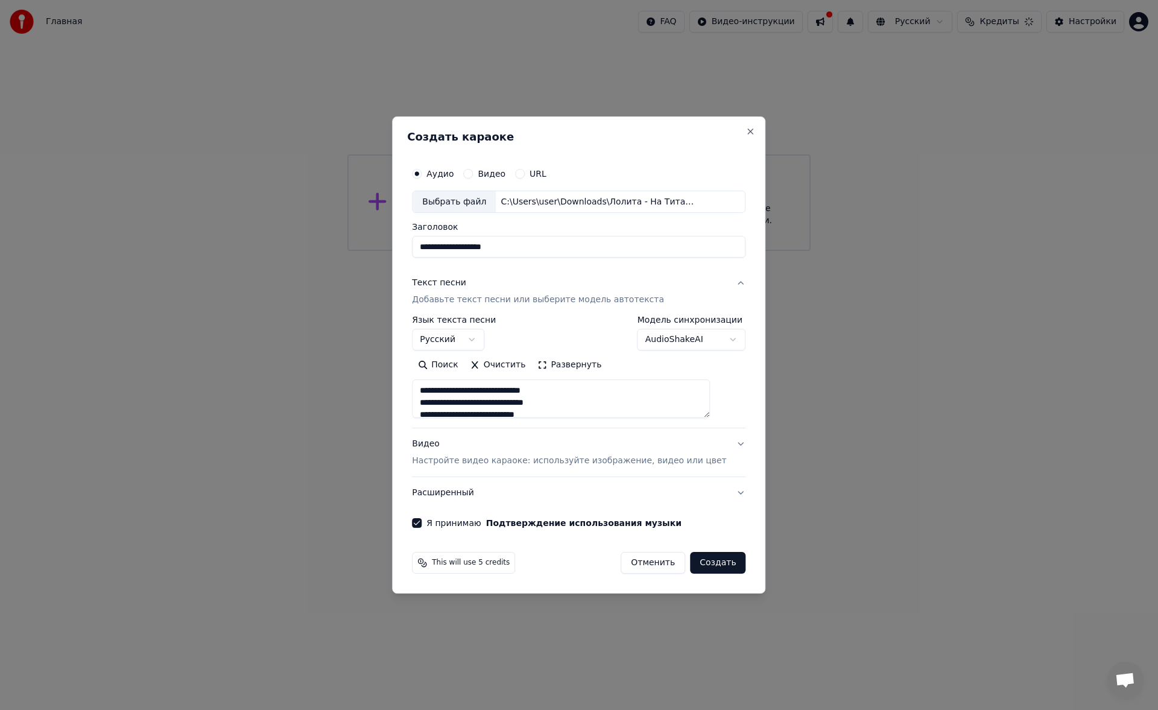
click at [460, 251] on body "**********" at bounding box center [579, 125] width 1158 height 251
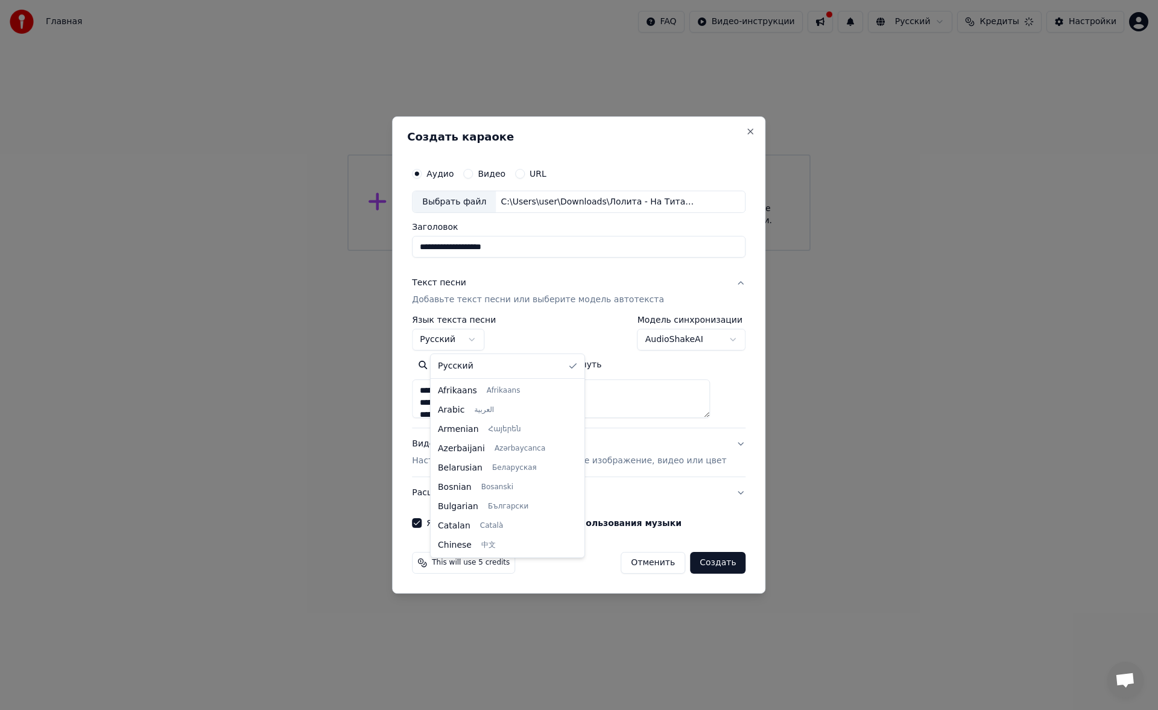
click at [479, 378] on div "Русский Afrikaans Afrikaans Arabic العربية Armenian Հայերեն Azerbaijani Azərbay…" at bounding box center [508, 455] width 154 height 203
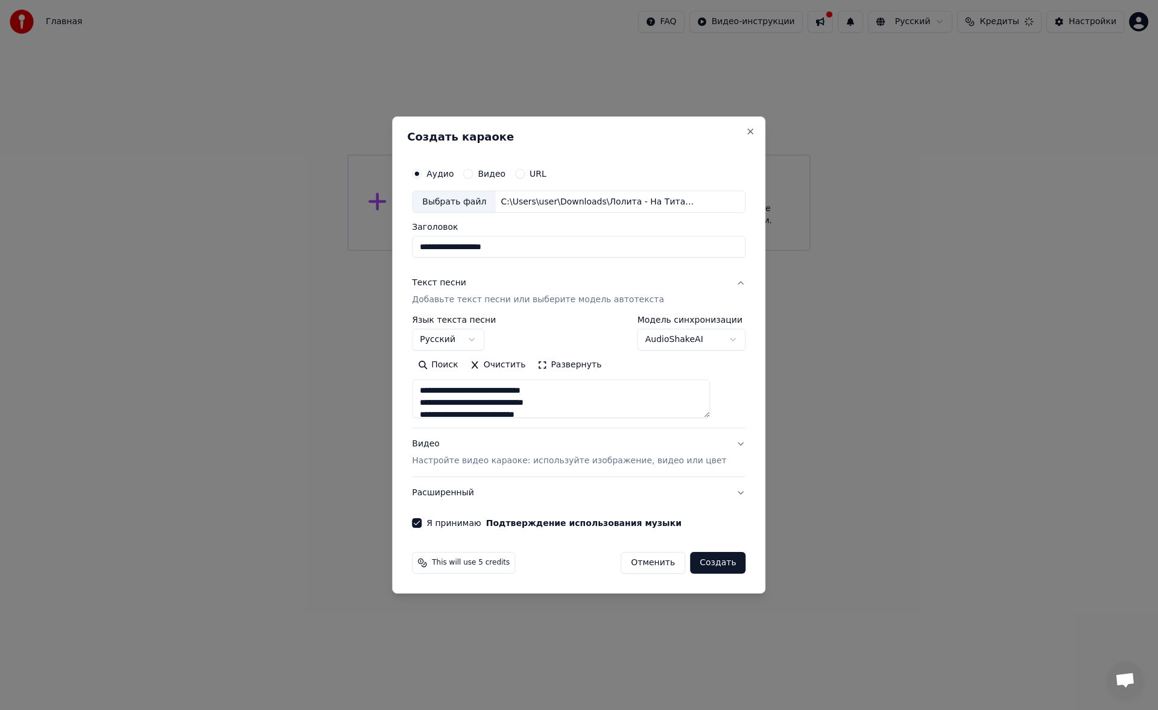
click at [659, 251] on body "**********" at bounding box center [579, 125] width 1158 height 251
click at [572, 365] on button "Развернуть" at bounding box center [569, 365] width 76 height 19
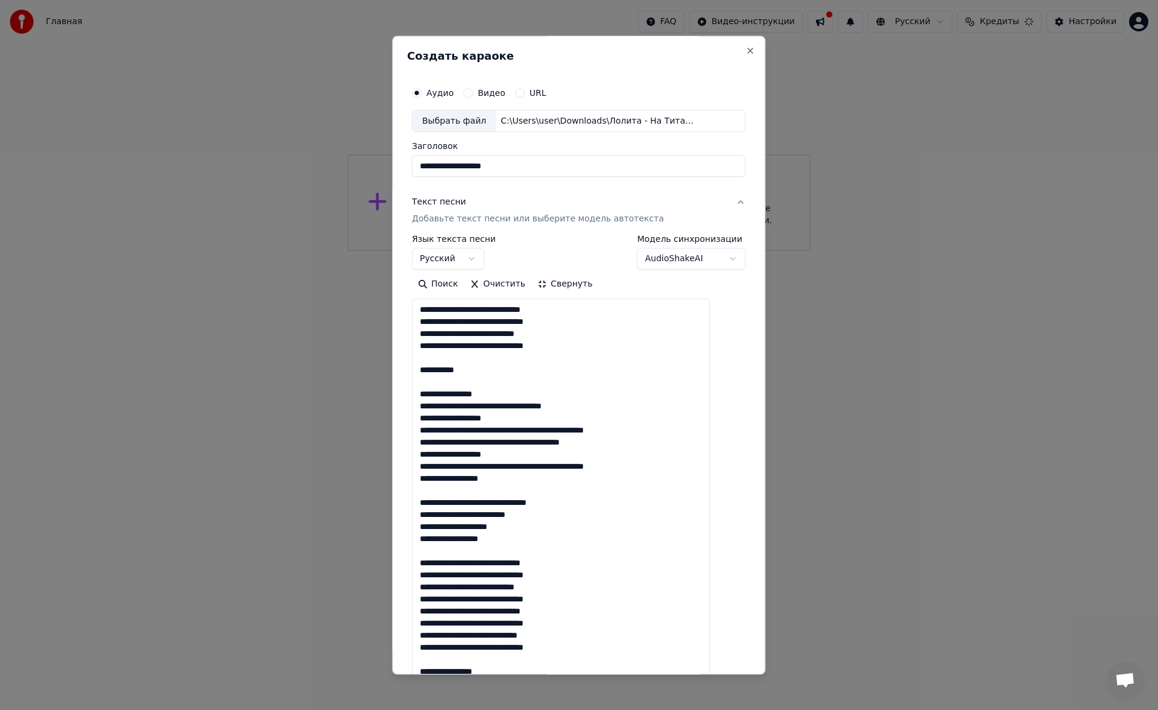
click at [560, 290] on button "Свернуть" at bounding box center [564, 284] width 67 height 19
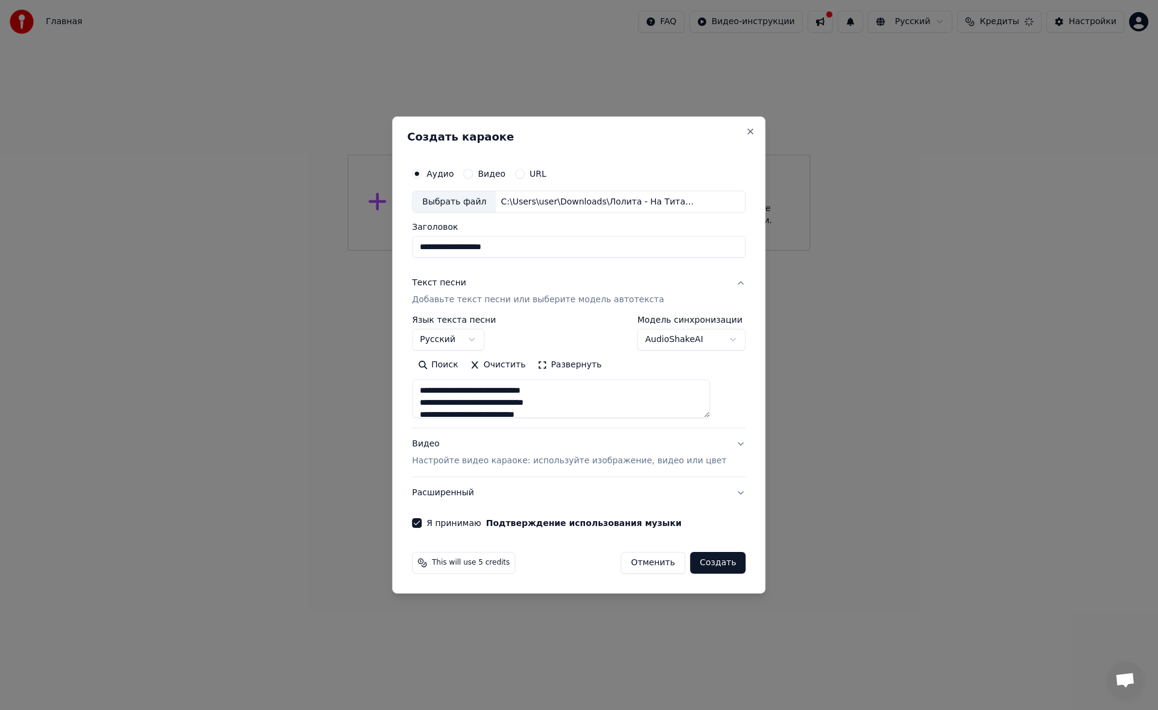
click at [474, 455] on p "Настройте видео караоке: используйте изображение, видео или цвет" at bounding box center [569, 461] width 314 height 12
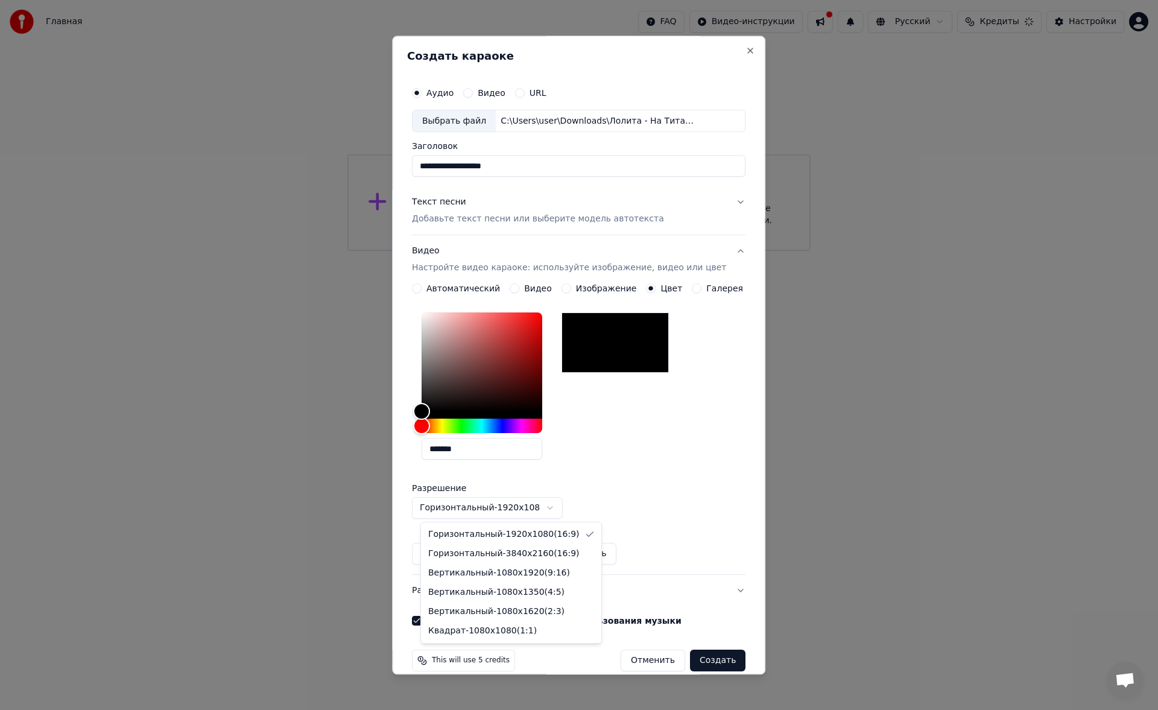
click at [551, 251] on body "**********" at bounding box center [579, 125] width 1158 height 251
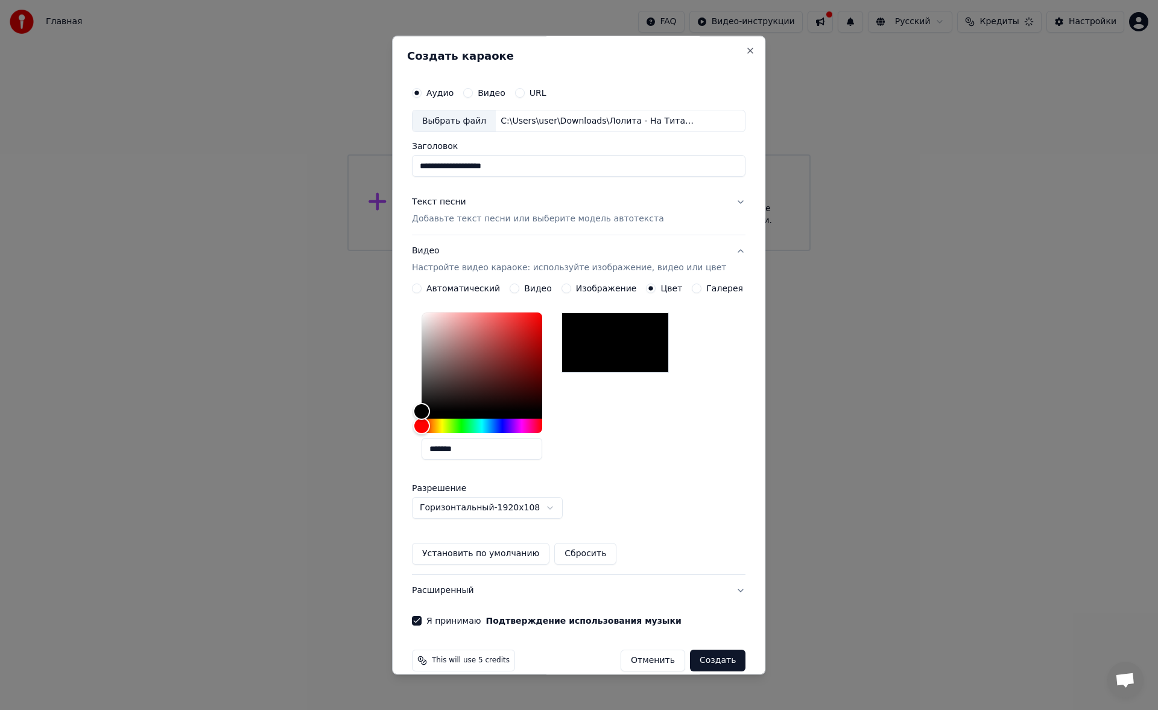
click at [551, 251] on body "**********" at bounding box center [579, 125] width 1158 height 251
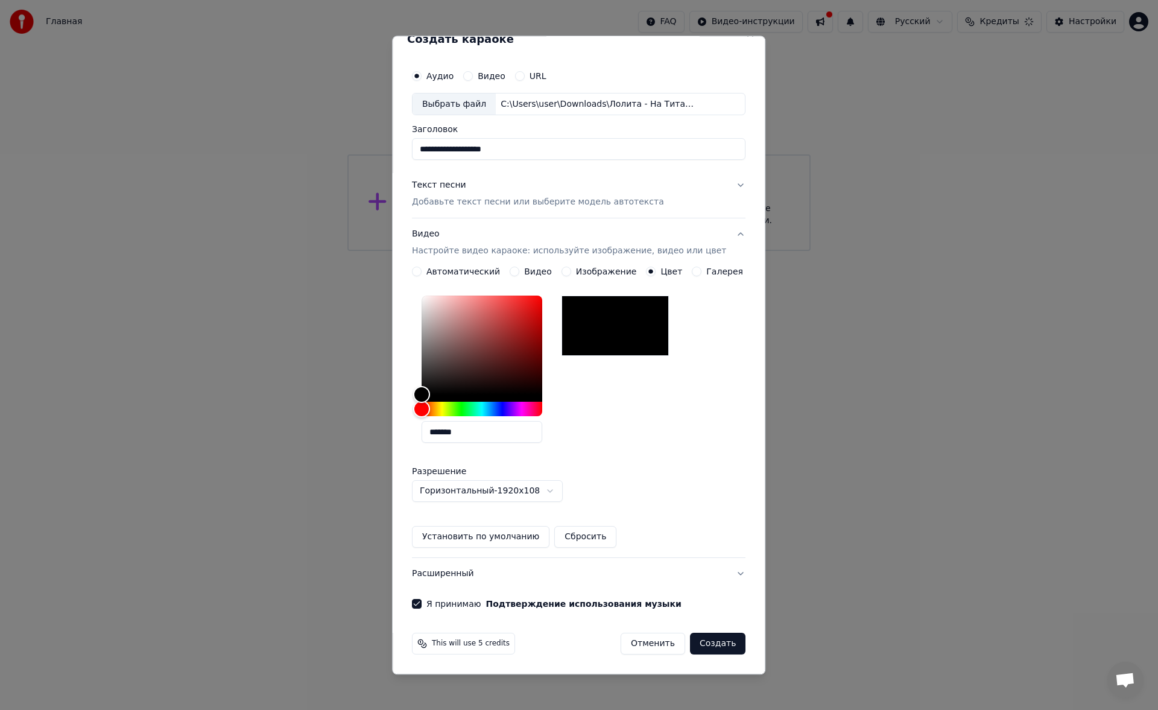
click at [726, 575] on button "Расширенный" at bounding box center [579, 574] width 334 height 31
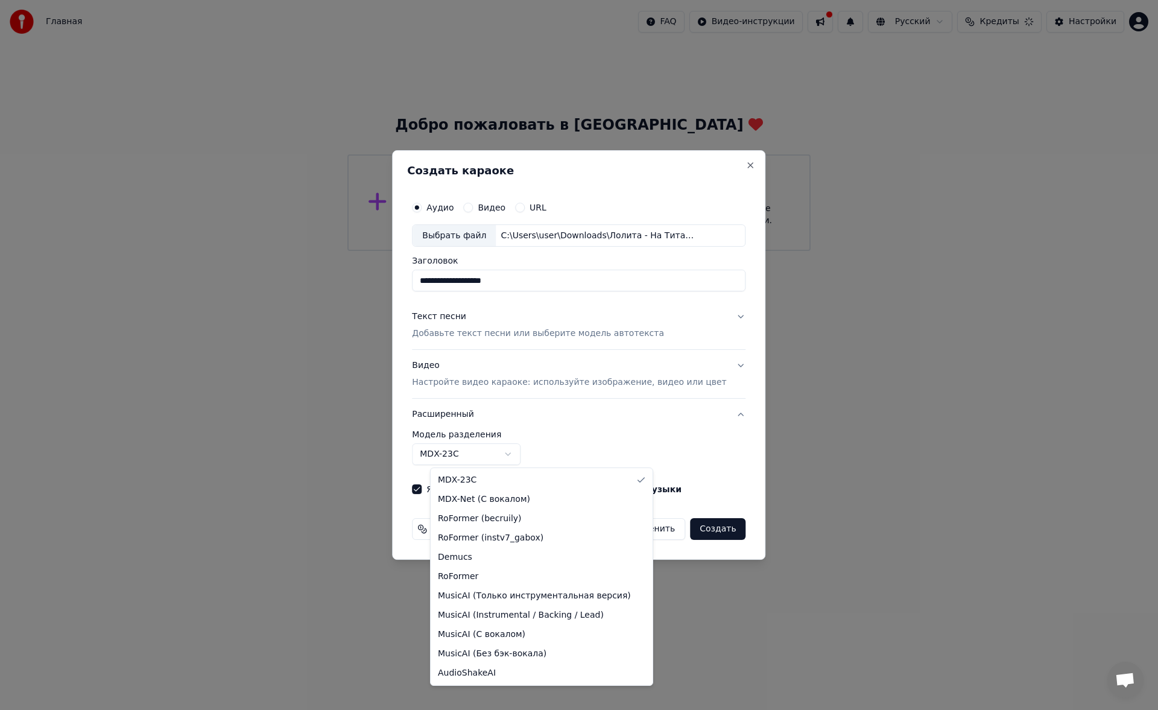
click at [526, 251] on body "**********" at bounding box center [579, 125] width 1158 height 251
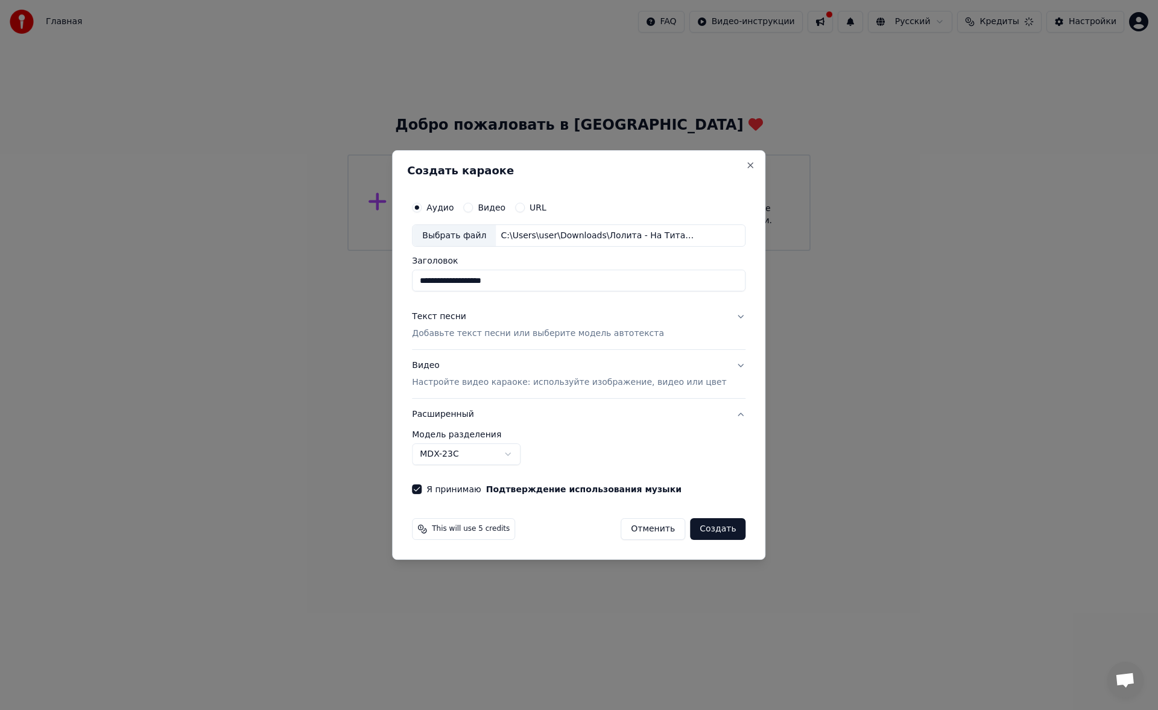
click at [709, 530] on button "Создать" at bounding box center [717, 529] width 55 height 22
